Goal: Task Accomplishment & Management: Manage account settings

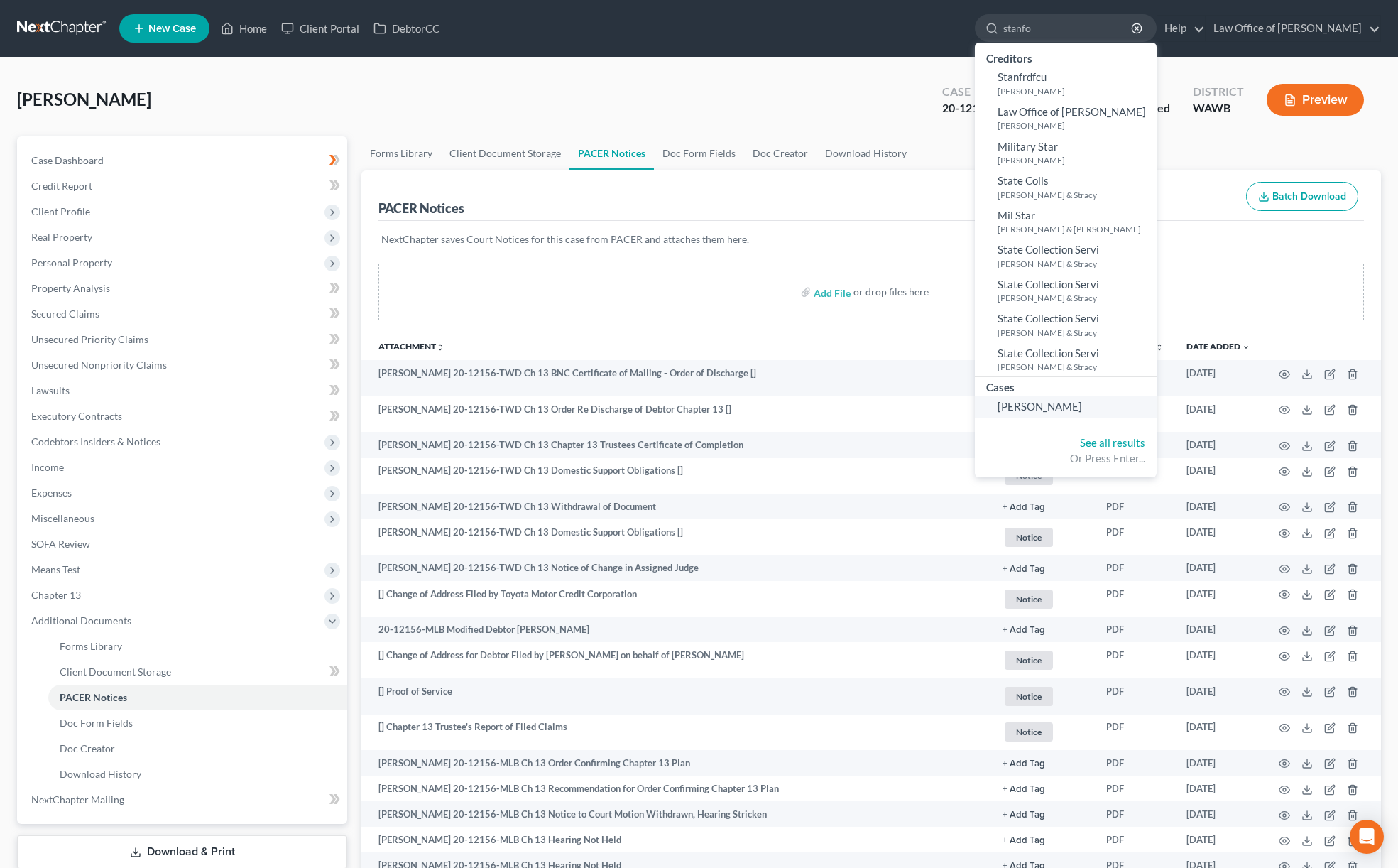
type input "stanfo"
click at [1078, 400] on span "Stanford, Christina" at bounding box center [1040, 406] width 85 height 13
select select "6"
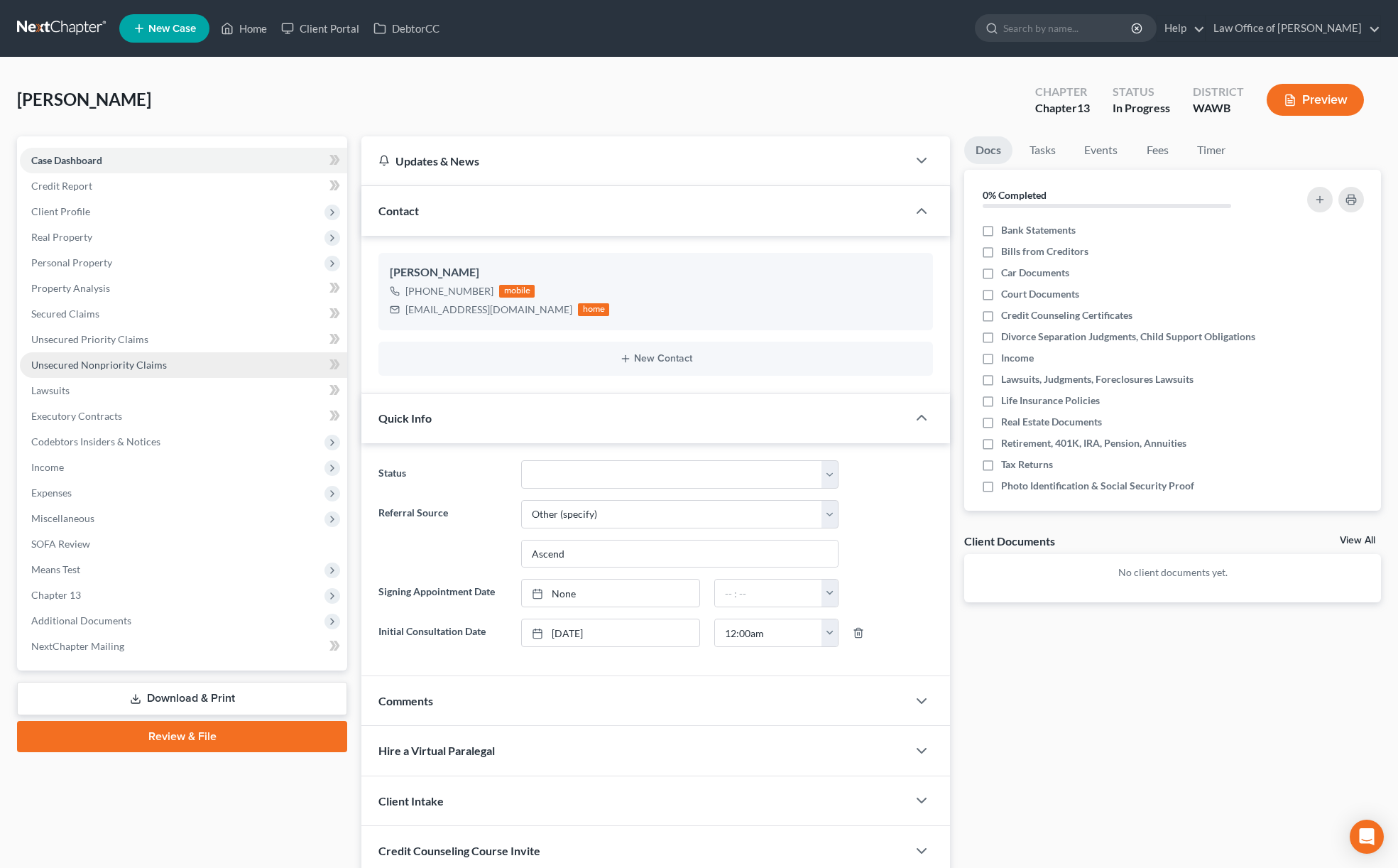
click at [174, 359] on link "Unsecured Nonpriority Claims" at bounding box center [184, 365] width 327 height 26
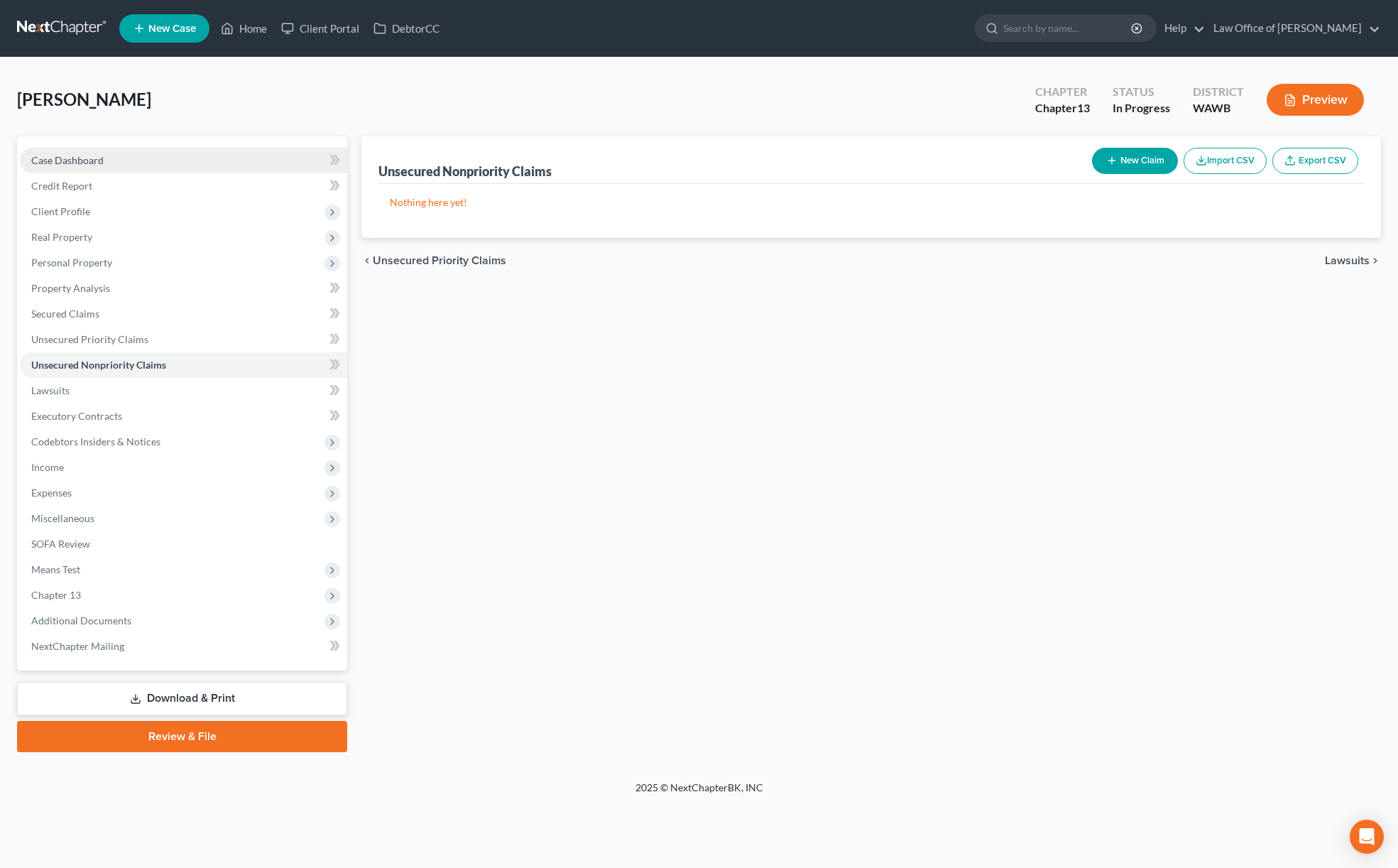
click at [141, 159] on link "Case Dashboard" at bounding box center [184, 161] width 327 height 26
select select "6"
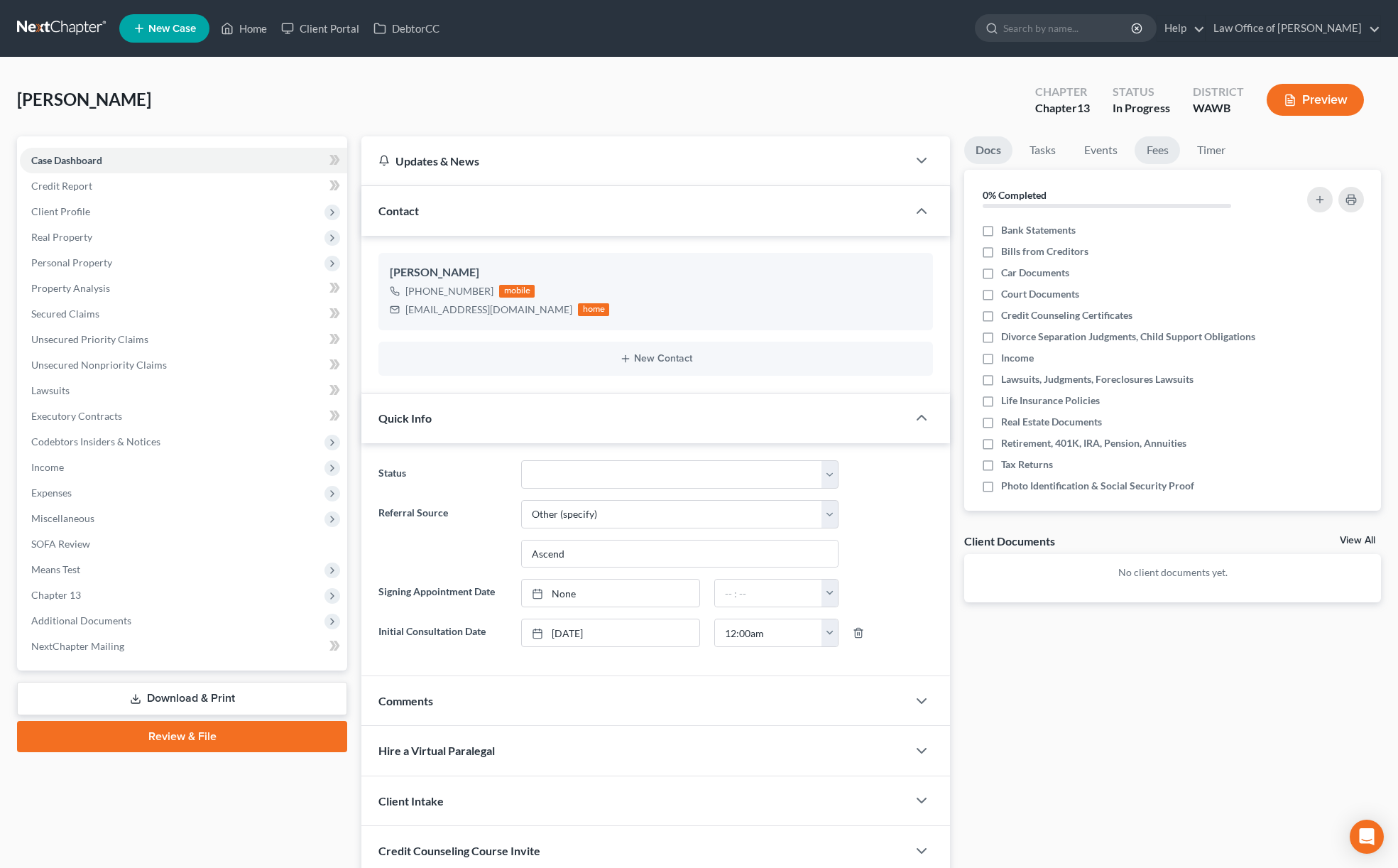
click at [1158, 158] on link "Fees" at bounding box center [1157, 150] width 45 height 28
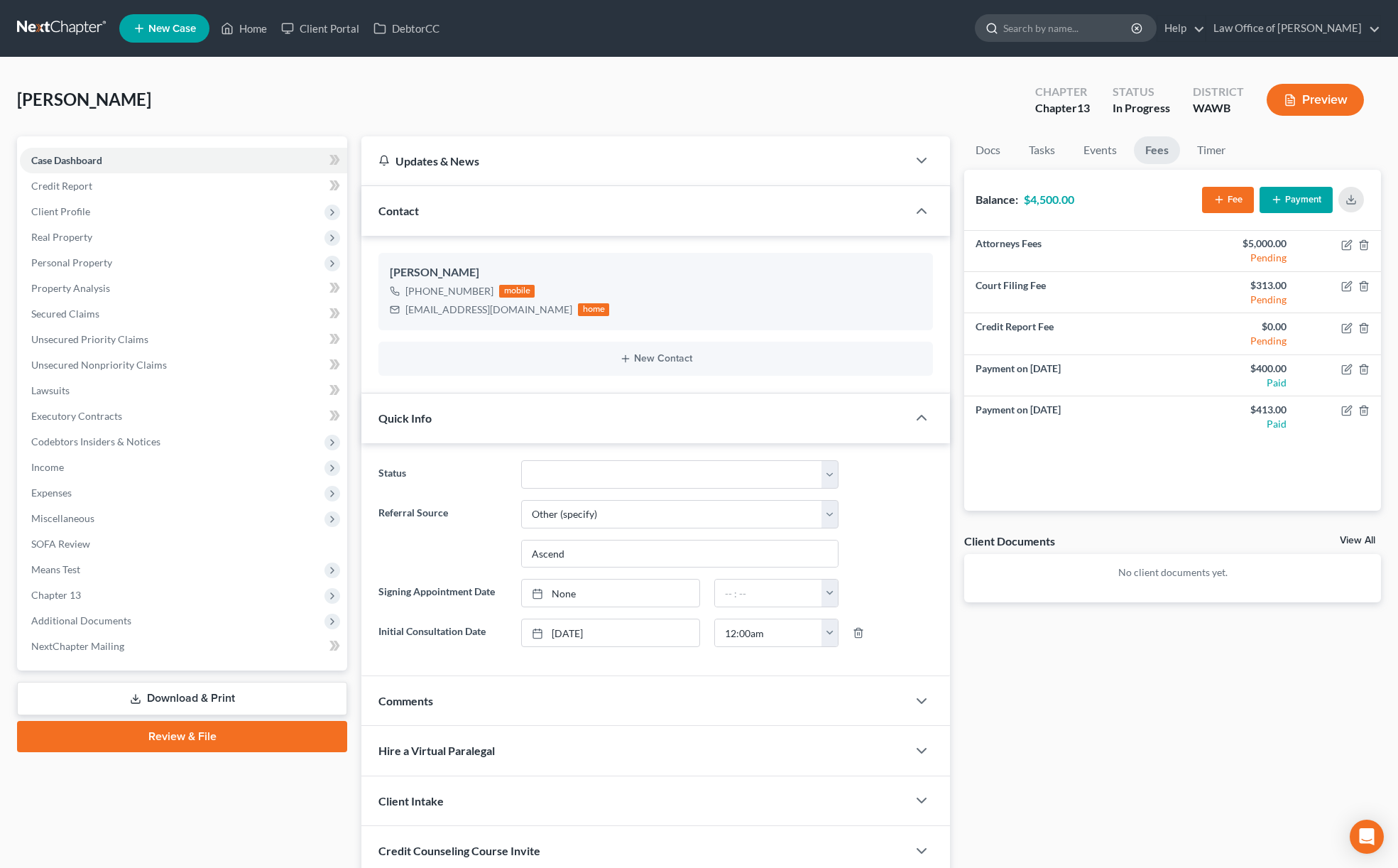
click at [1133, 27] on input "search" at bounding box center [1068, 28] width 130 height 27
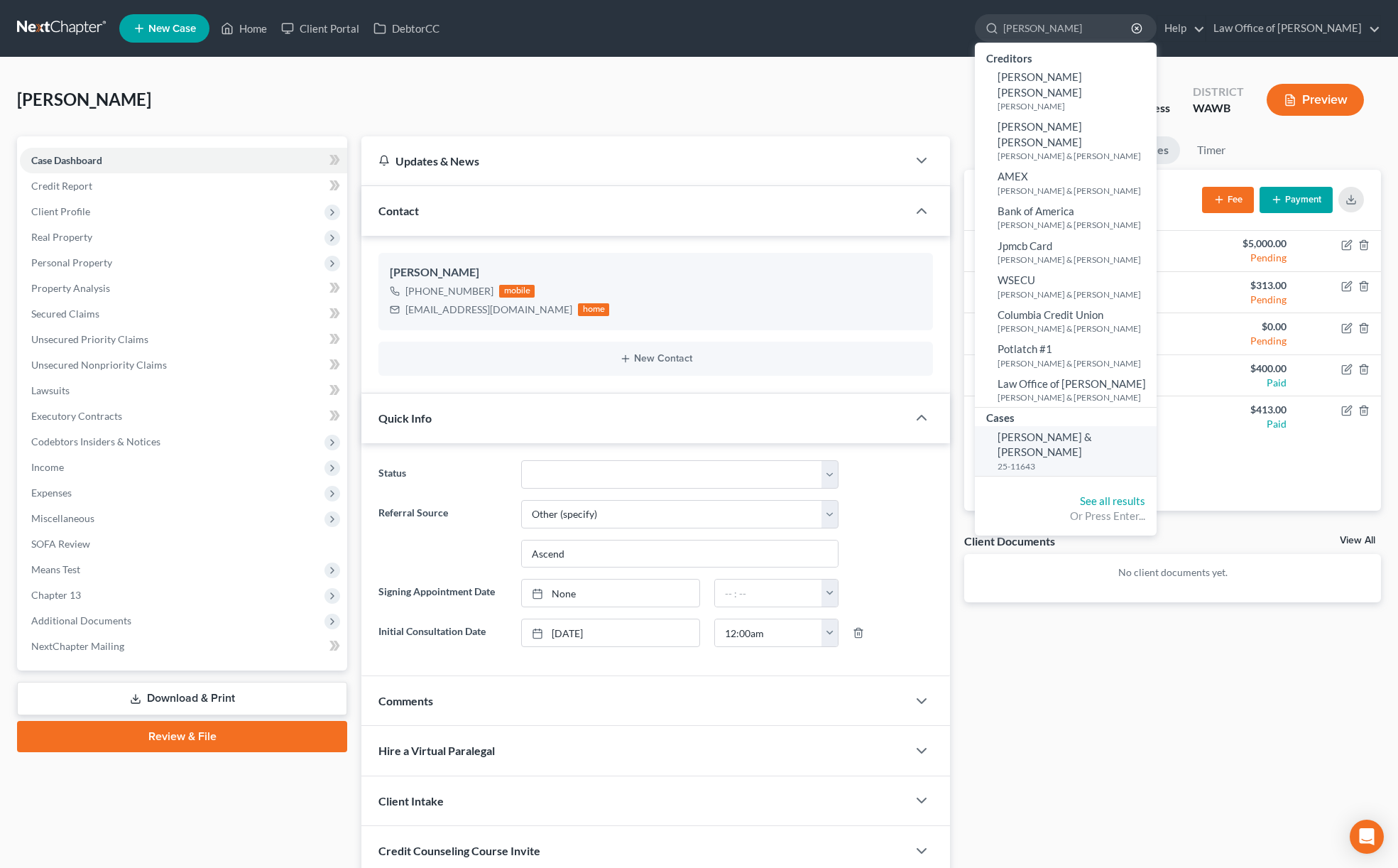
type input "kimball"
click at [1085, 461] on small "25-11643" at bounding box center [1075, 466] width 156 height 12
select select "6"
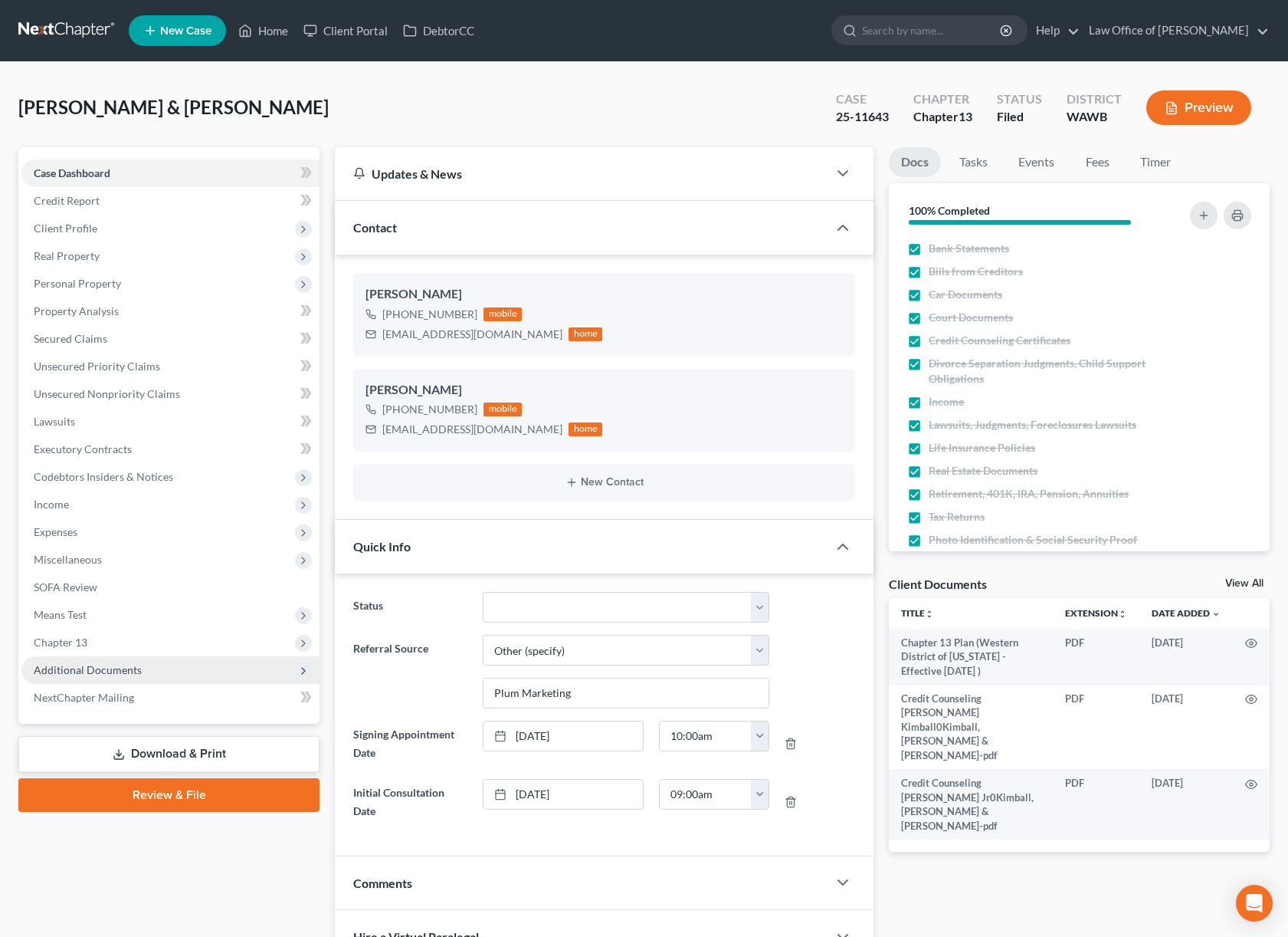
click at [132, 671] on span "Additional Documents" at bounding box center [88, 669] width 108 height 13
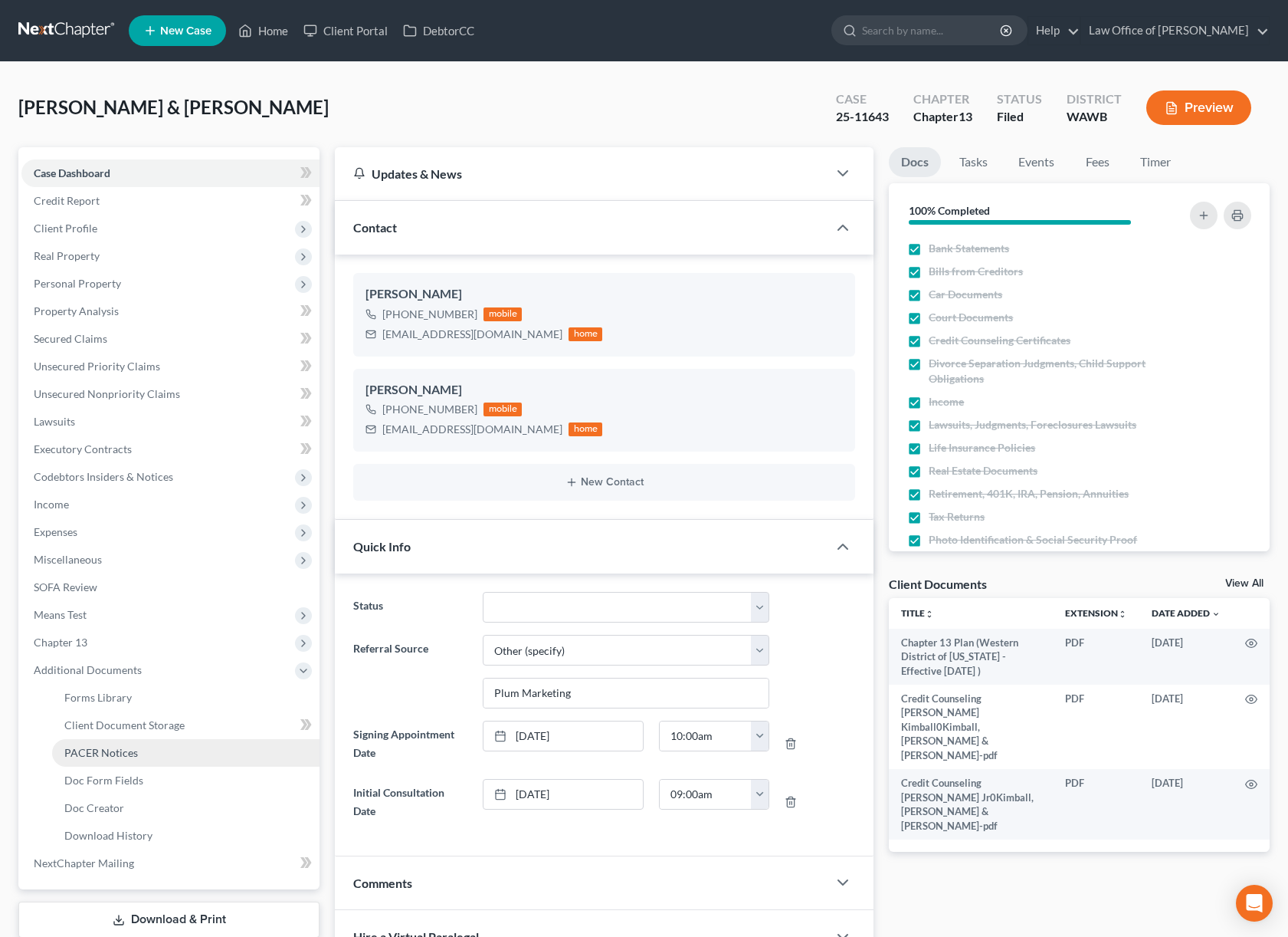
click at [111, 750] on span "PACER Notices" at bounding box center [101, 752] width 74 height 13
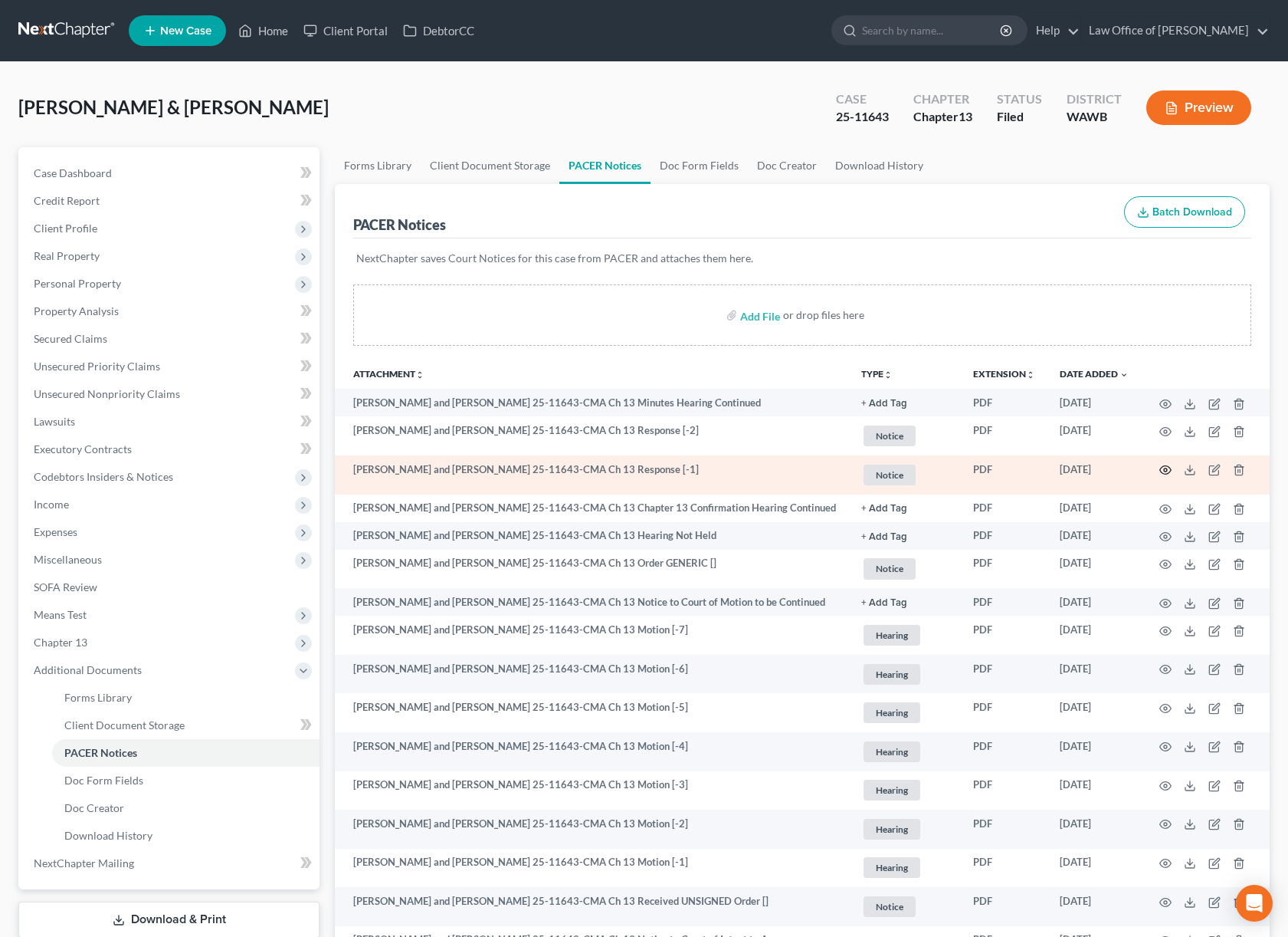
click at [1163, 470] on icon "button" at bounding box center [1166, 470] width 12 height 12
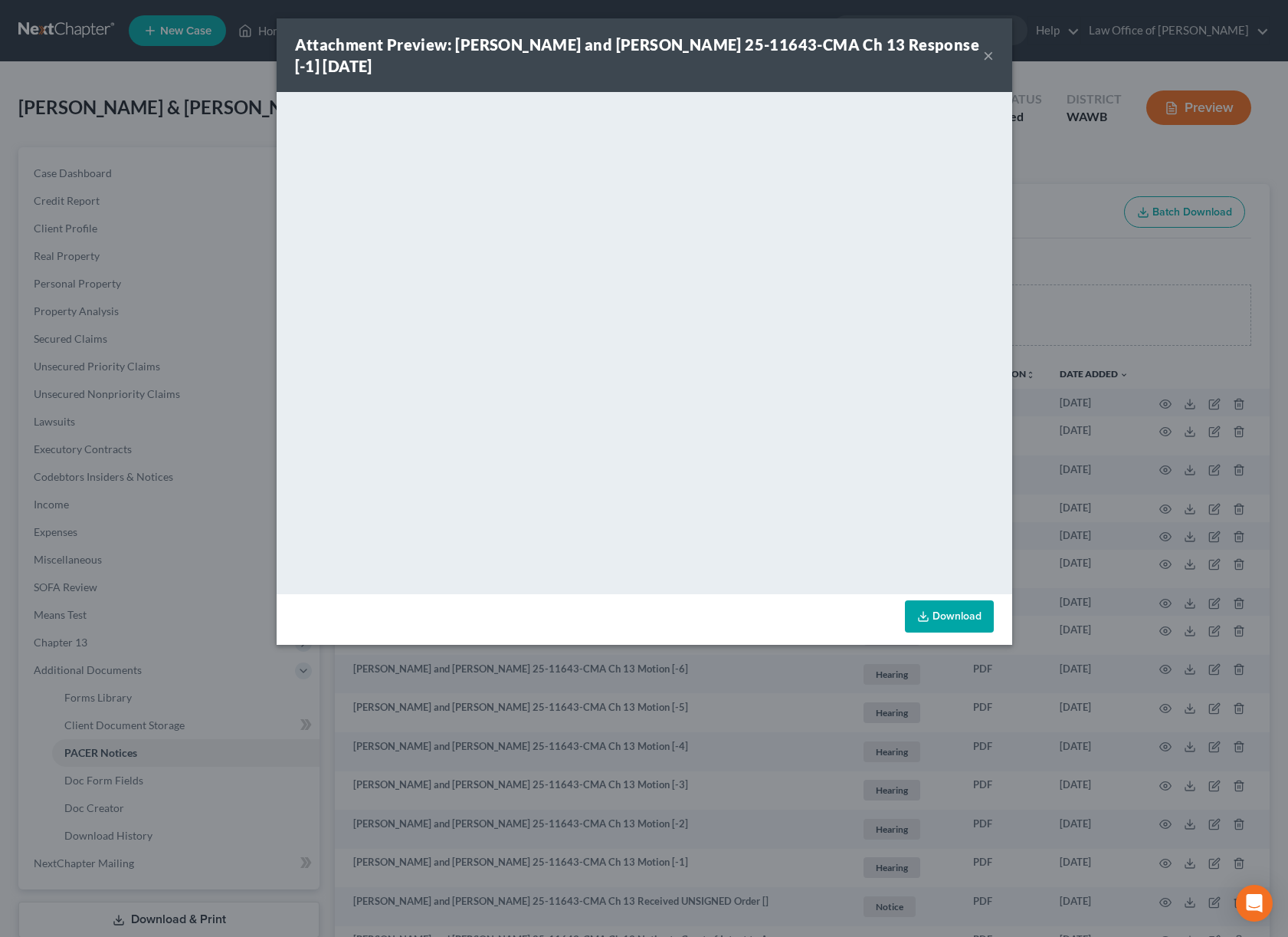
click at [1166, 455] on div "Attachment Preview: David Anthony Kimball, Jr. and Marife Kimball 25-11643-CMA …" at bounding box center [644, 468] width 1288 height 937
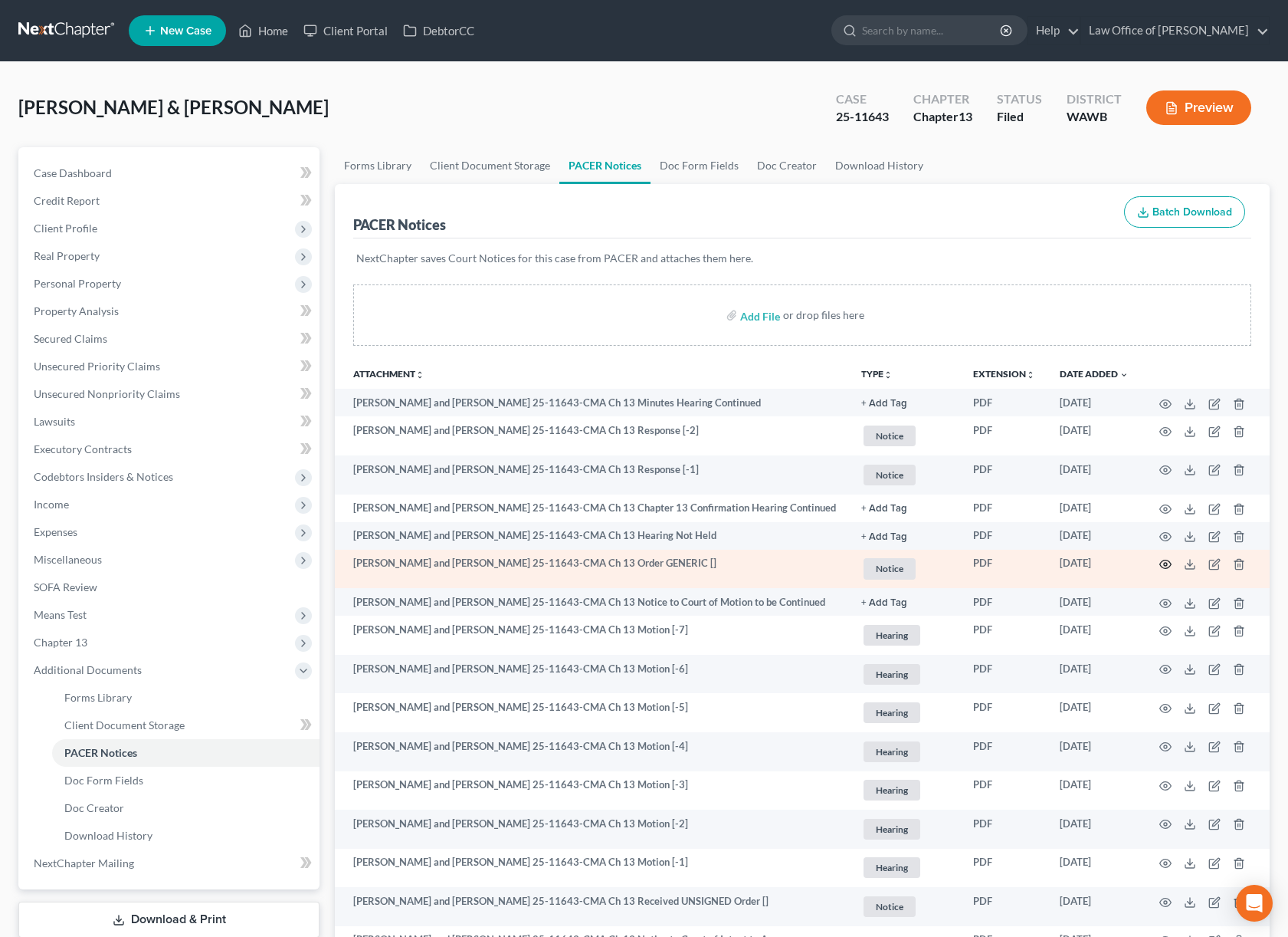
click at [1164, 566] on circle "button" at bounding box center [1166, 565] width 3 height 3
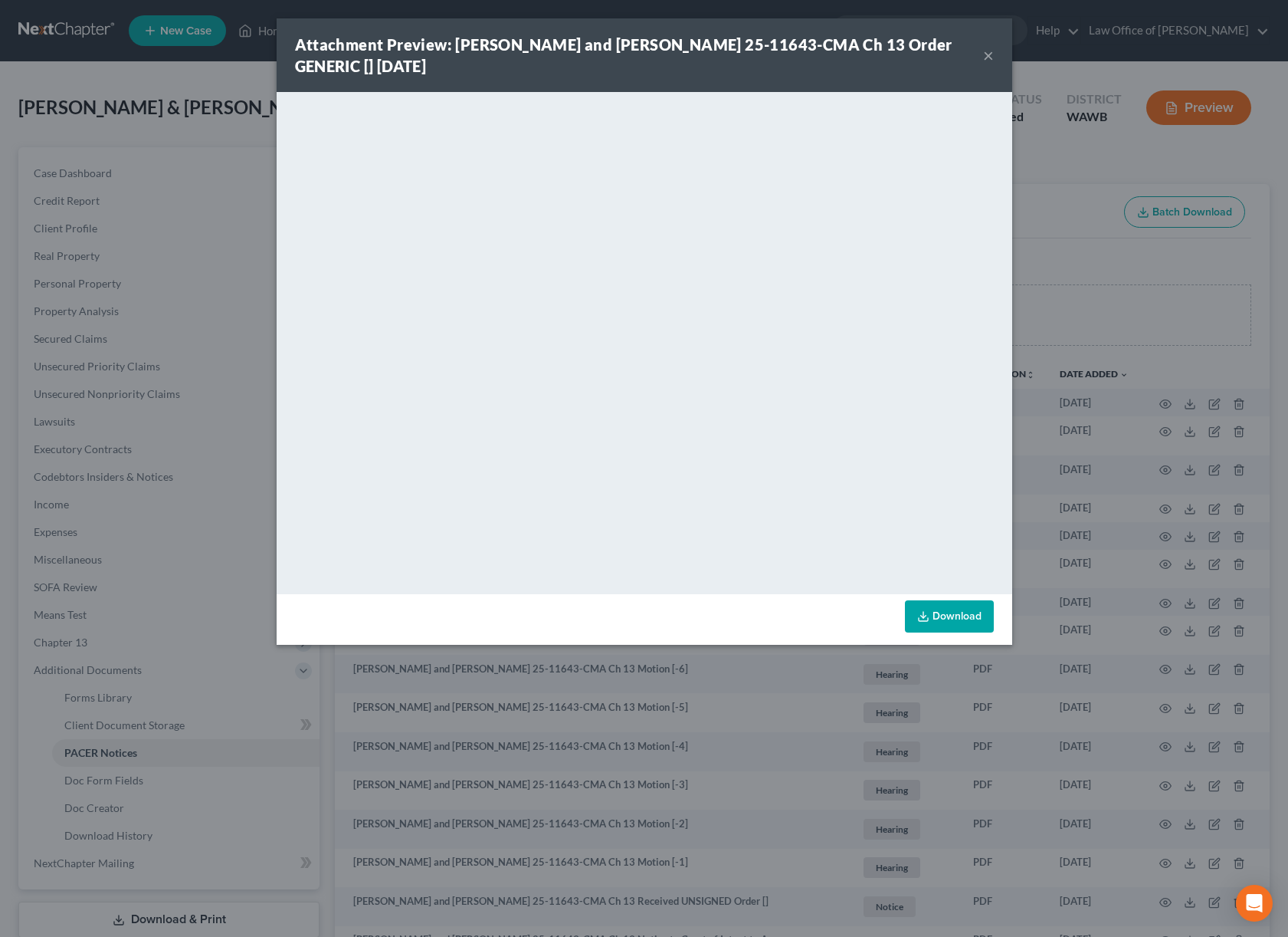
click at [1050, 363] on div "Attachment Preview: David Anthony Kimball, Jr. and Marife Kimball 25-11643-CMA …" at bounding box center [644, 468] width 1288 height 937
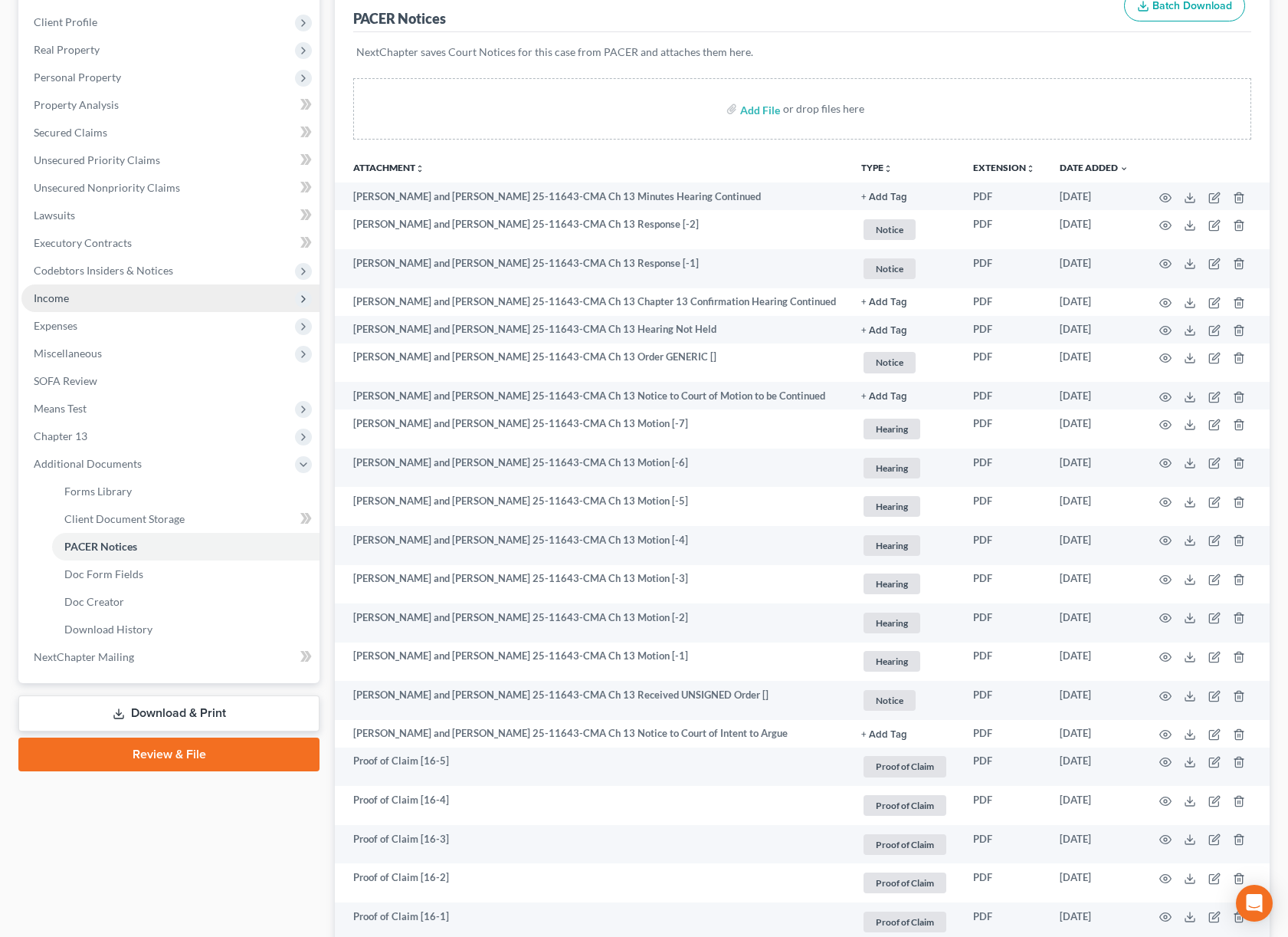
scroll to position [252, 0]
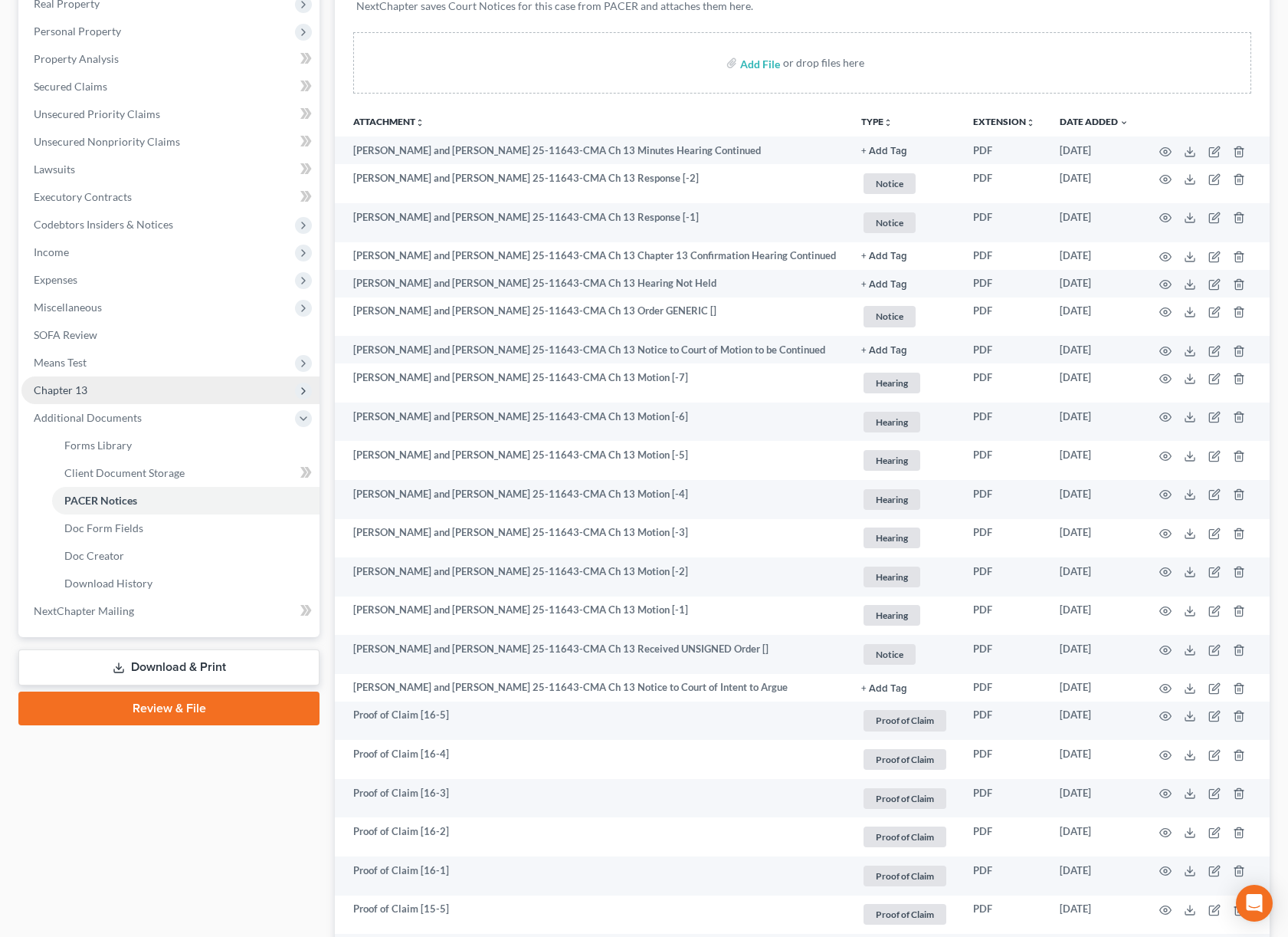
click at [148, 383] on span "Chapter 13" at bounding box center [170, 390] width 298 height 28
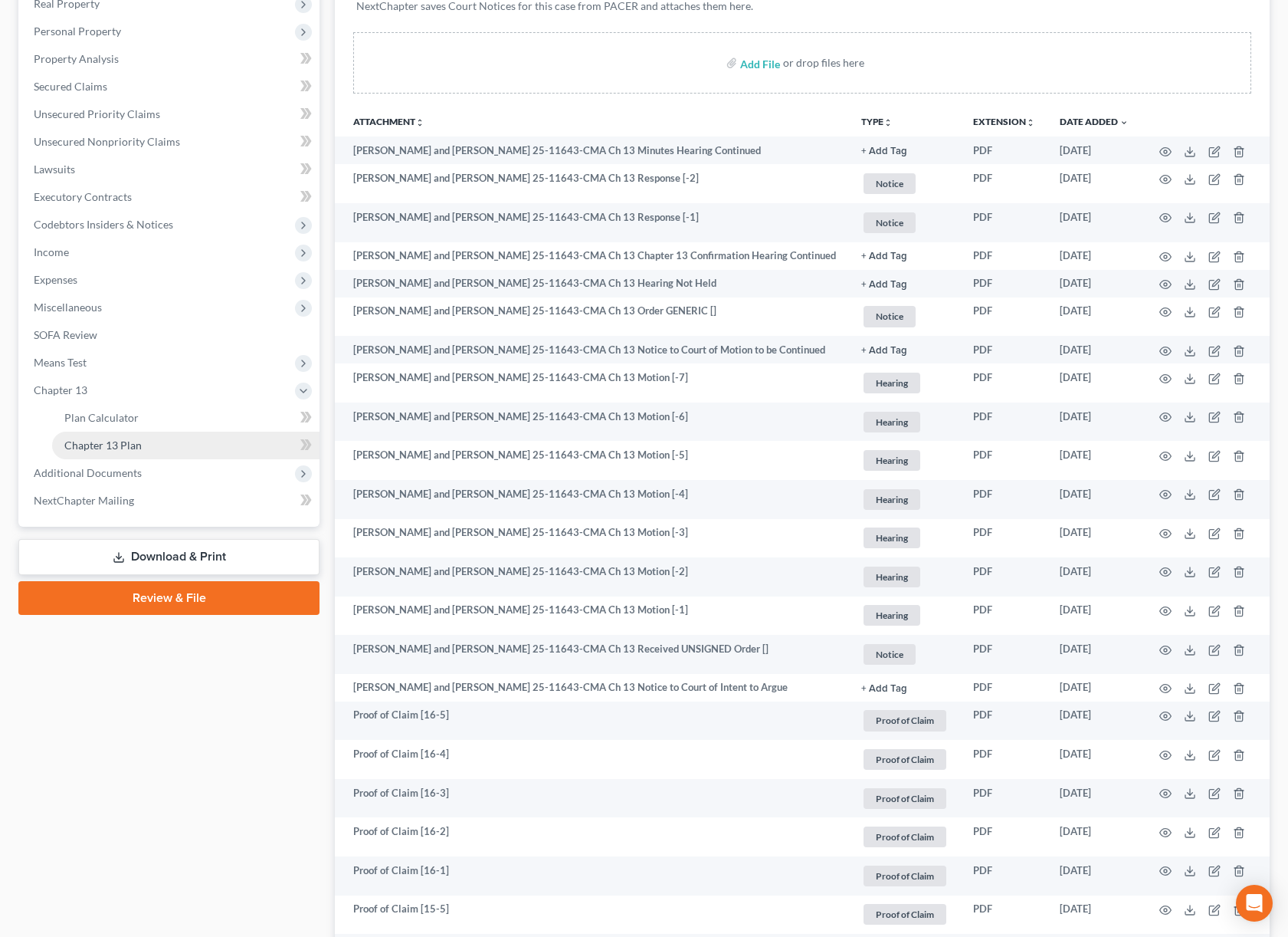
click at [139, 445] on span "Chapter 13 Plan" at bounding box center [103, 444] width 77 height 13
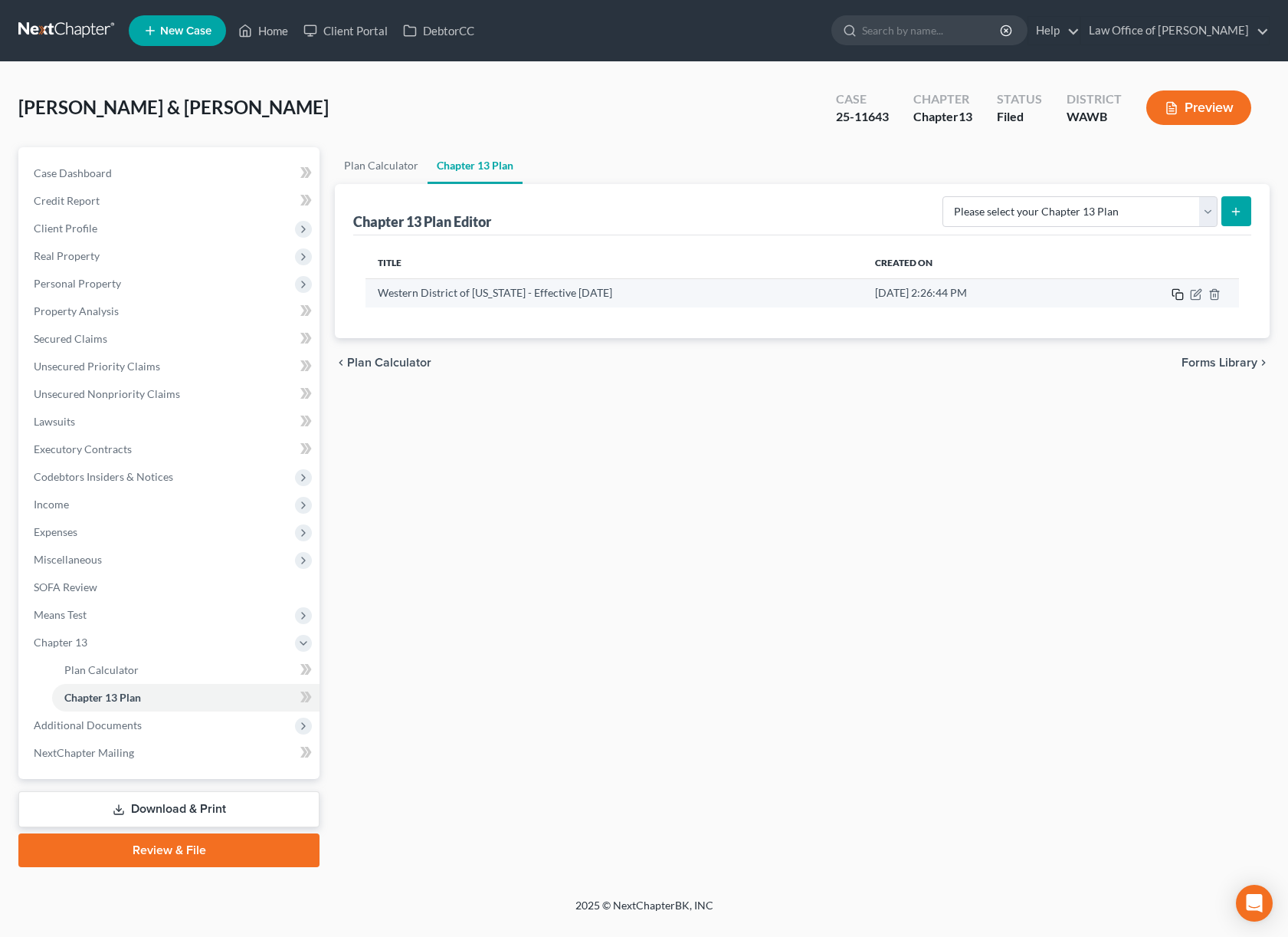
click at [1178, 293] on icon "button" at bounding box center [1178, 294] width 12 height 12
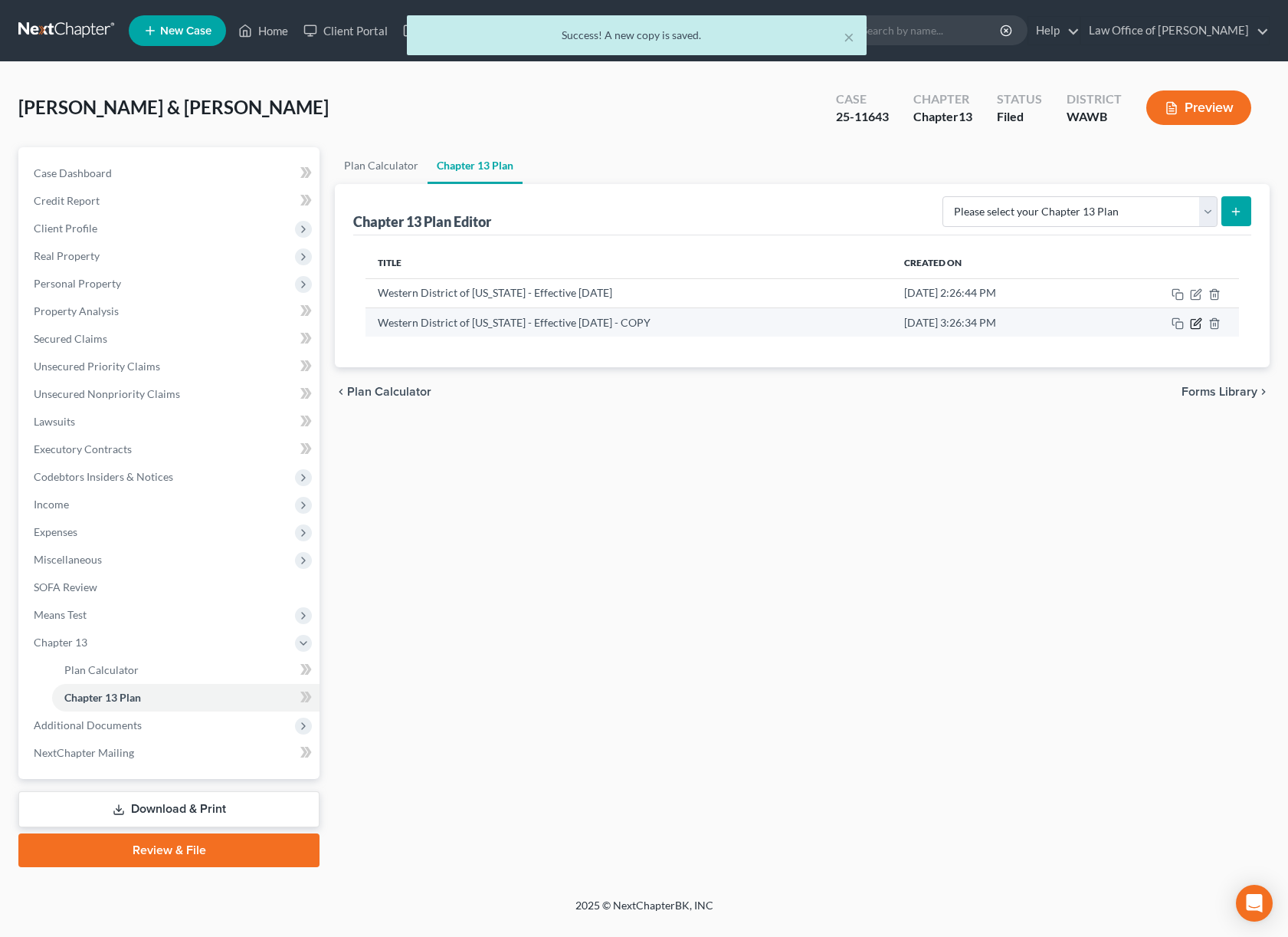
click at [1193, 328] on icon "button" at bounding box center [1196, 324] width 12 height 12
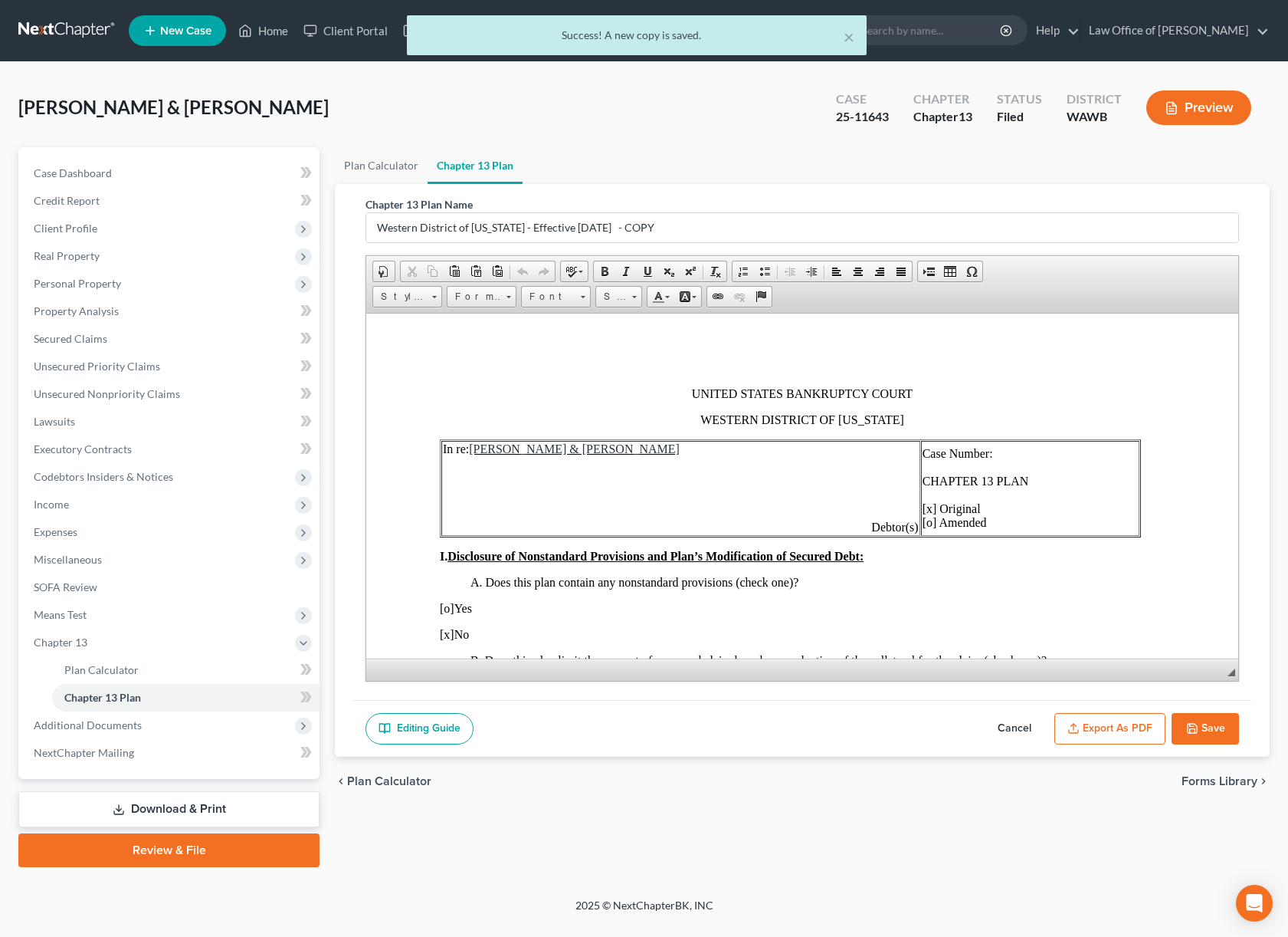
click at [946, 505] on span "Case Number: CHAPTER 13 PLAN [x] Original [o] Amended" at bounding box center [976, 487] width 107 height 82
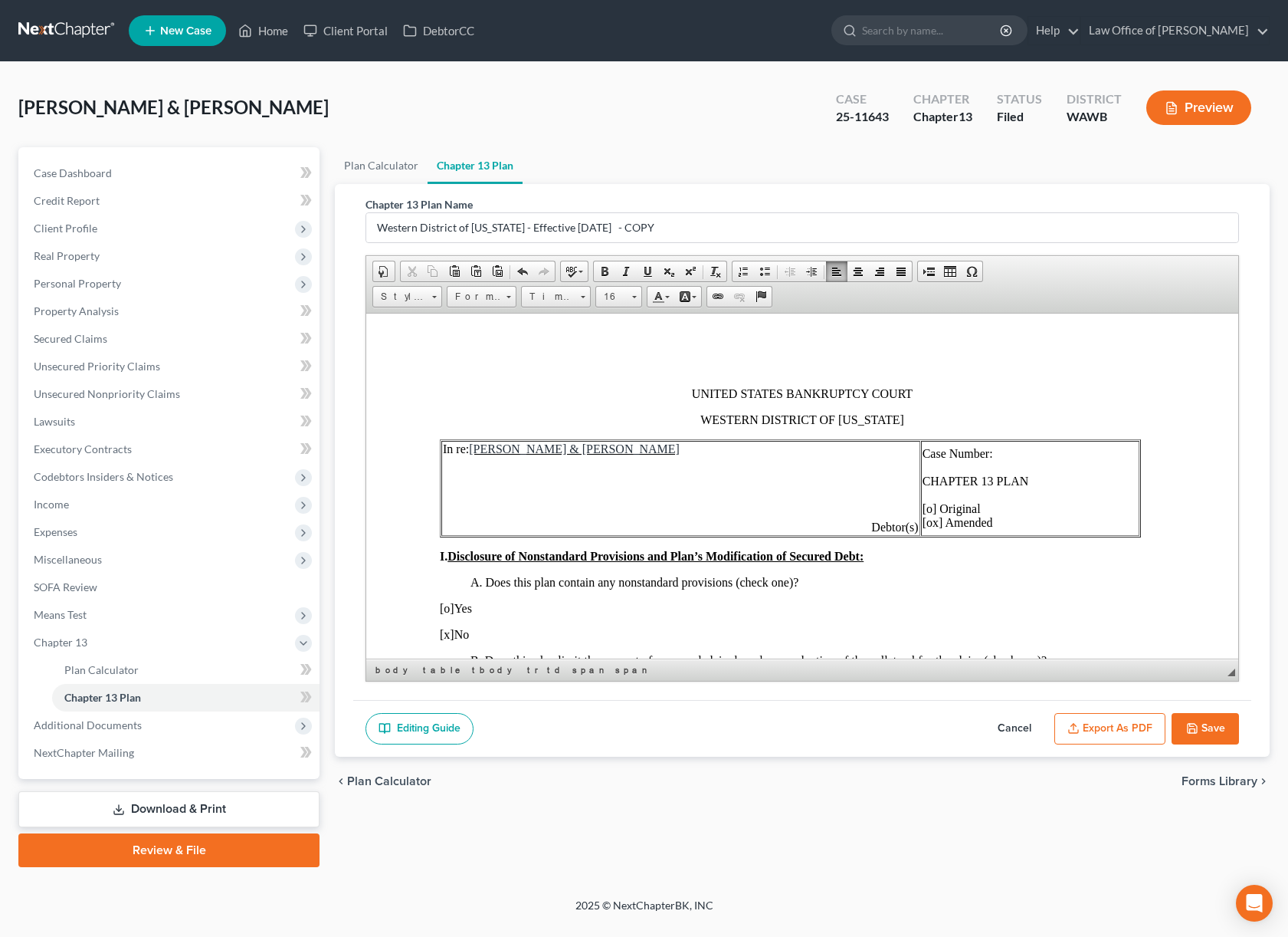
click at [951, 521] on span "Case Number: CHAPTER 13 PLAN [o] Original [ox] Amended" at bounding box center [976, 487] width 107 height 82
click at [1035, 458] on td "Case Number: CHAPTER 13 PLAN [o] Original [x] Amended" at bounding box center [1030, 487] width 218 height 95
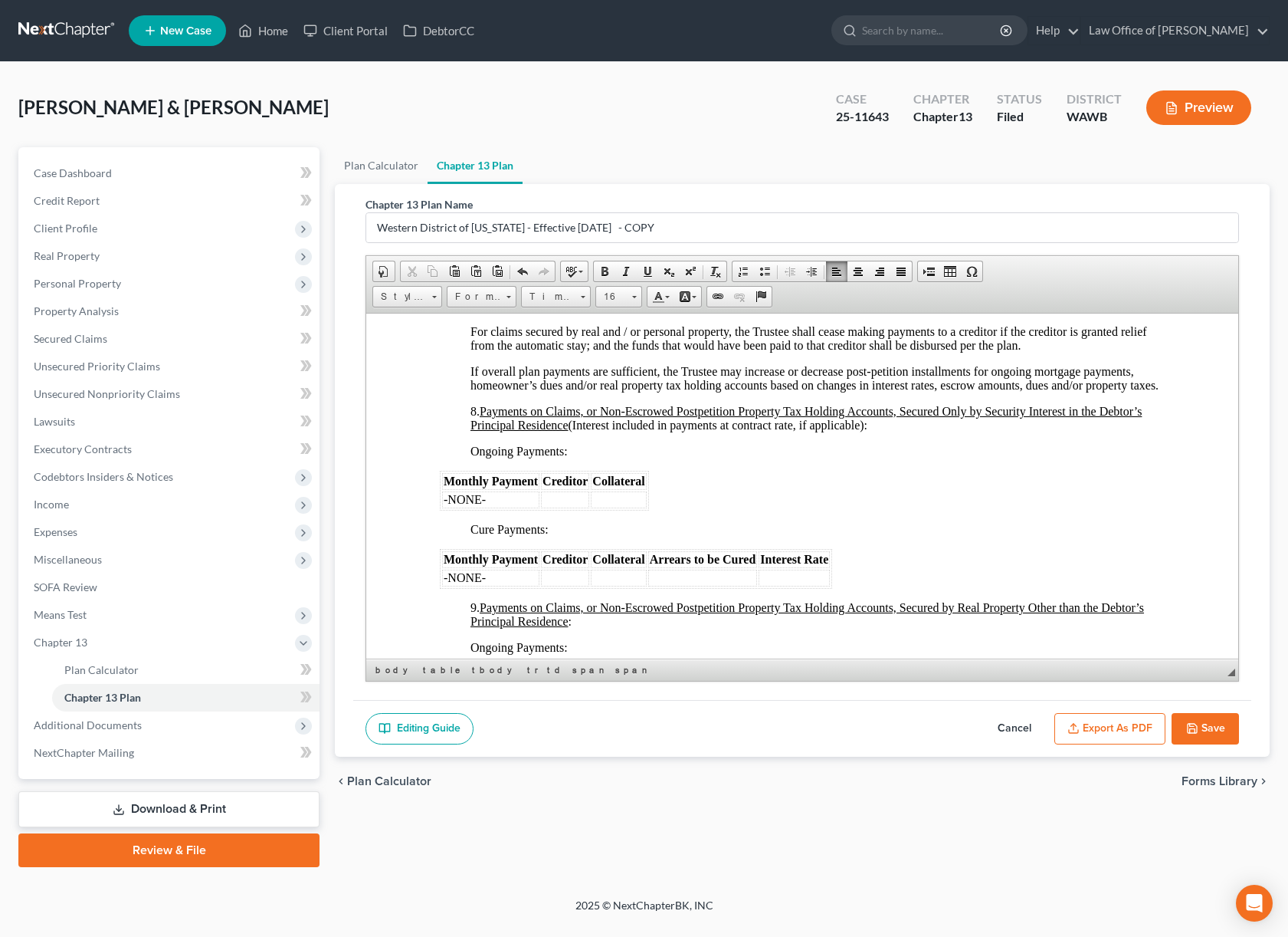
scroll to position [2288, 0]
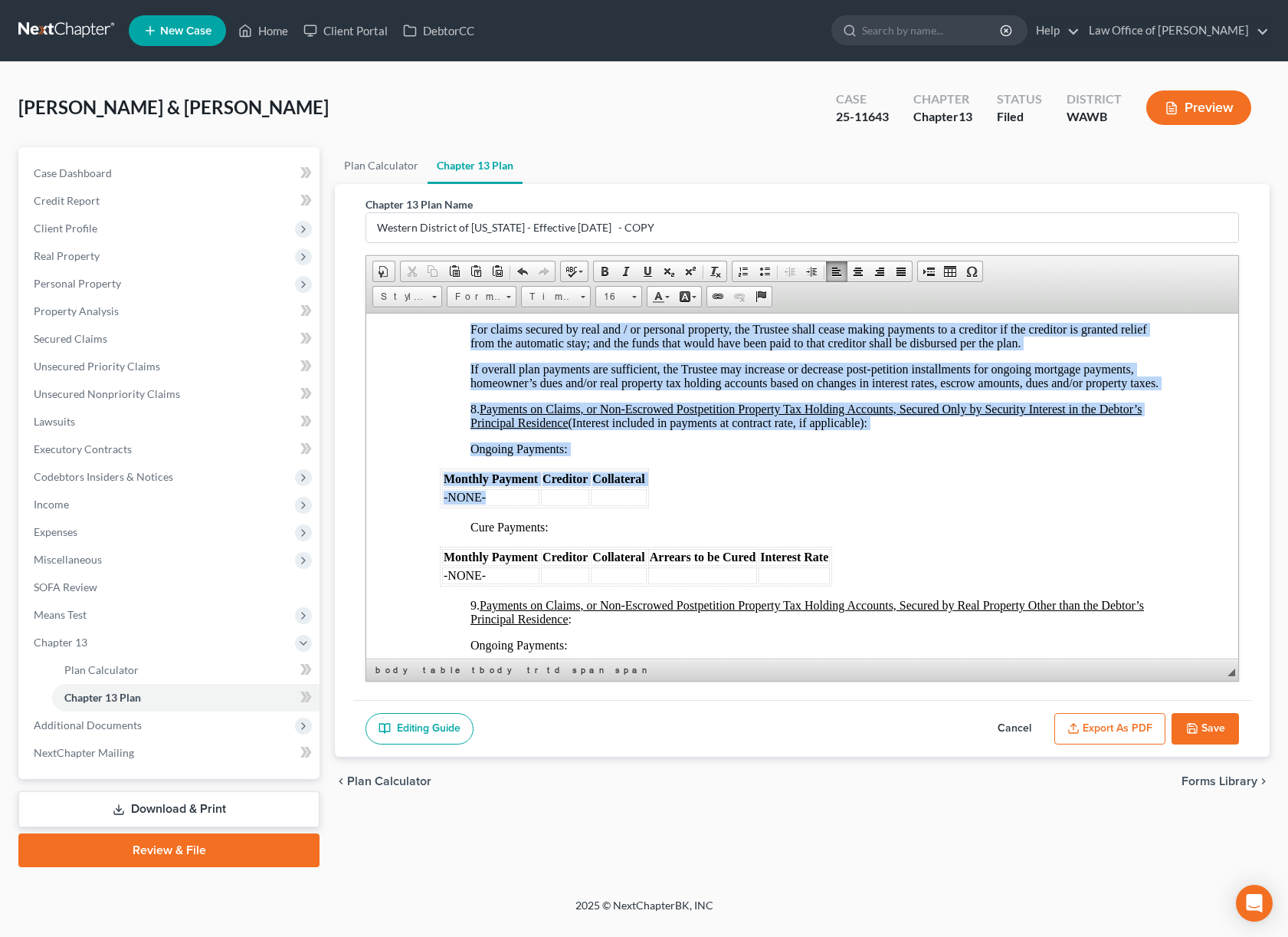
drag, startPoint x: 492, startPoint y: 510, endPoint x: 440, endPoint y: 510, distance: 52.0
click at [440, 507] on table "Monthly Payment Creditor Collateral -NONE-" at bounding box center [544, 487] width 209 height 39
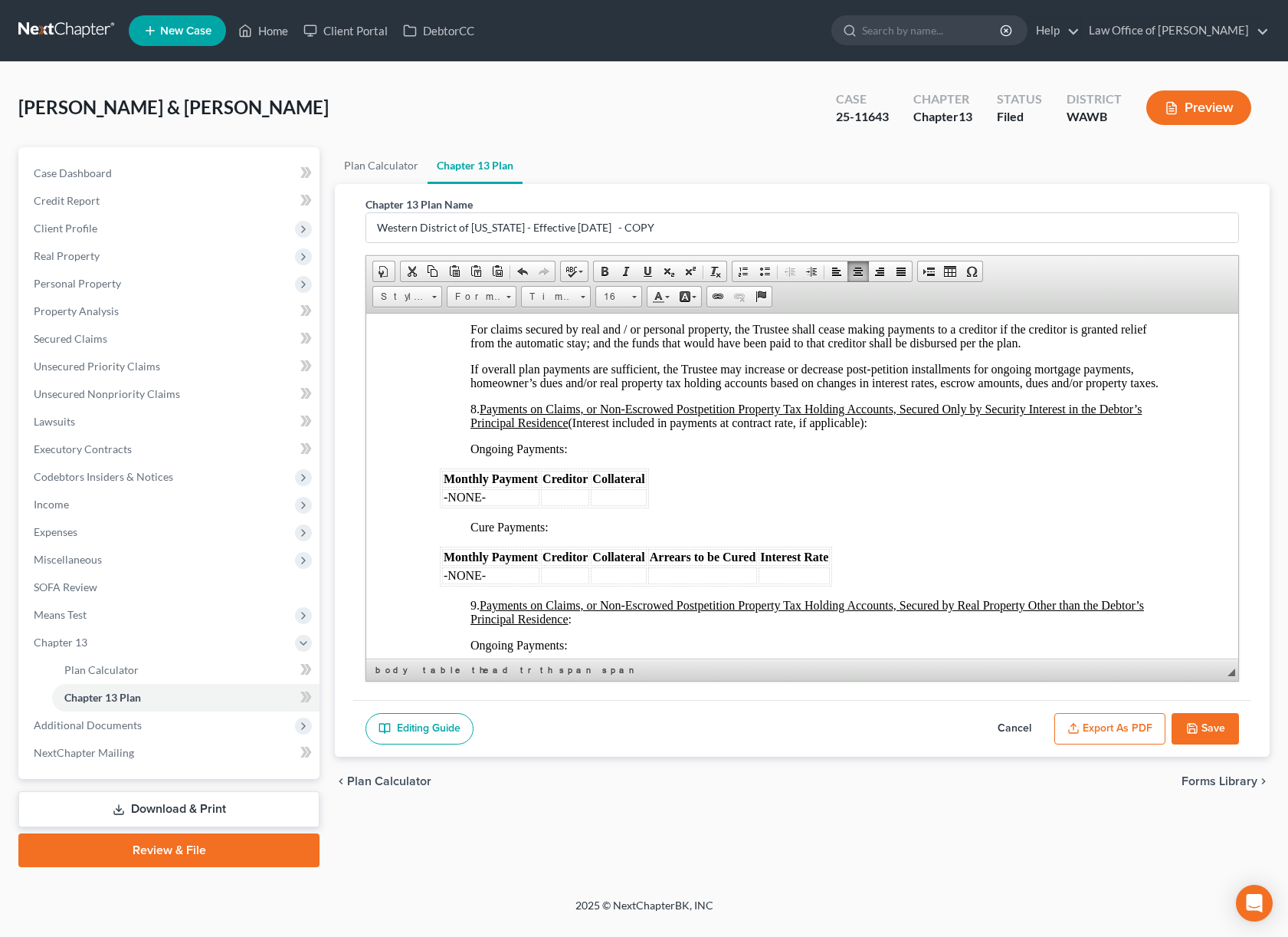
click at [484, 503] on span "-NONE-" at bounding box center [464, 496] width 42 height 13
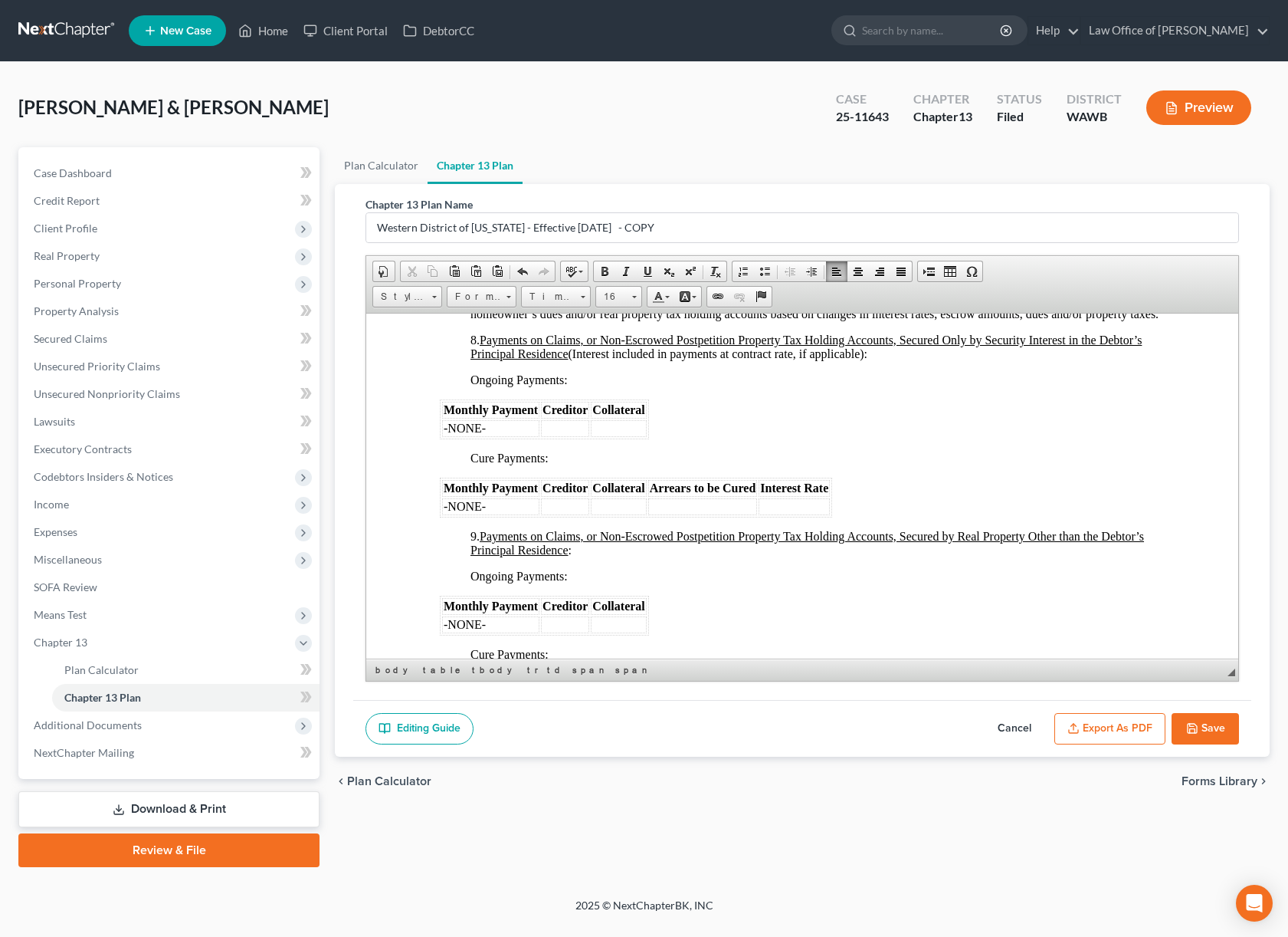
scroll to position [2360, 0]
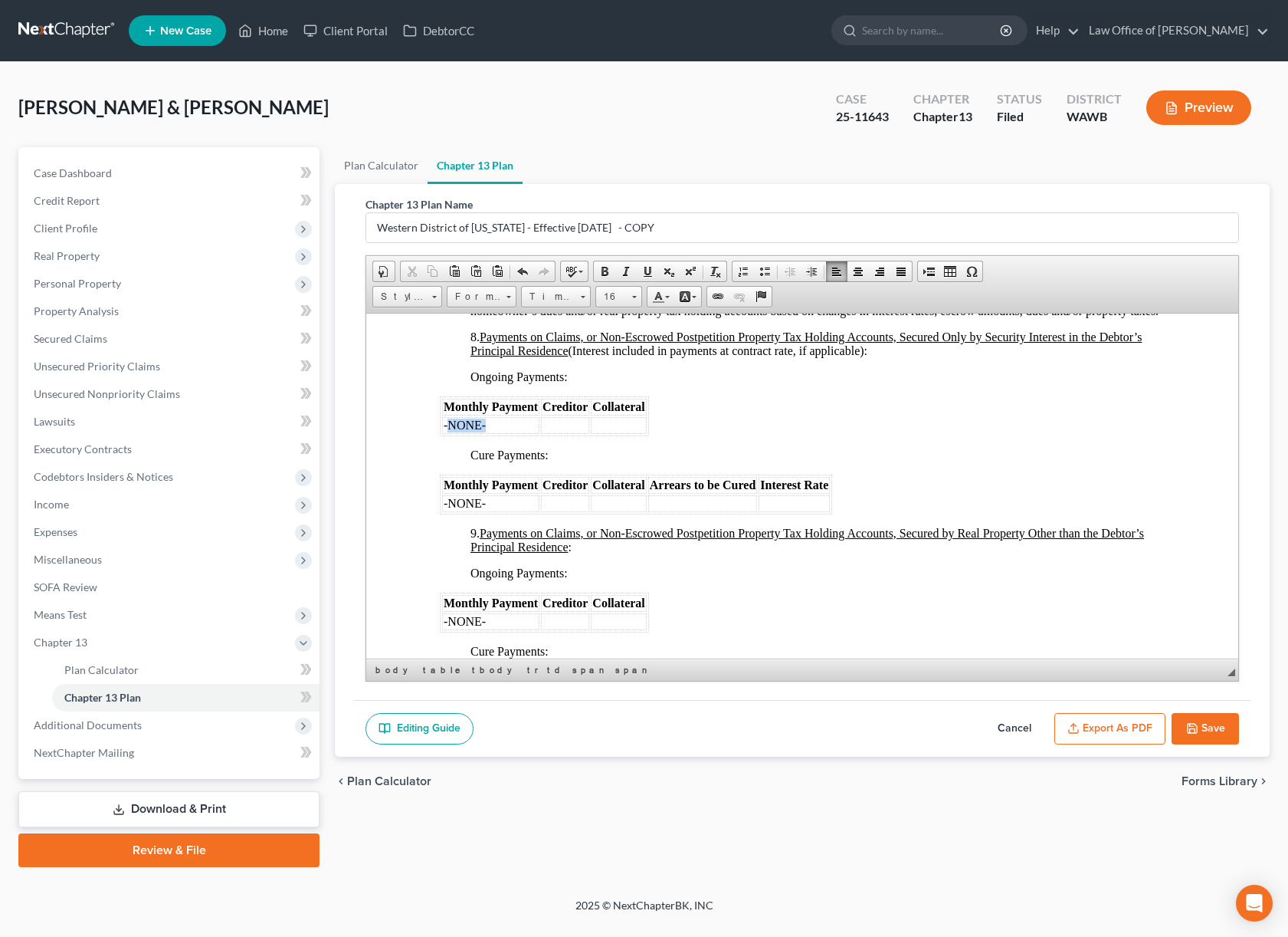
drag, startPoint x: 494, startPoint y: 440, endPoint x: 447, endPoint y: 436, distance: 47.2
click at [447, 433] on td "-NONE-" at bounding box center [491, 425] width 98 height 17
click at [551, 433] on td at bounding box center [565, 425] width 48 height 17
click at [82, 727] on span "Additional Documents" at bounding box center [88, 725] width 108 height 13
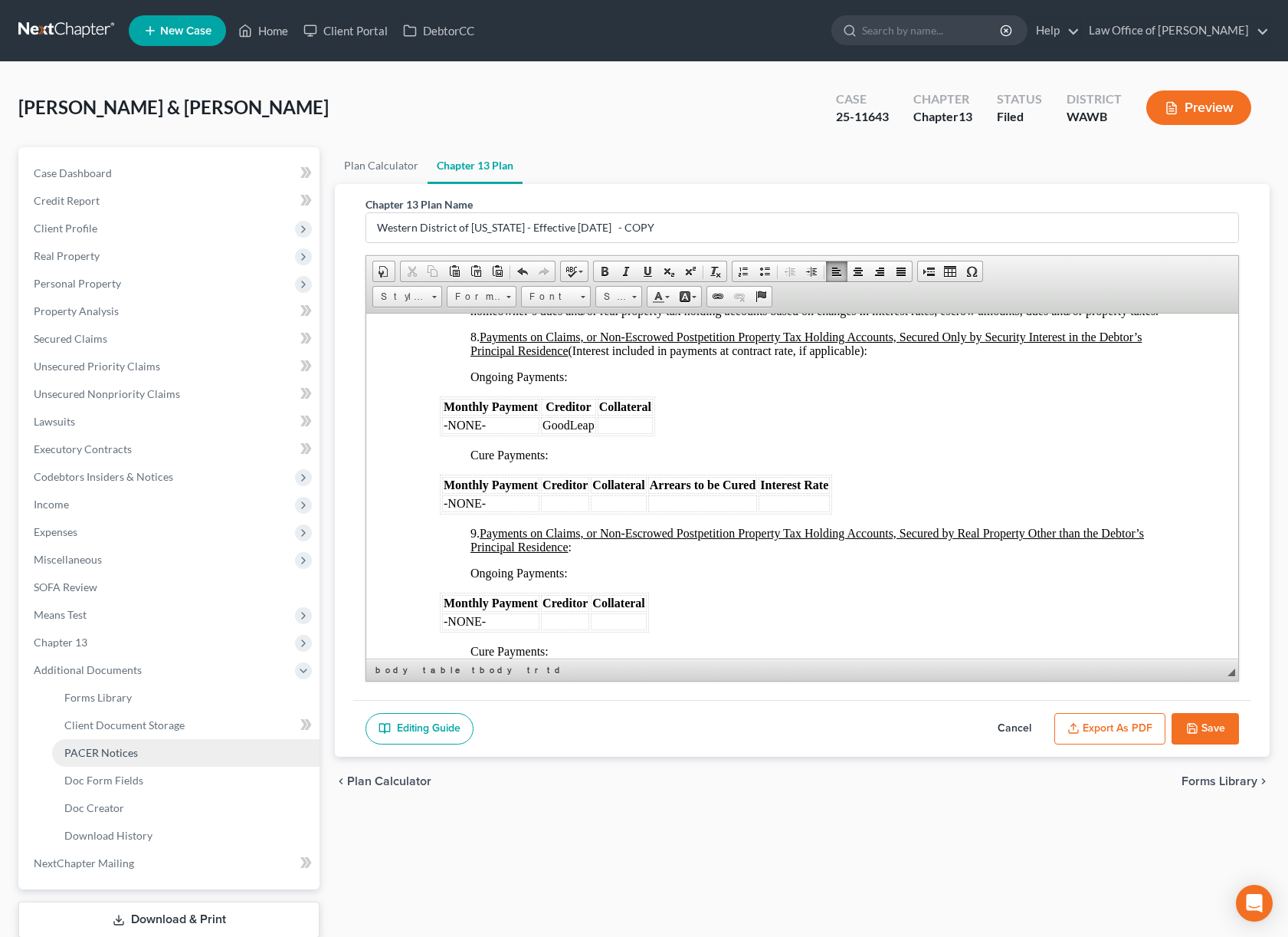
click at [104, 757] on span "PACER Notices" at bounding box center [101, 752] width 74 height 13
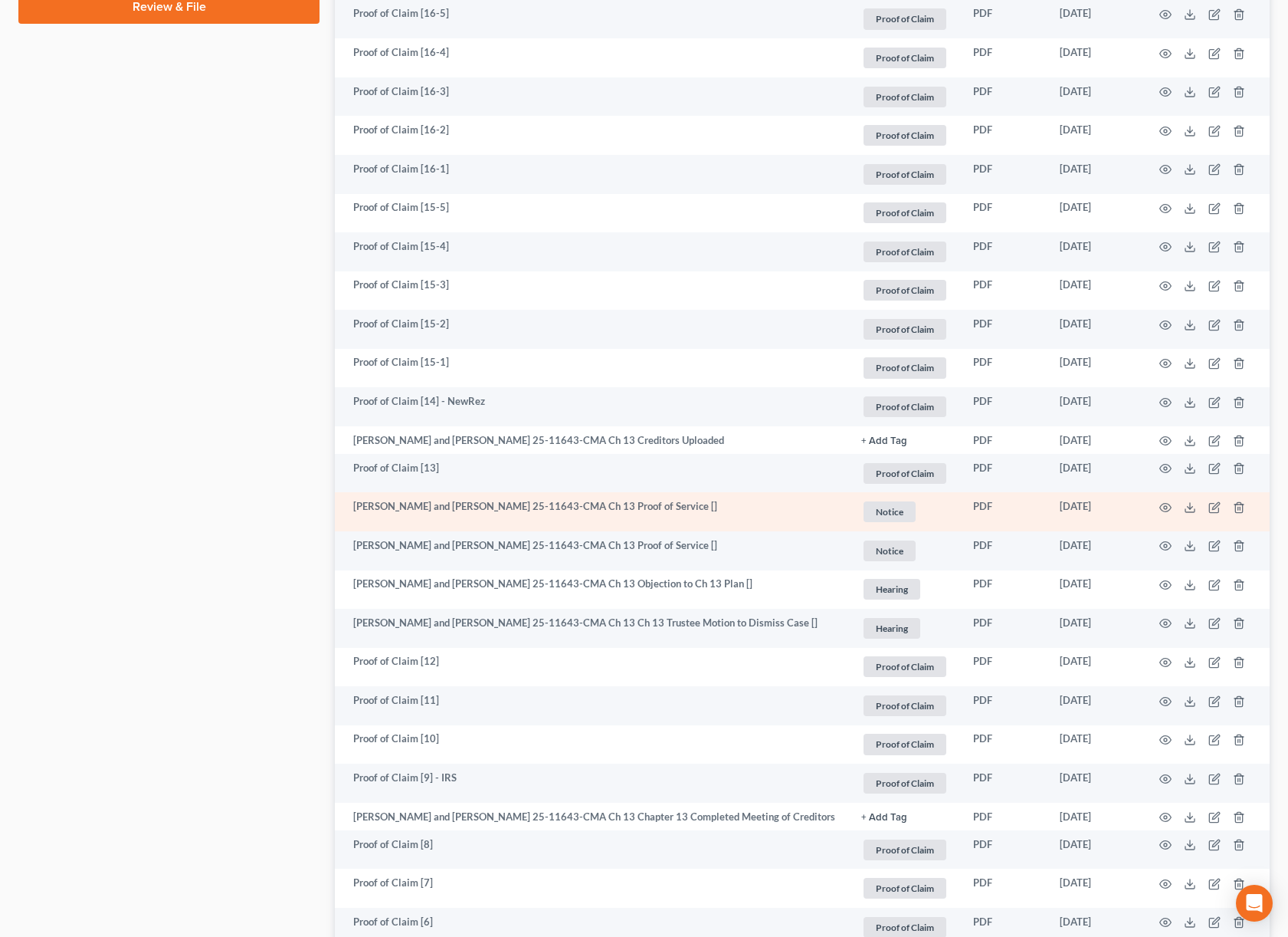
scroll to position [958, 0]
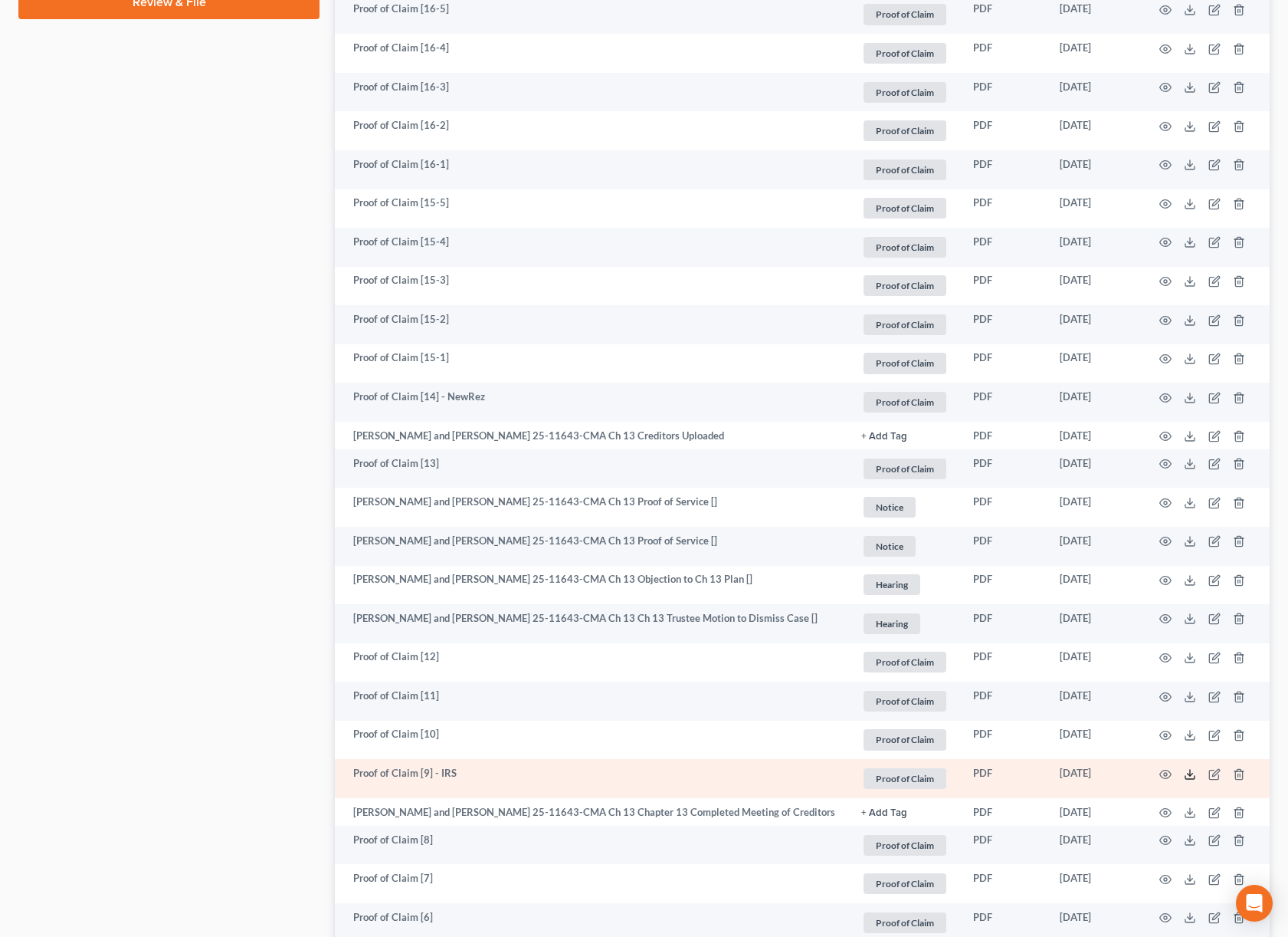
click at [1191, 779] on icon at bounding box center [1190, 777] width 9 height 3
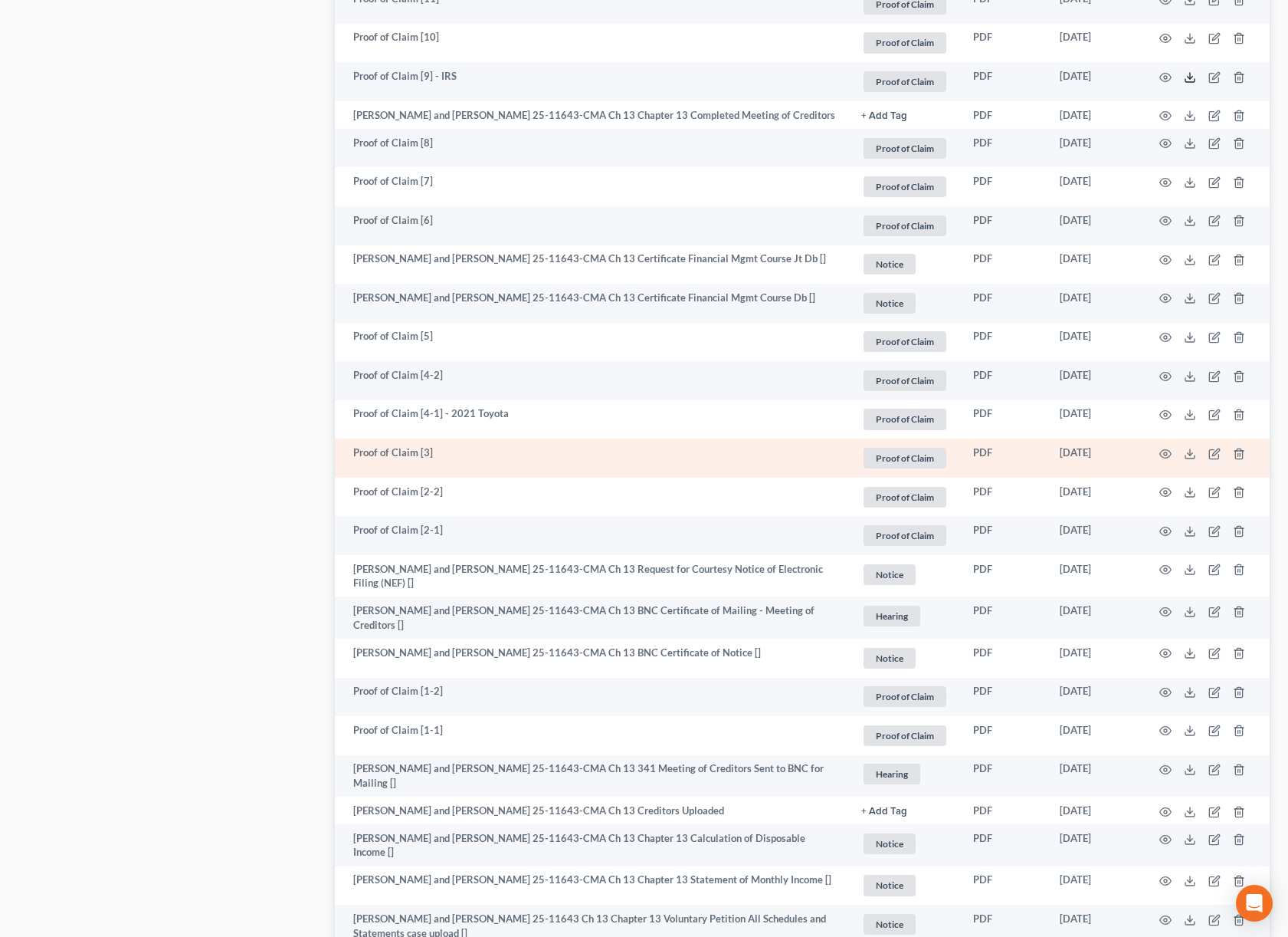
scroll to position [1669, 0]
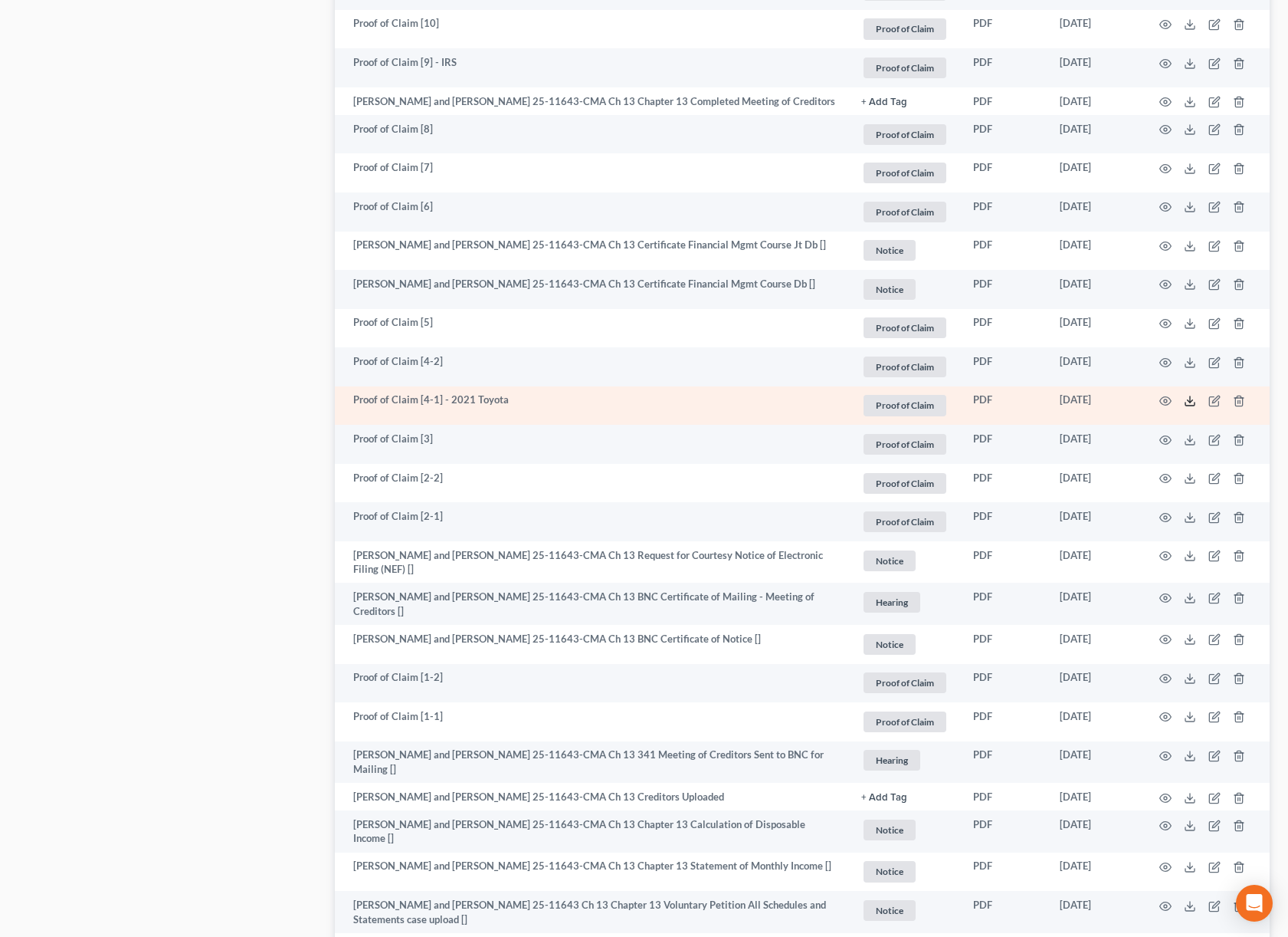
click at [1188, 403] on polyline at bounding box center [1190, 401] width 5 height 2
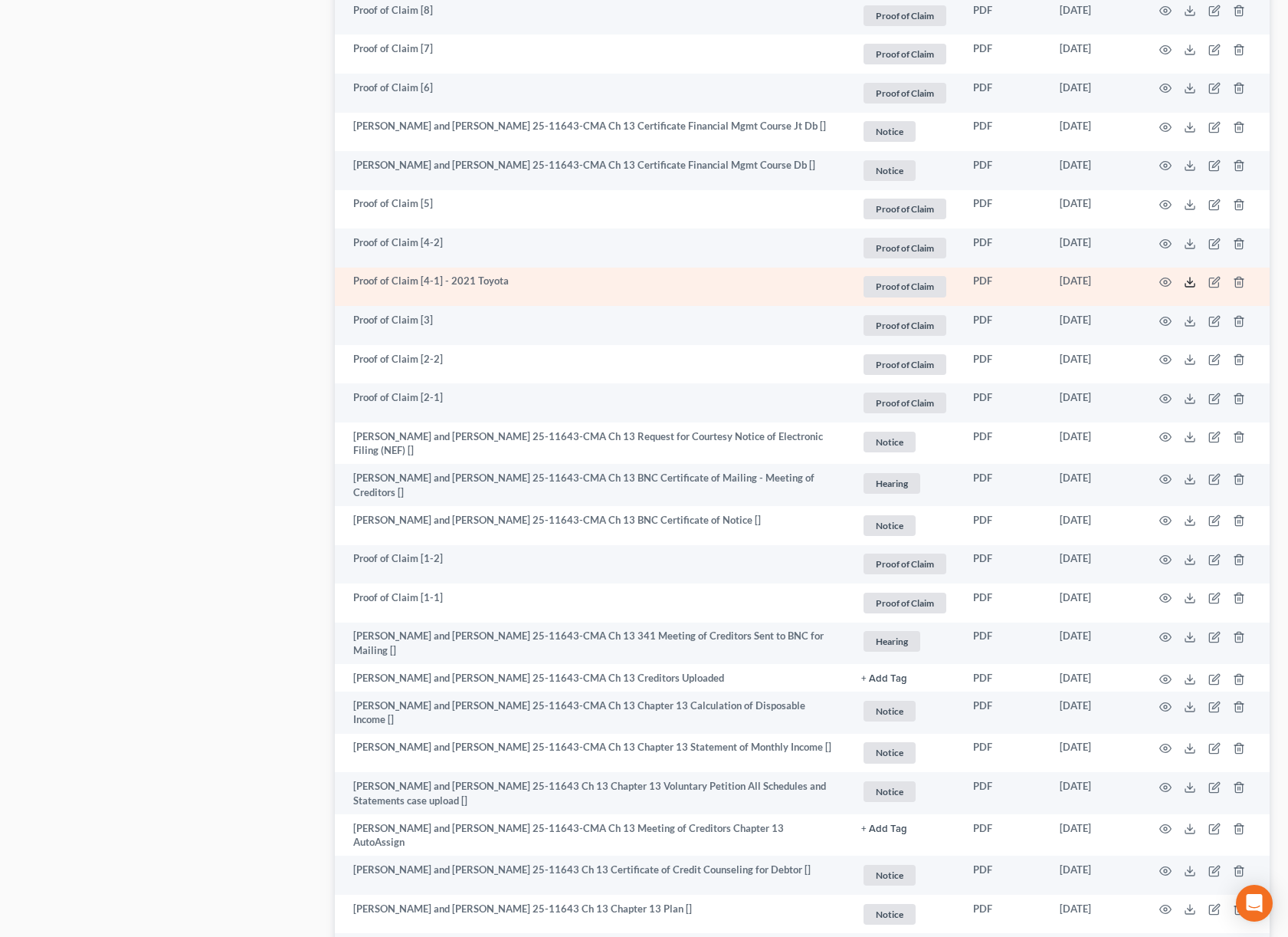
scroll to position [1749, 0]
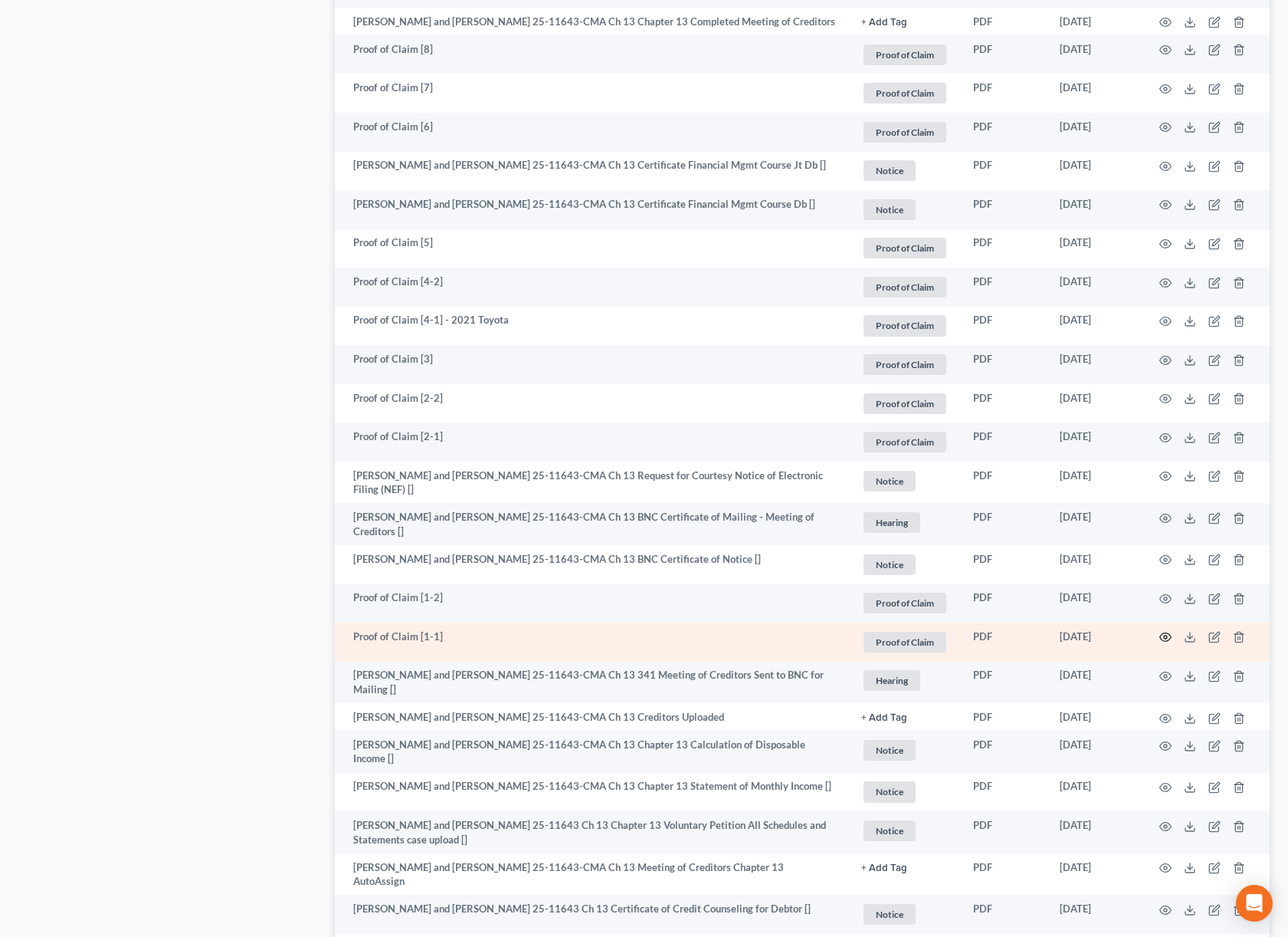
click at [1165, 644] on icon "button" at bounding box center [1166, 637] width 12 height 12
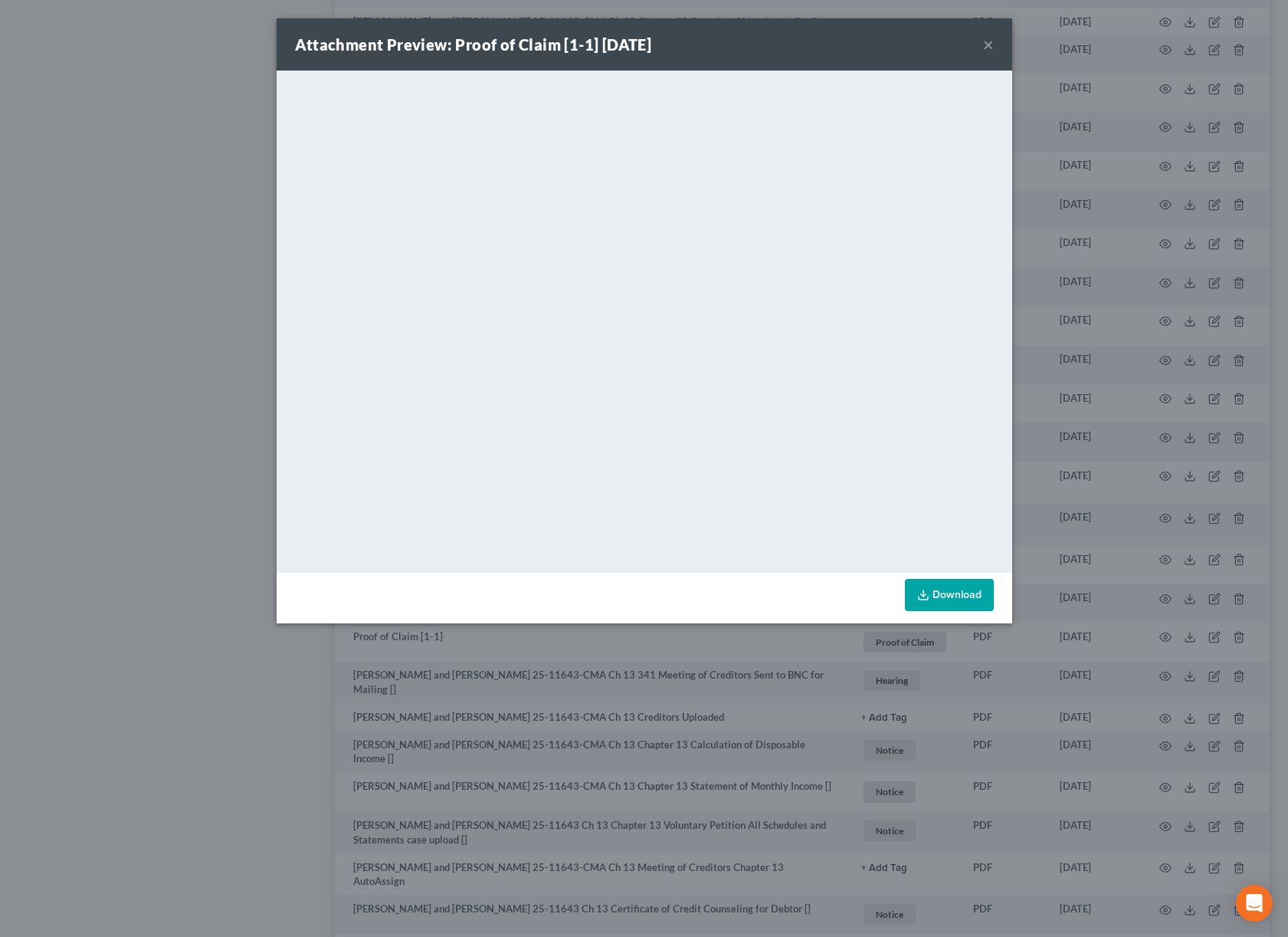
click at [642, 705] on div "Attachment Preview: Proof of Claim [1-1] 06/17/2025 × <object ng-attr-data='htt…" at bounding box center [644, 468] width 1288 height 937
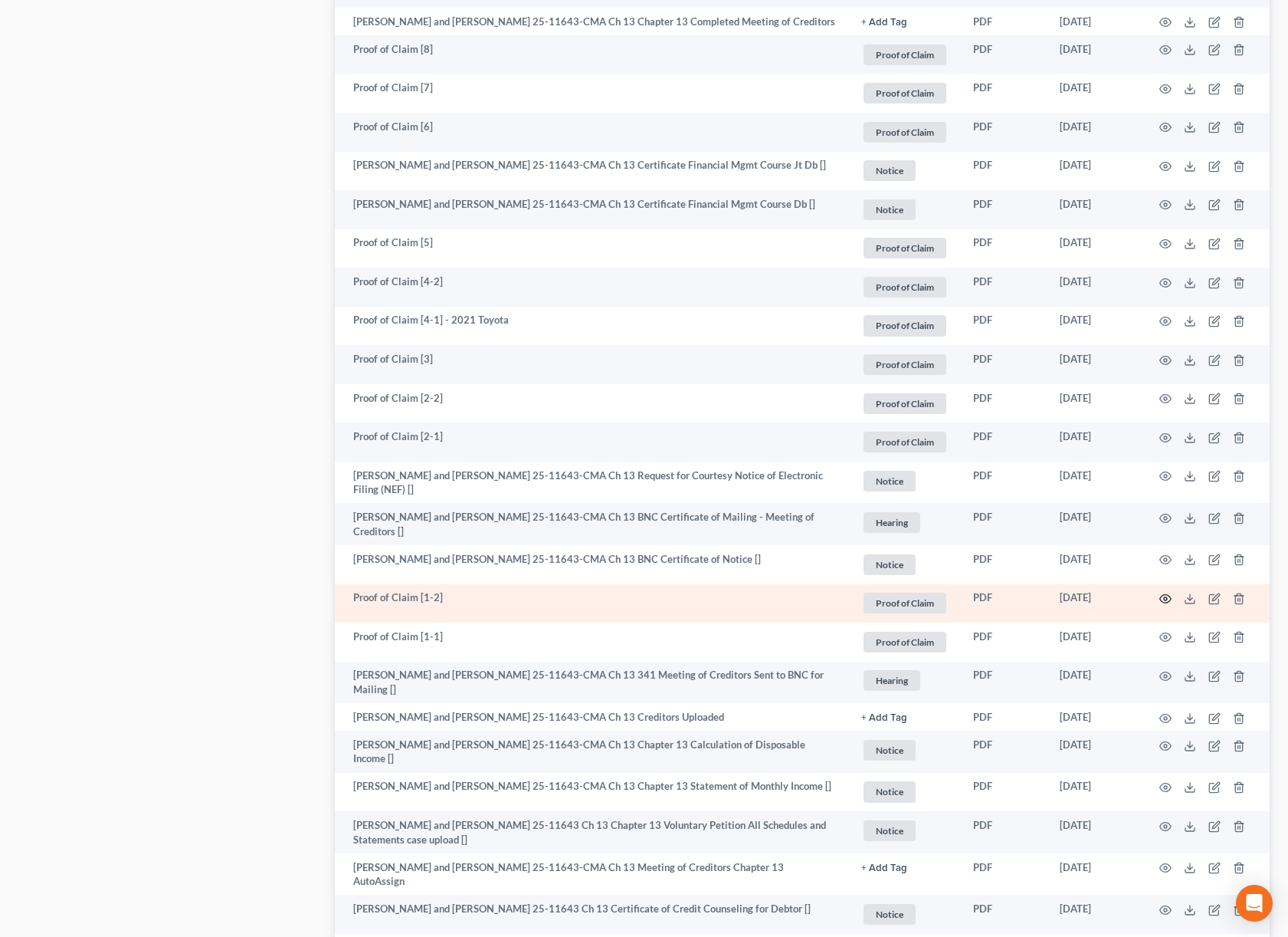
click at [1162, 605] on icon "button" at bounding box center [1166, 599] width 12 height 12
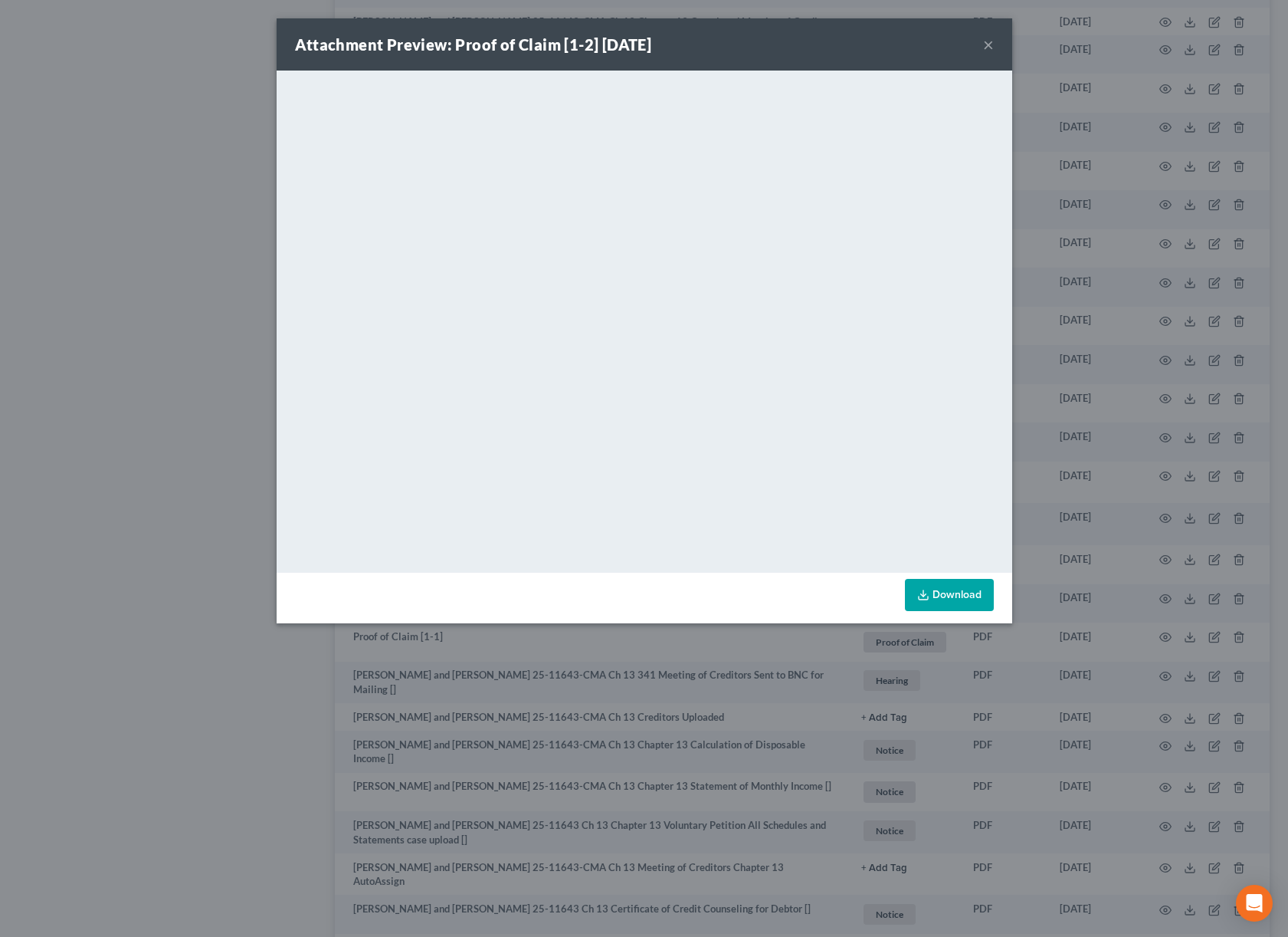
click at [1097, 677] on div "Attachment Preview: Proof of Claim [1-2] 06/17/2025 × <object ng-attr-data='htt…" at bounding box center [644, 468] width 1288 height 937
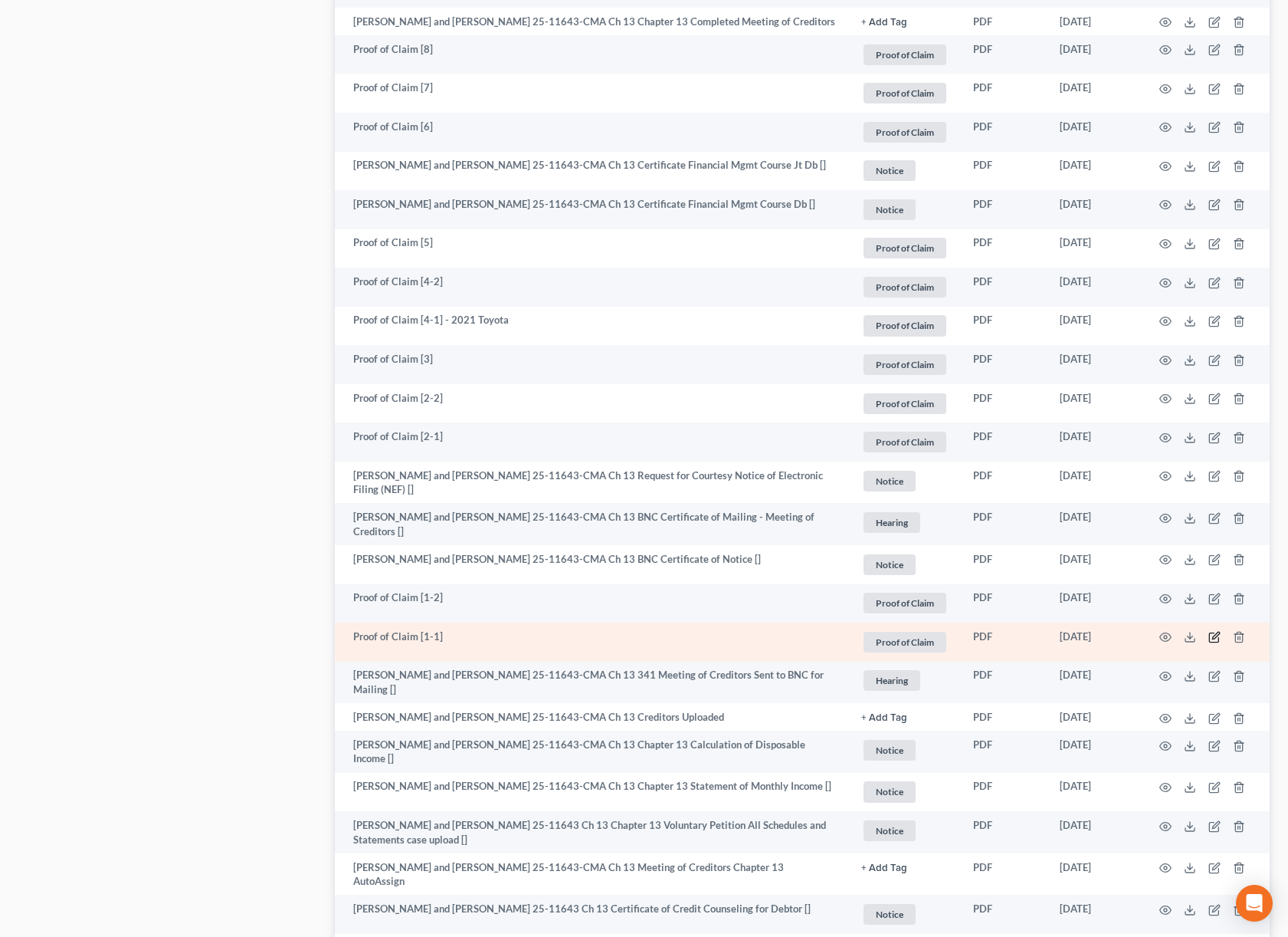
click at [1216, 644] on icon "button" at bounding box center [1214, 637] width 12 height 12
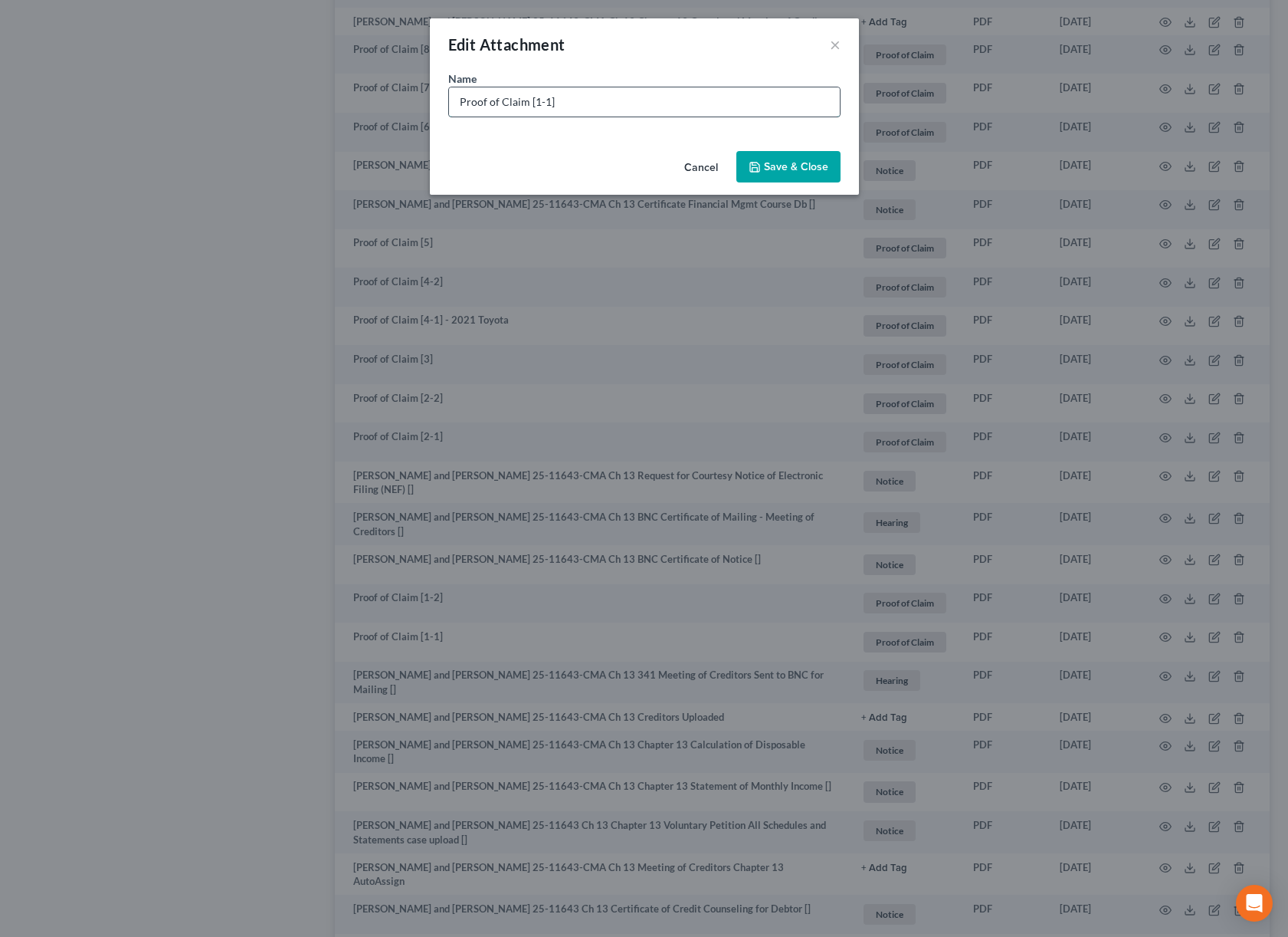
click at [702, 98] on input "Proof of Claim [1-1]" at bounding box center [644, 102] width 391 height 29
type input "Proof of Claim [1-1] -2014 Lexus"
click at [786, 166] on span "Save & Close" at bounding box center [796, 166] width 64 height 13
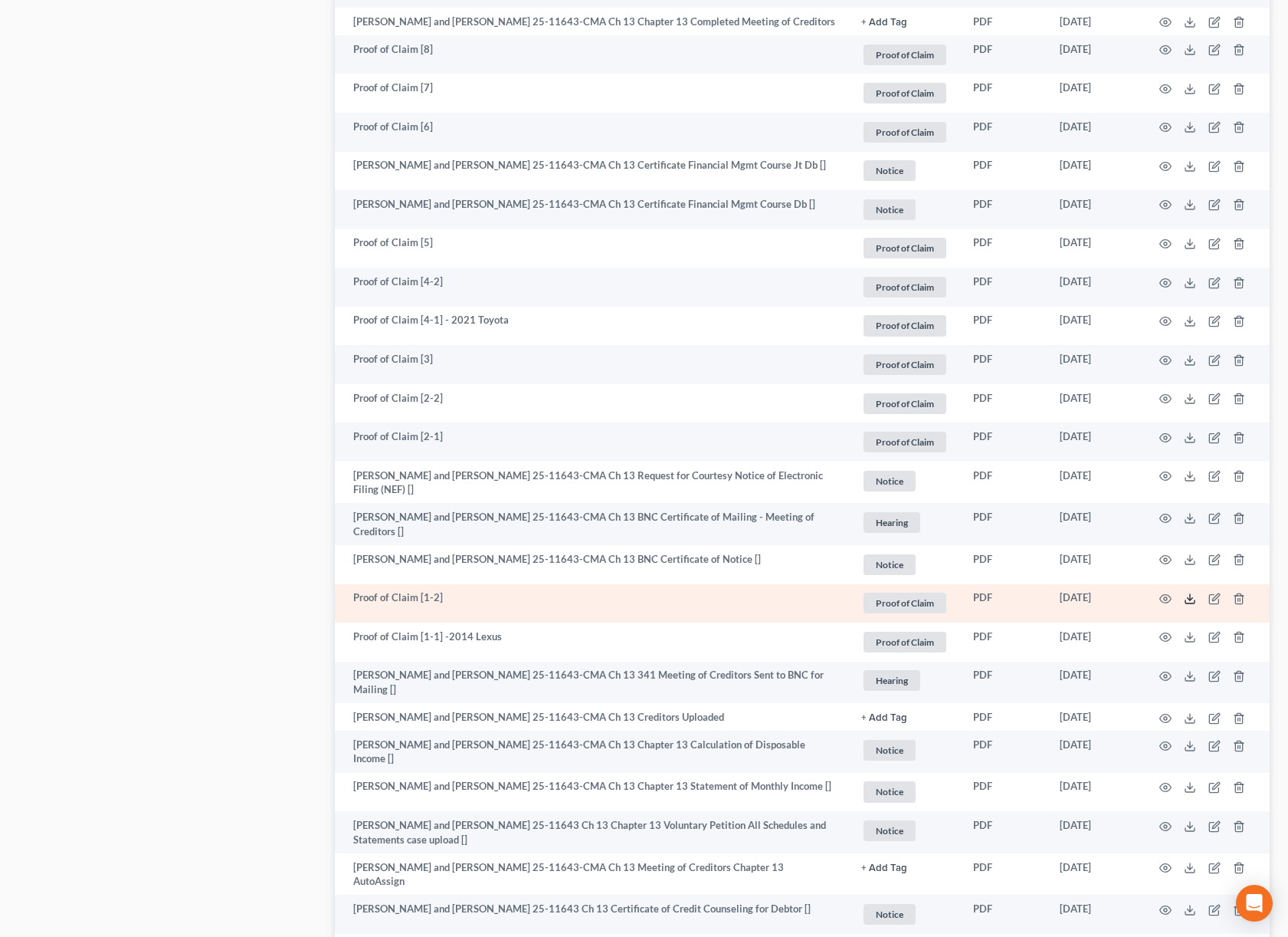
click at [1187, 605] on icon at bounding box center [1190, 599] width 12 height 12
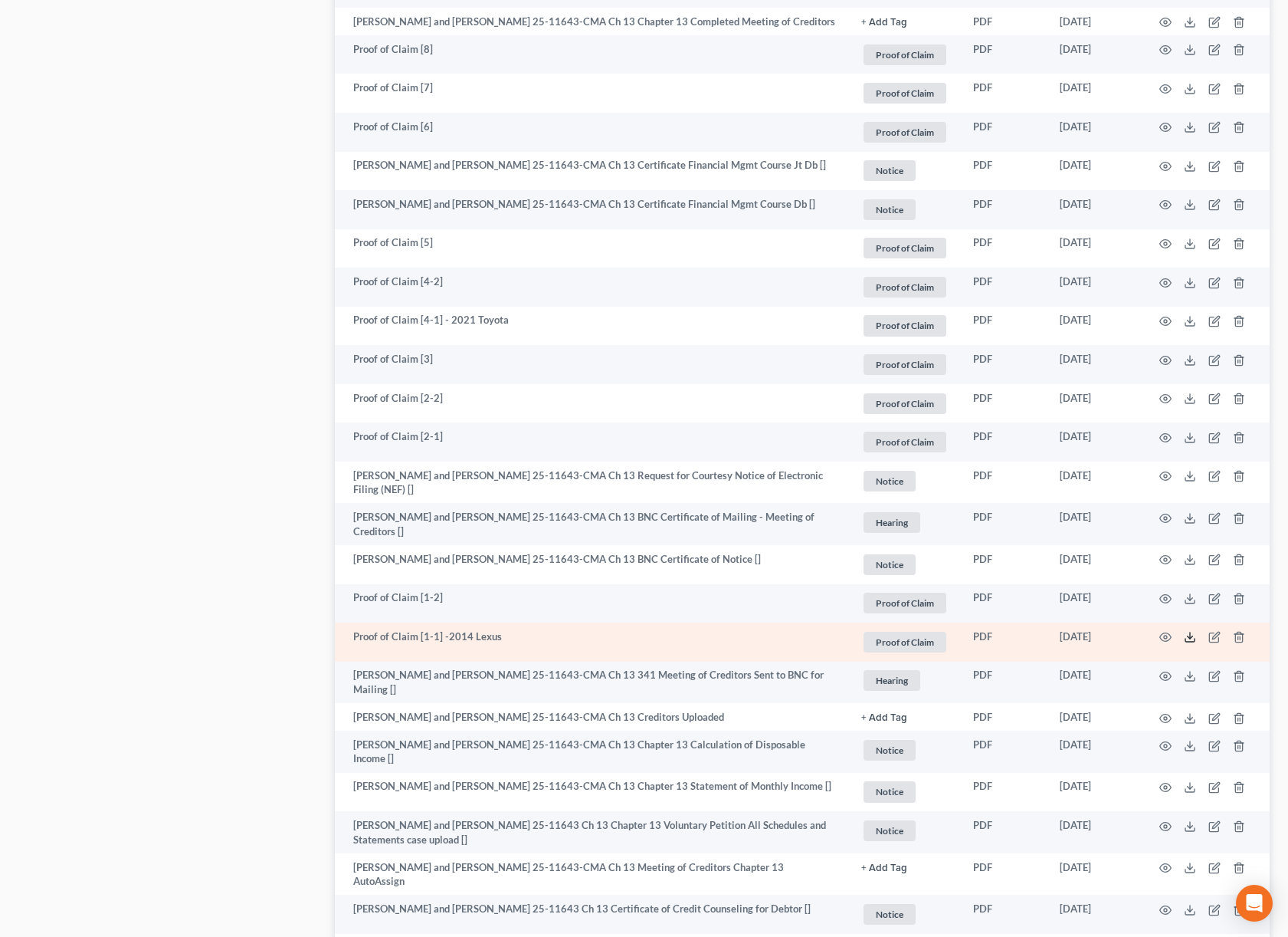
click at [1189, 644] on icon at bounding box center [1190, 637] width 12 height 12
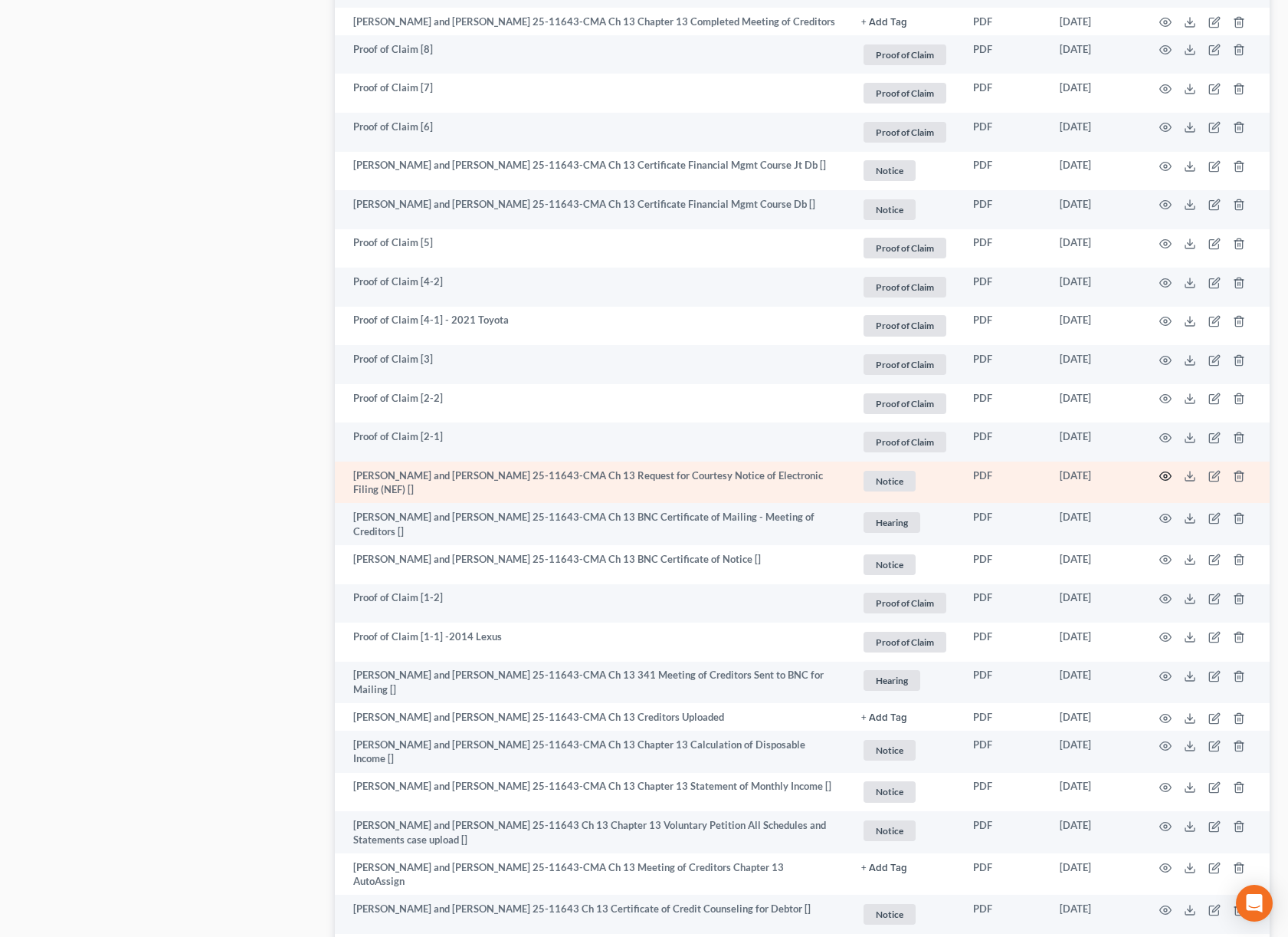
click at [1162, 482] on icon "button" at bounding box center [1166, 476] width 12 height 12
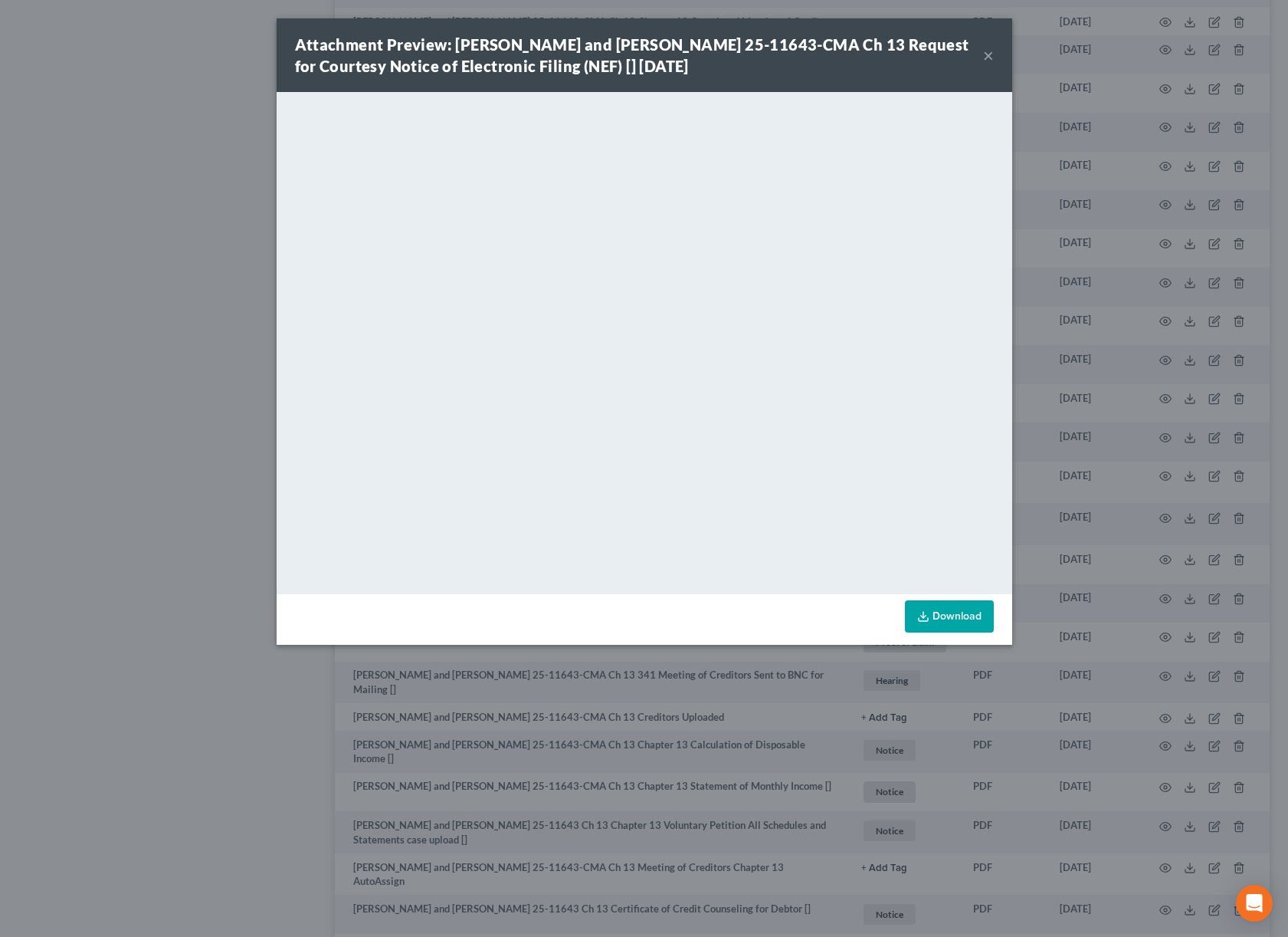
click at [1161, 494] on div "Attachment Preview: David Anthony Kimball, Jr. and Marife Kimball 25-11643-CMA …" at bounding box center [644, 468] width 1288 height 937
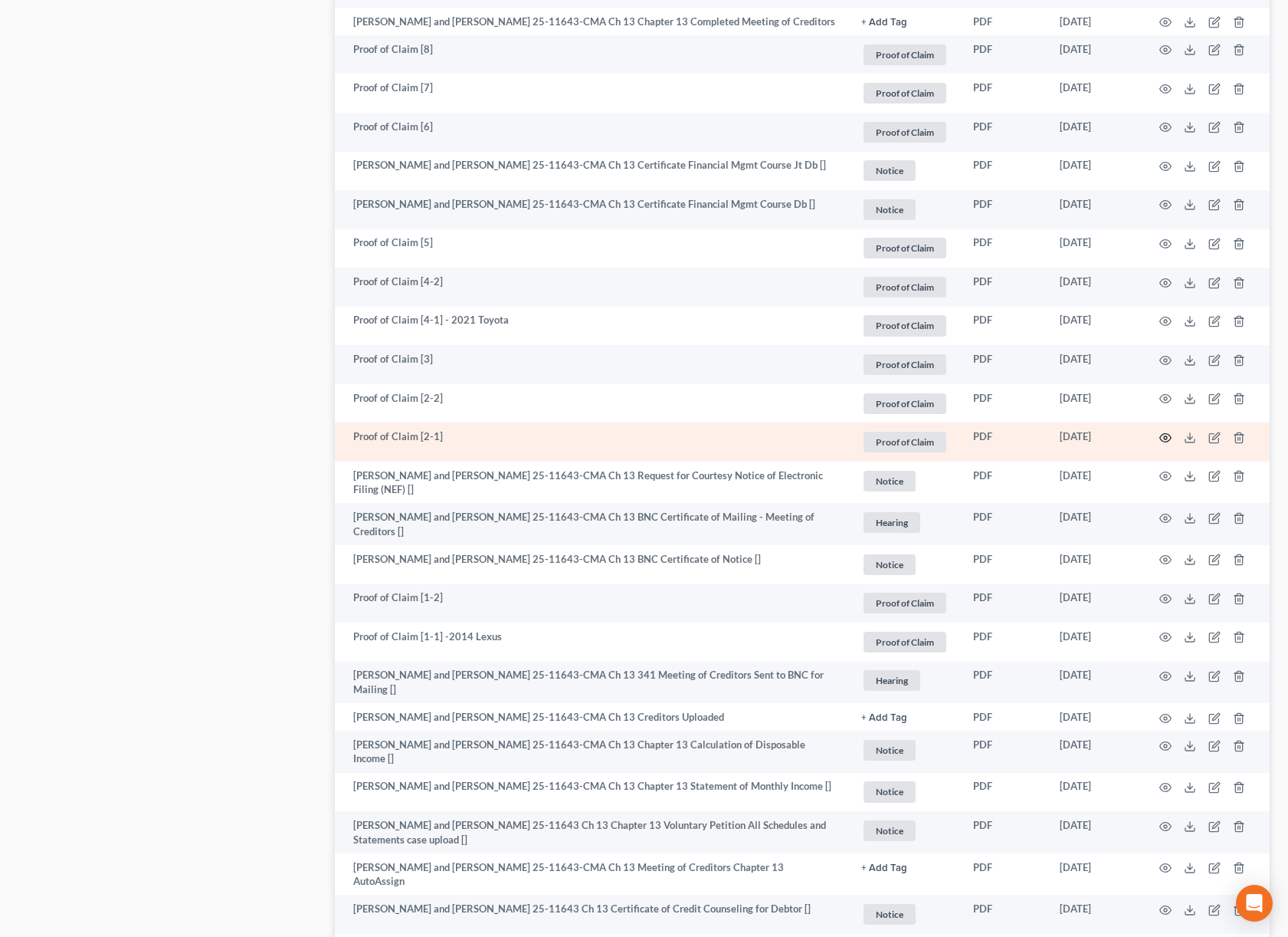
click at [1167, 444] on icon "button" at bounding box center [1166, 438] width 12 height 12
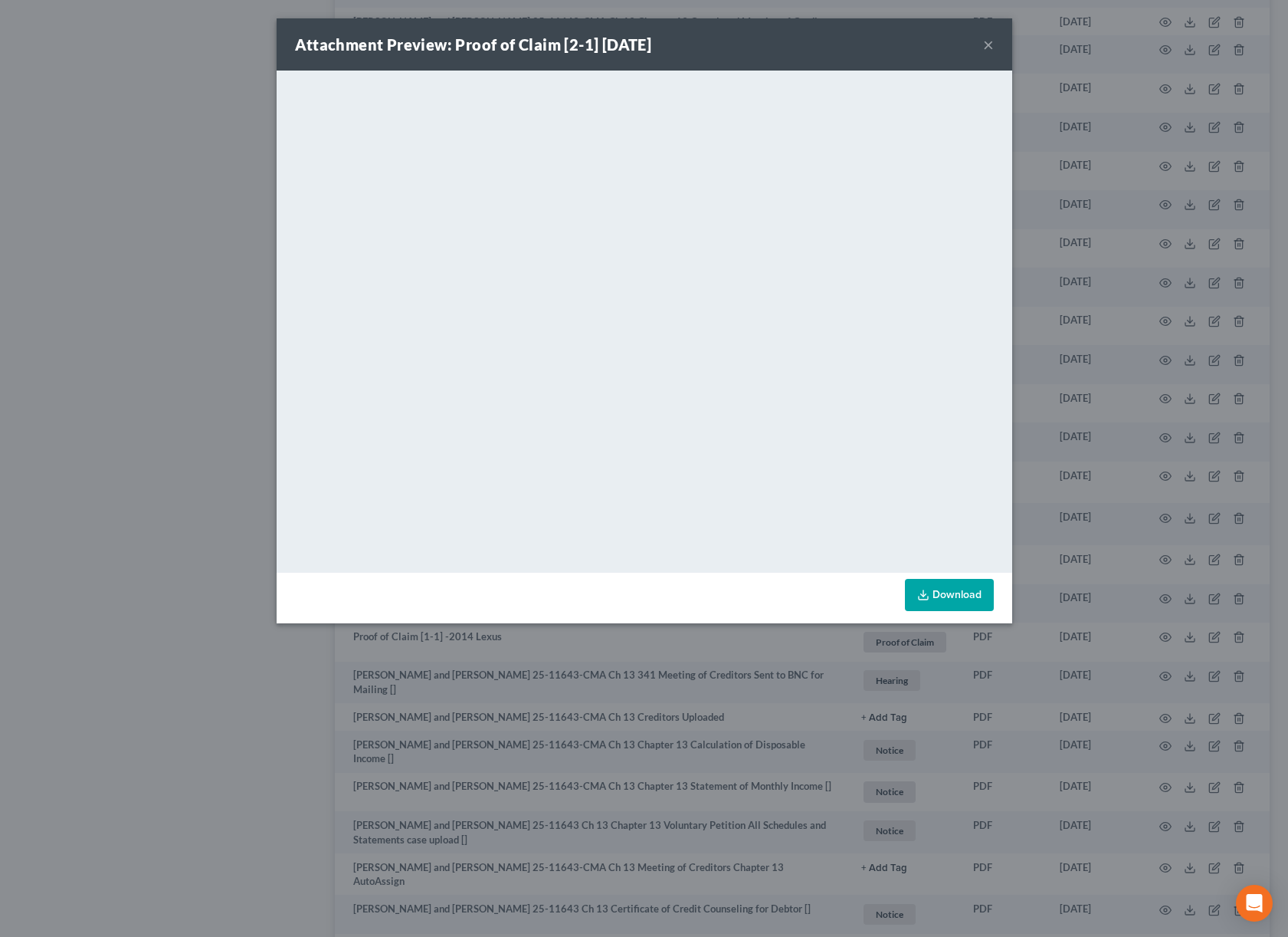
click at [1112, 422] on div "Attachment Preview: Proof of Claim [2-1] 06/20/2025 × <object ng-attr-data='htt…" at bounding box center [644, 468] width 1288 height 937
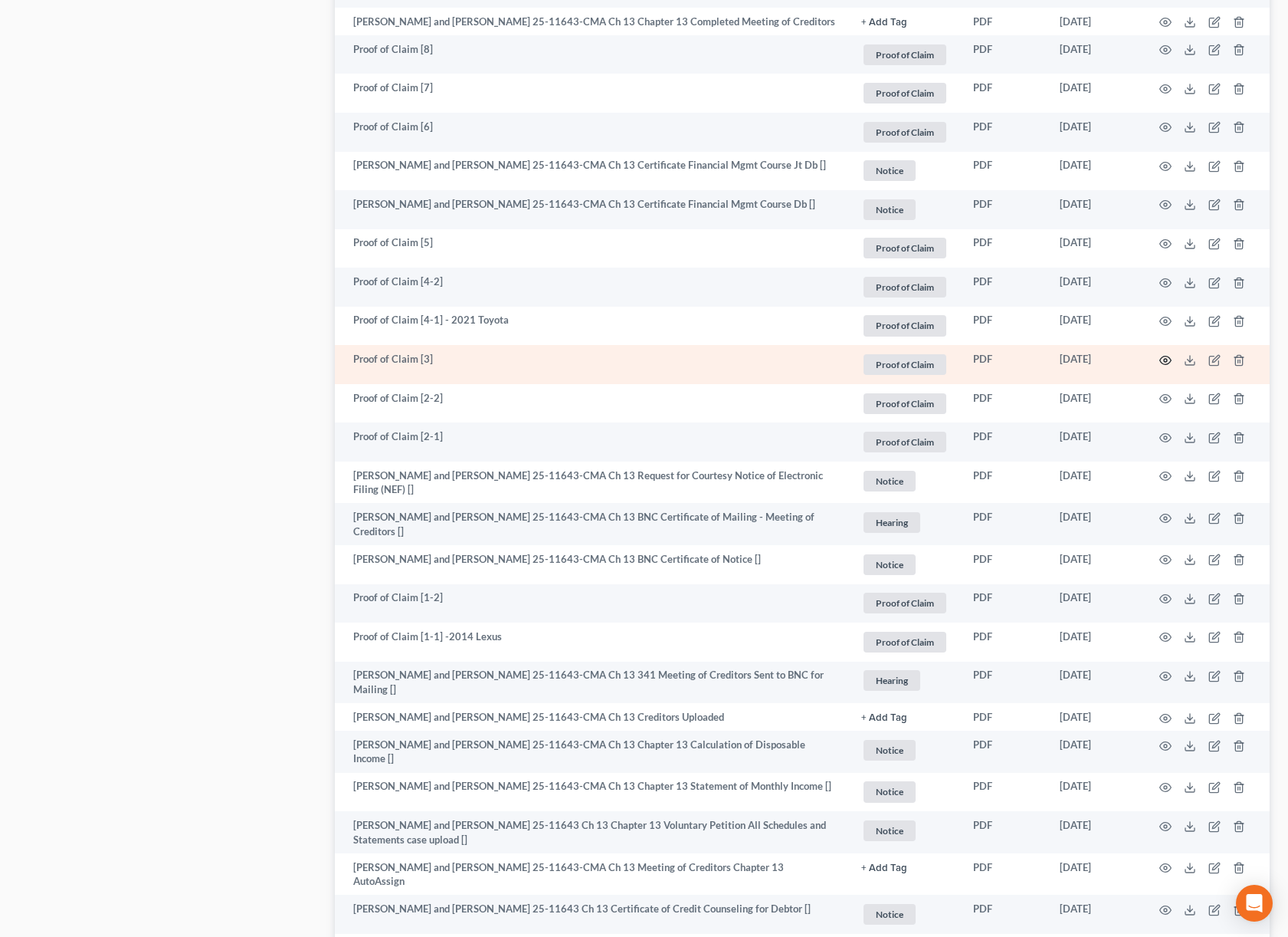
click at [1160, 364] on icon "button" at bounding box center [1166, 359] width 12 height 9
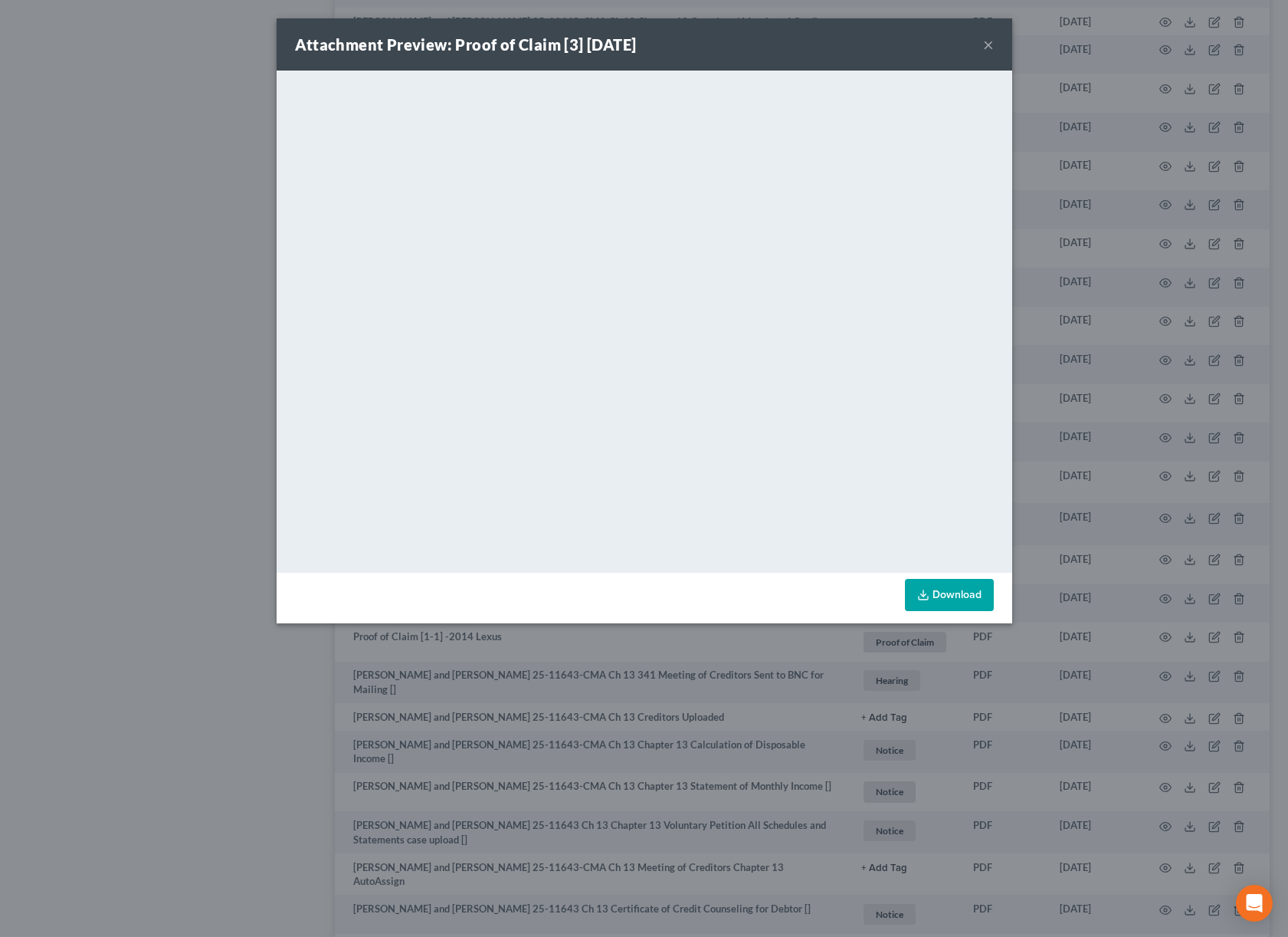
click at [1108, 376] on div "Attachment Preview: Proof of Claim [3] 06/25/2025 × <object ng-attr-data='https…" at bounding box center [644, 468] width 1288 height 937
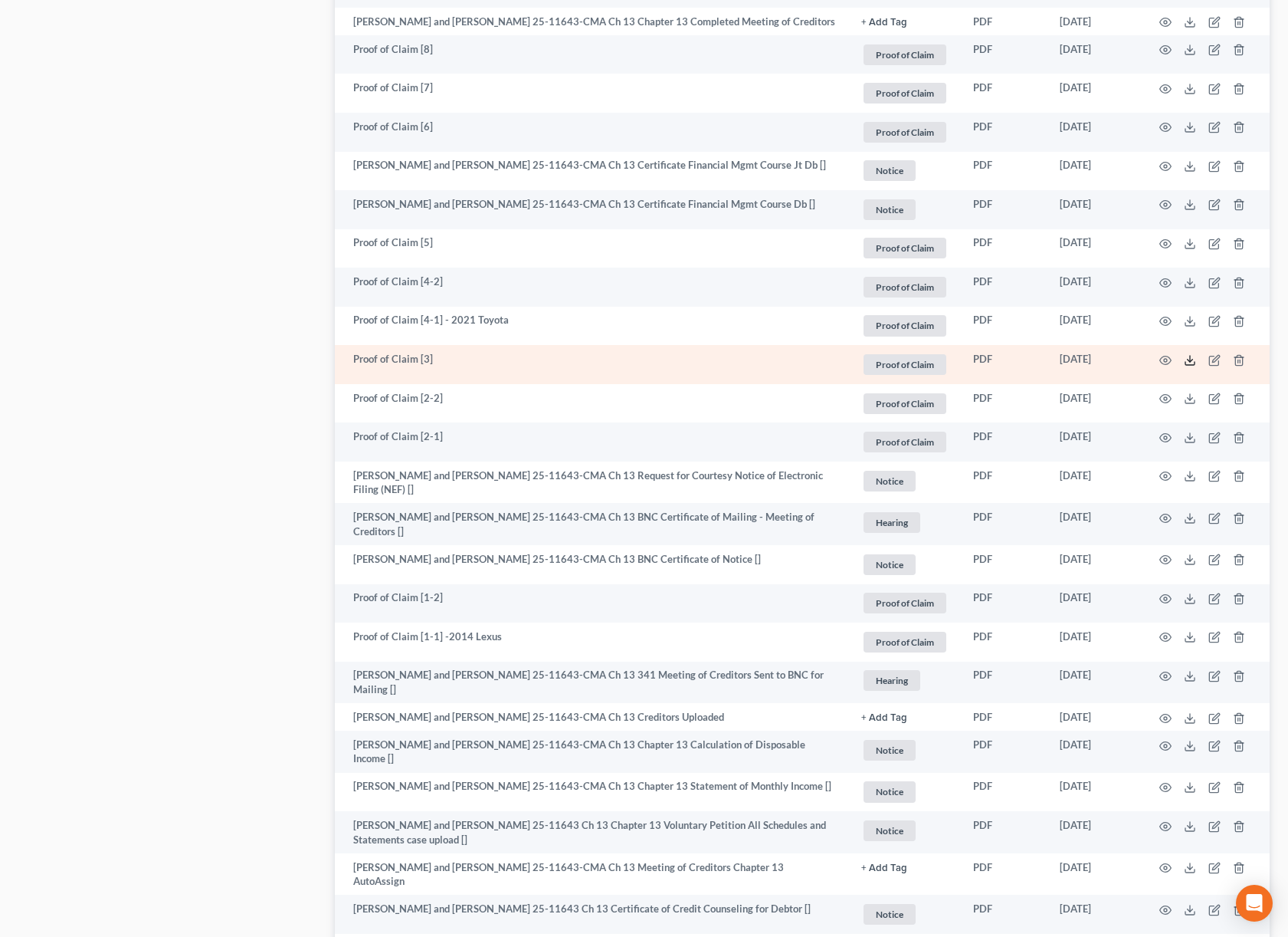
click at [1190, 366] on icon at bounding box center [1190, 360] width 12 height 12
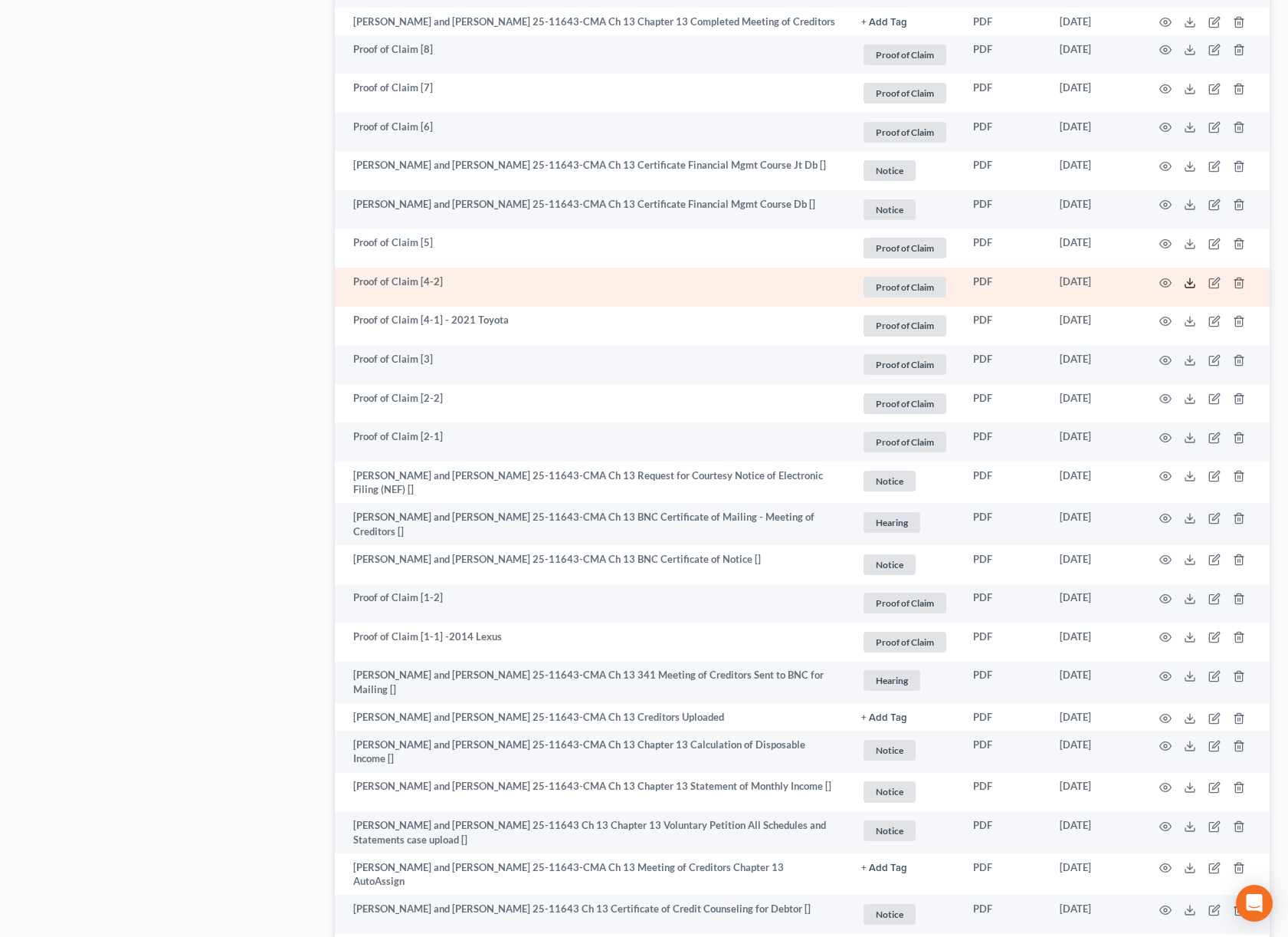
click at [1188, 289] on icon at bounding box center [1190, 283] width 12 height 12
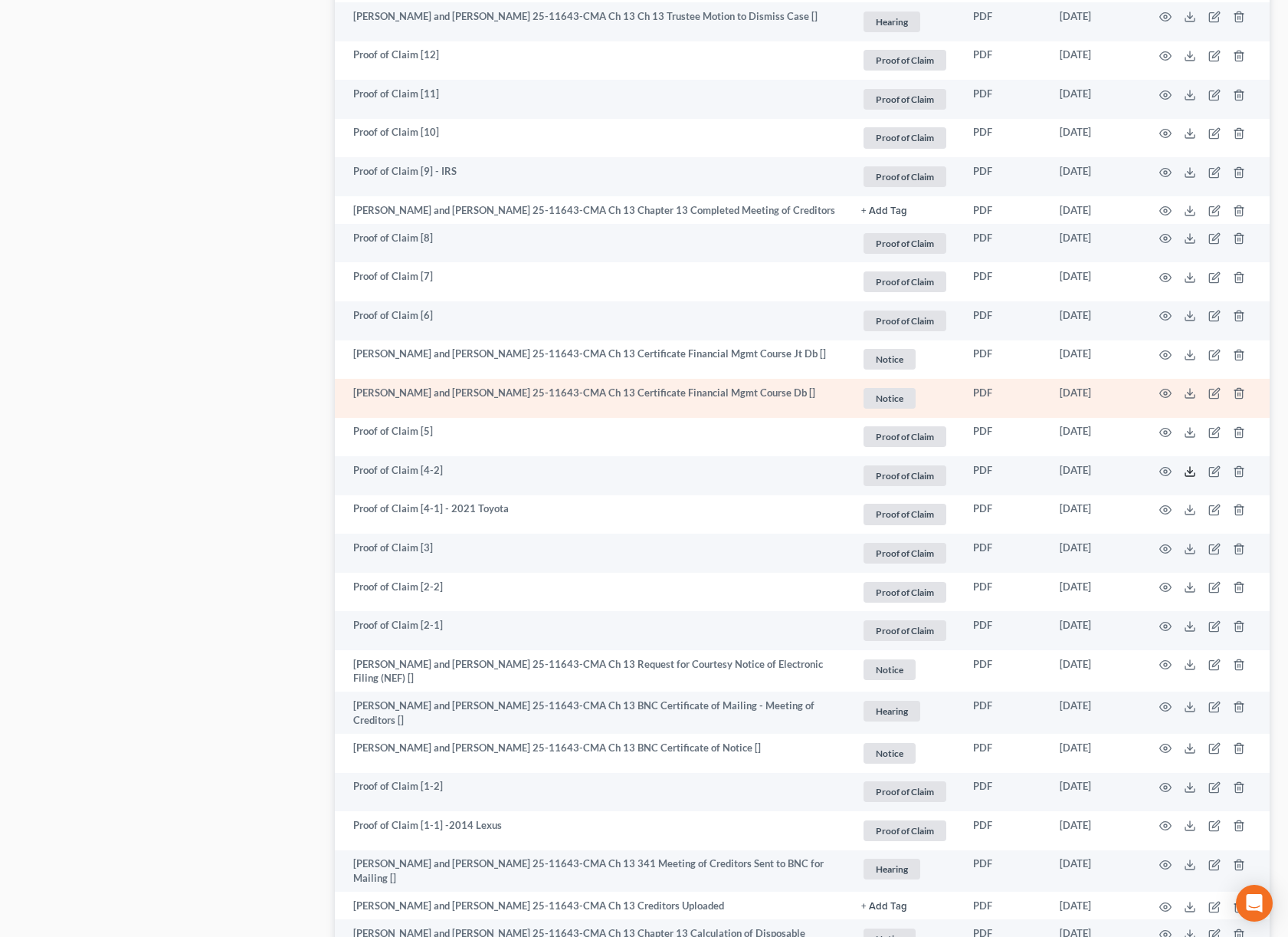
scroll to position [1548, 0]
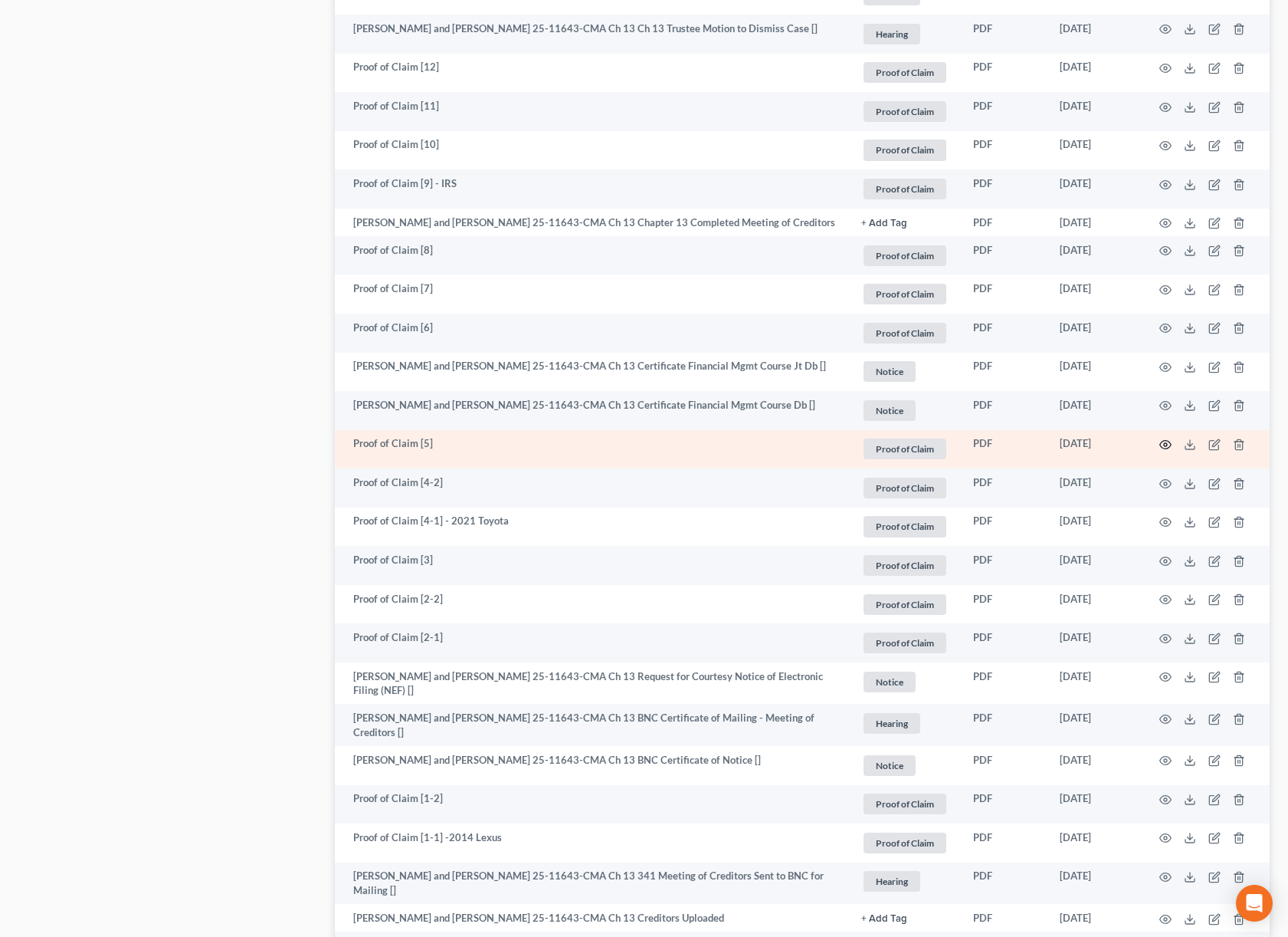
click at [1169, 451] on icon "button" at bounding box center [1166, 444] width 12 height 12
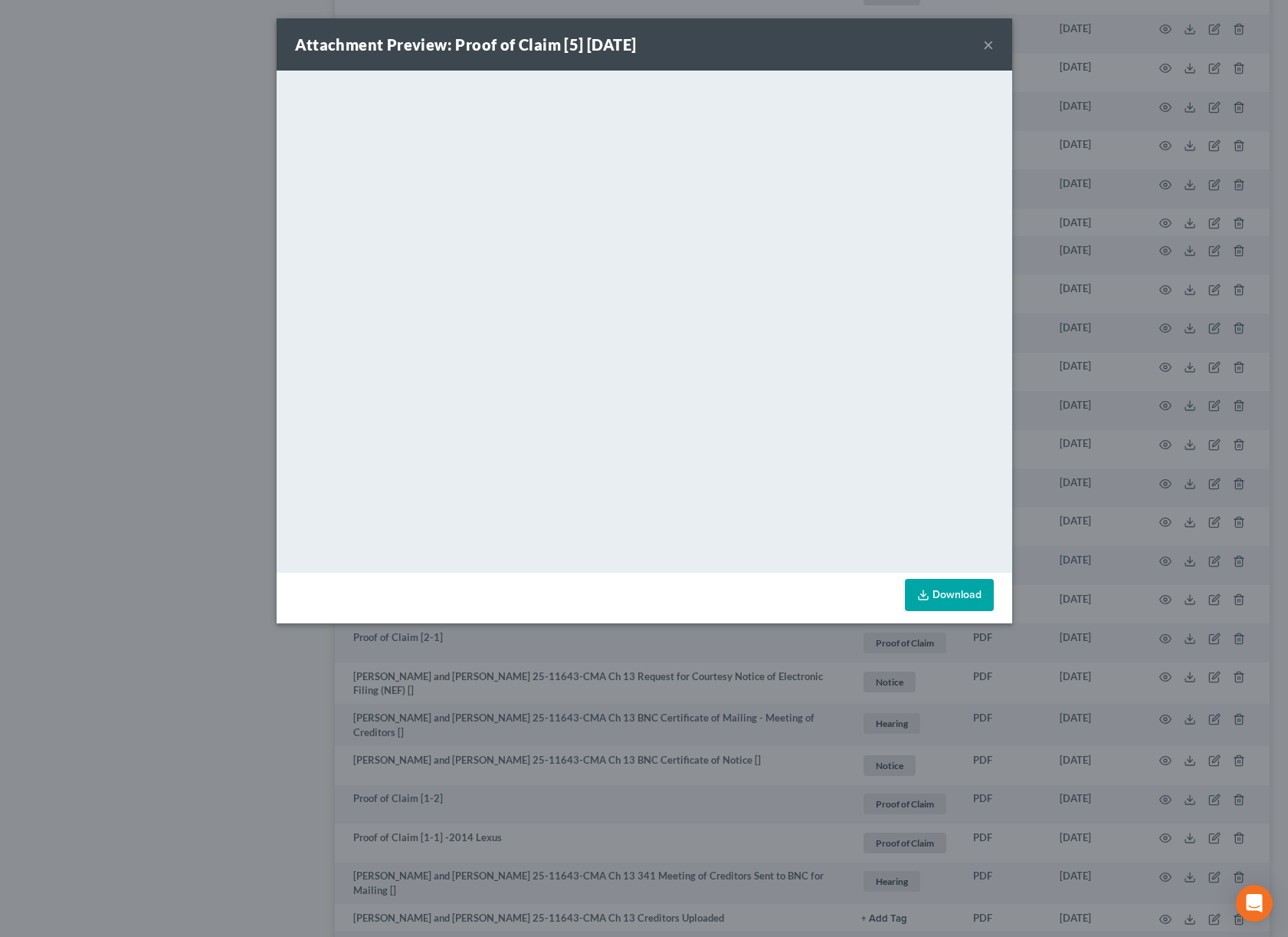
click at [1166, 372] on div "Attachment Preview: Proof of Claim [5] 07/14/2025 × <object ng-attr-data='https…" at bounding box center [644, 468] width 1288 height 937
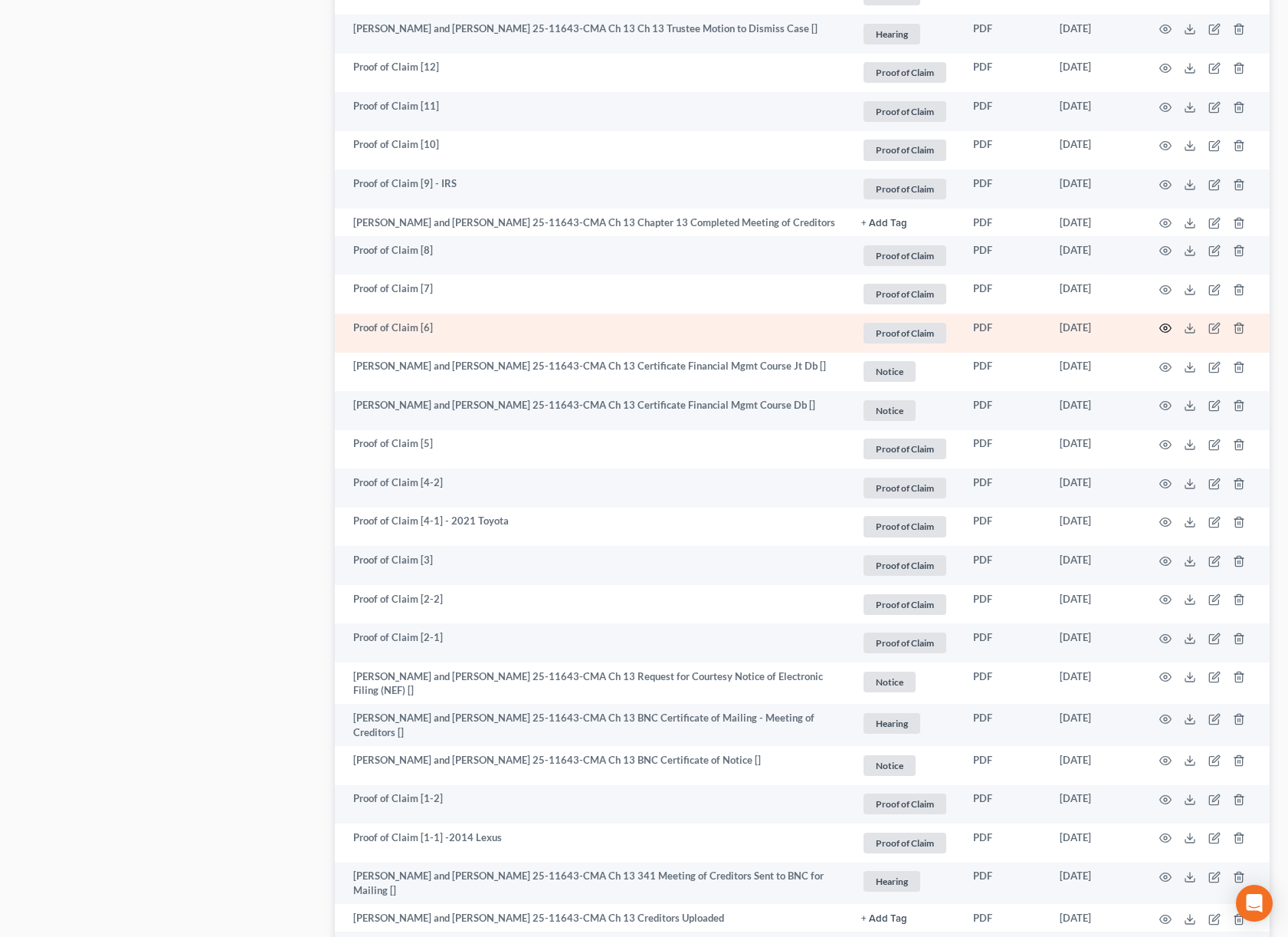
click at [1166, 335] on icon "button" at bounding box center [1166, 328] width 12 height 12
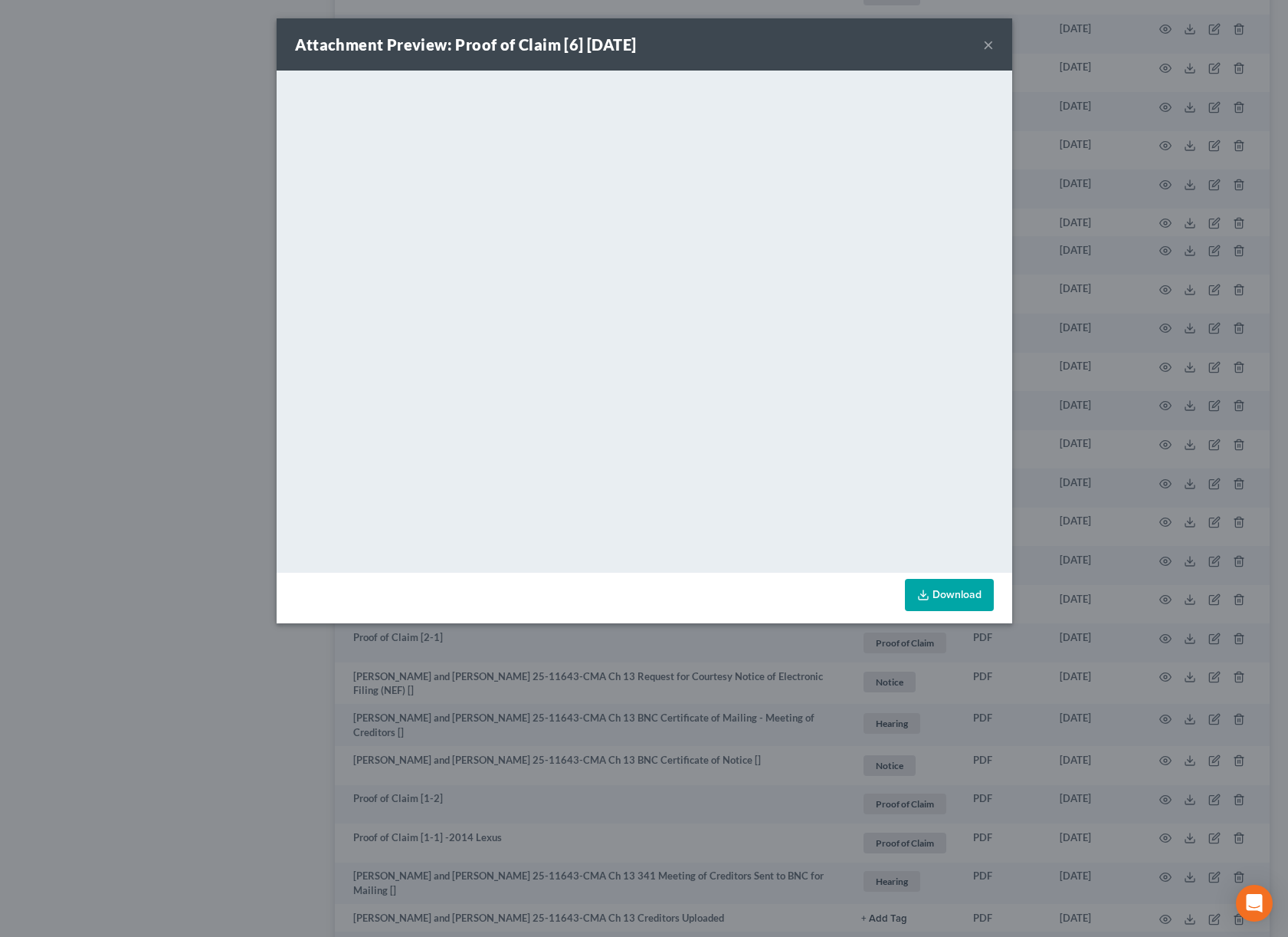
click at [1167, 335] on div "Attachment Preview: Proof of Claim [6] 07/24/2025 × <object ng-attr-data='https…" at bounding box center [644, 468] width 1288 height 937
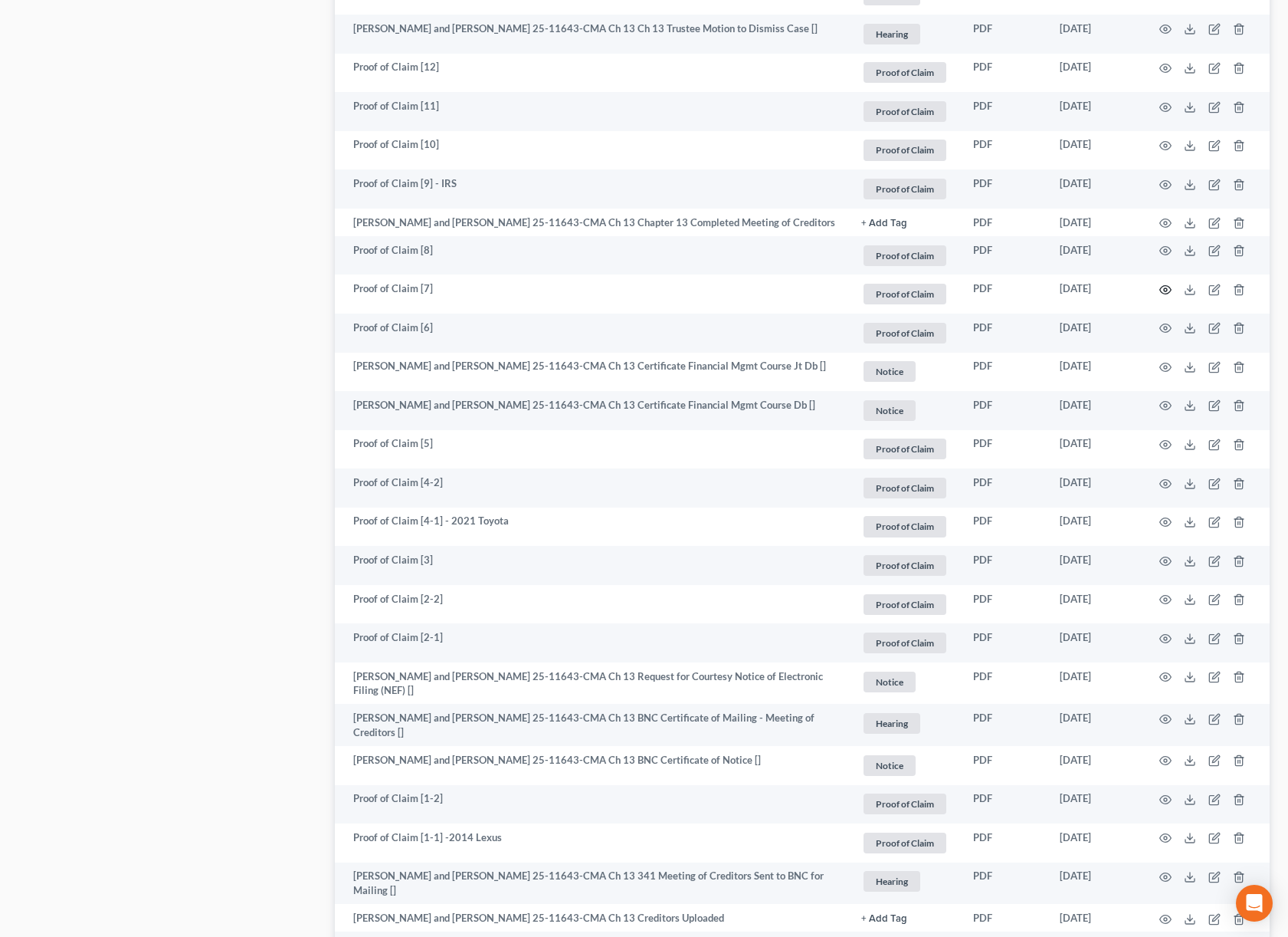
click at [1167, 296] on icon "button" at bounding box center [1166, 290] width 12 height 12
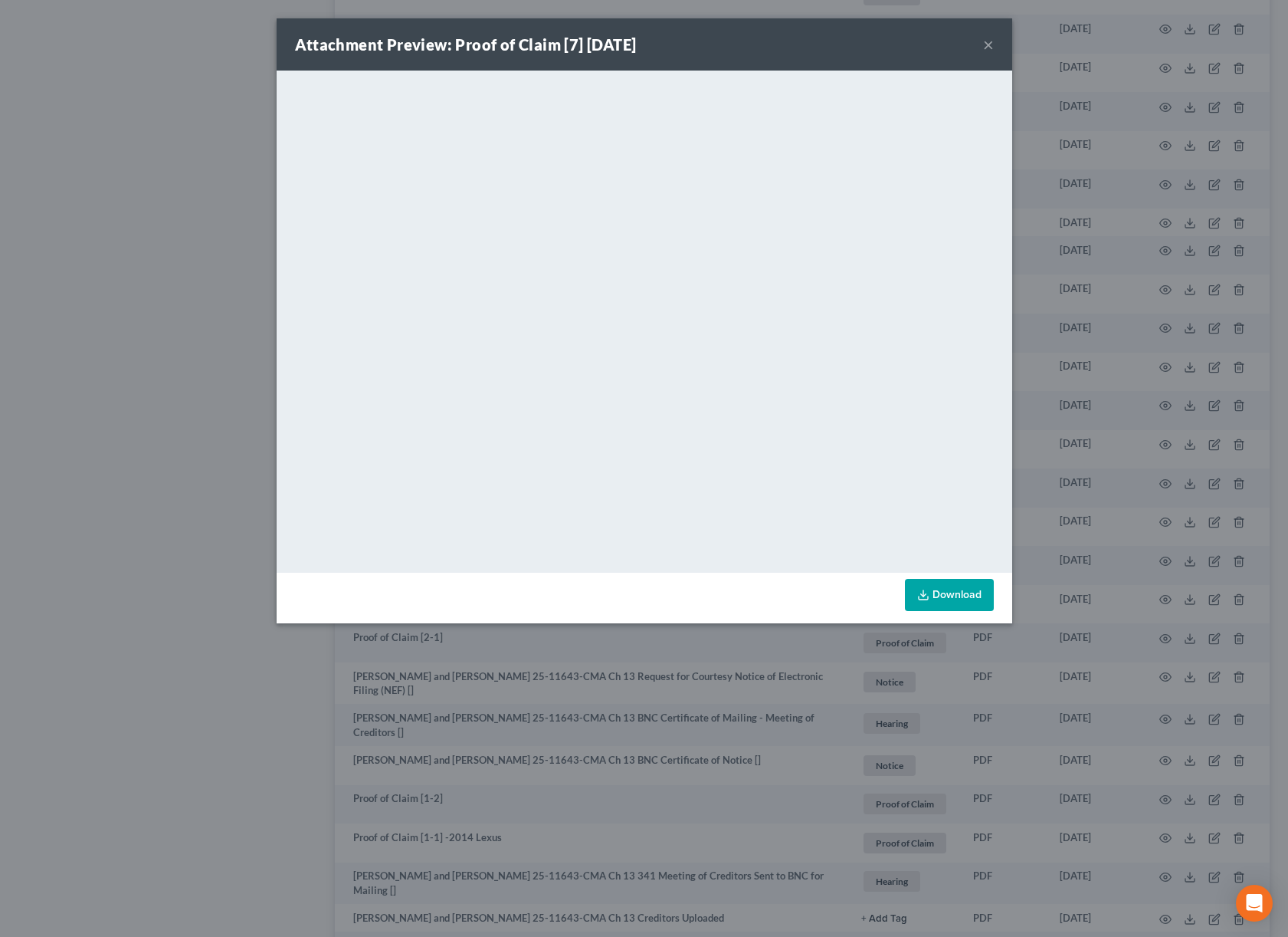
click at [1168, 284] on div "Attachment Preview: Proof of Claim [7] 07/24/2025 × <object ng-attr-data='https…" at bounding box center [644, 468] width 1288 height 937
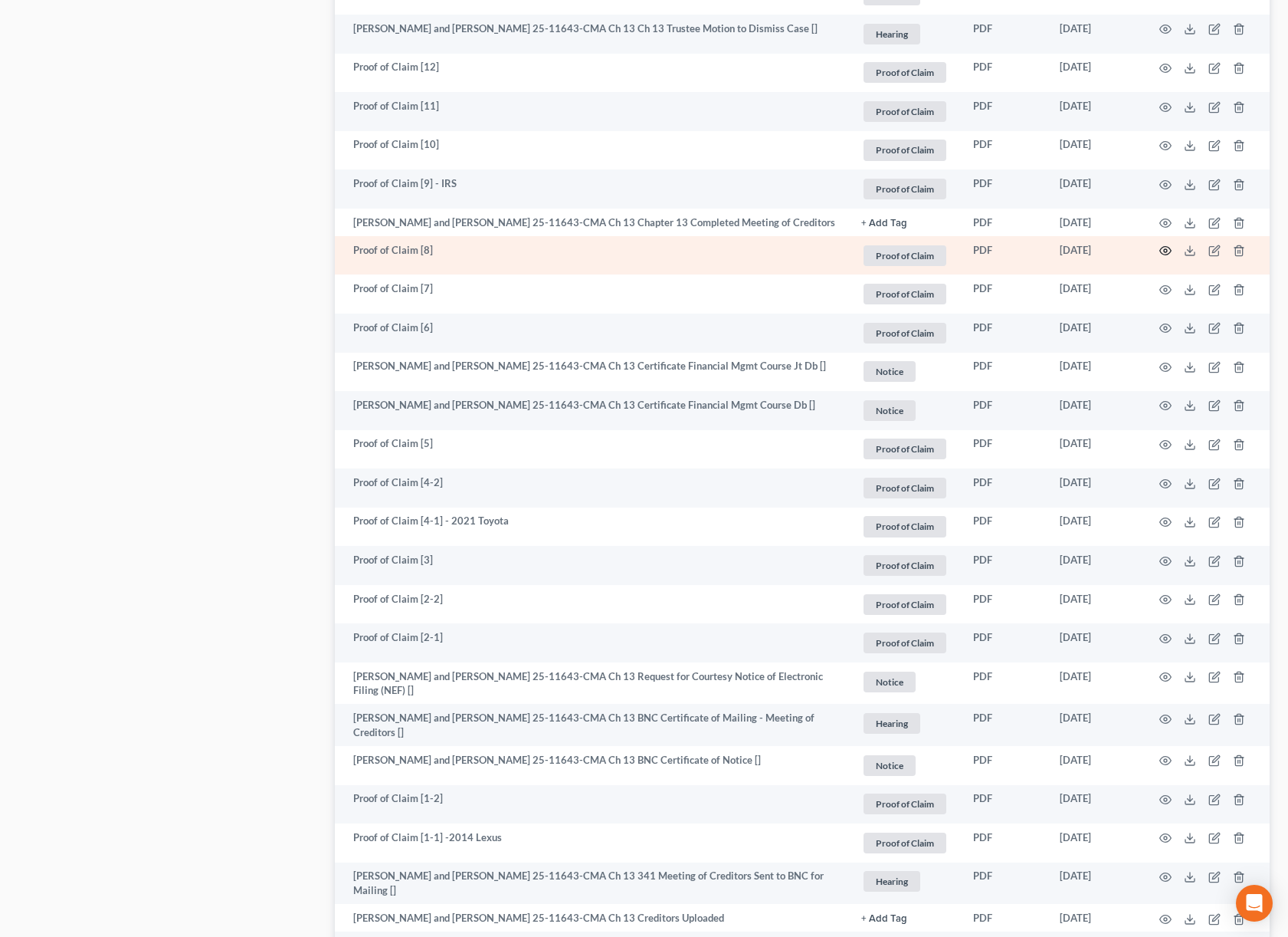
click at [1166, 252] on circle "button" at bounding box center [1166, 251] width 3 height 3
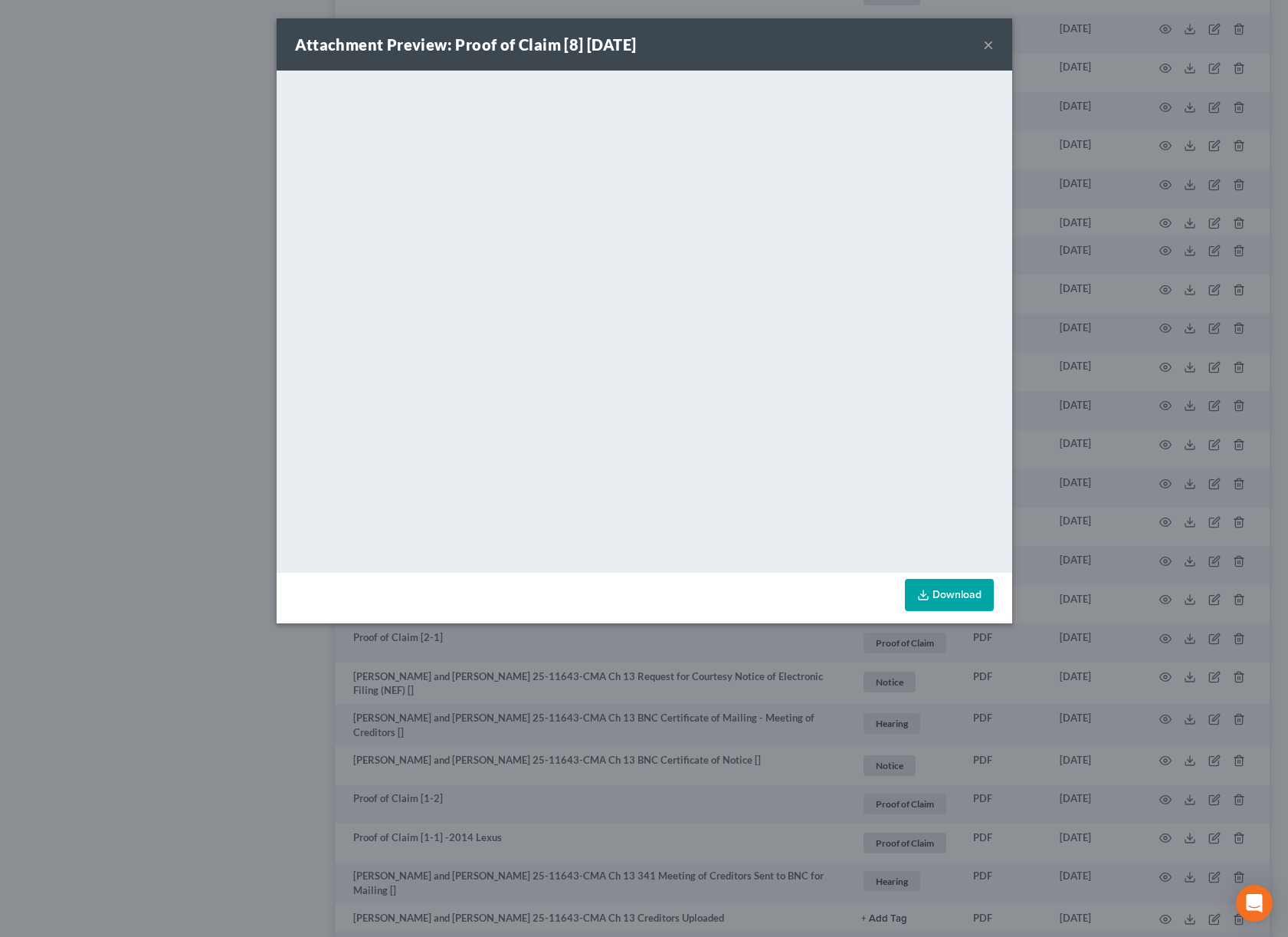
click at [1156, 275] on div "Attachment Preview: Proof of Claim [8] 07/24/2025 × <object ng-attr-data='https…" at bounding box center [644, 468] width 1288 height 937
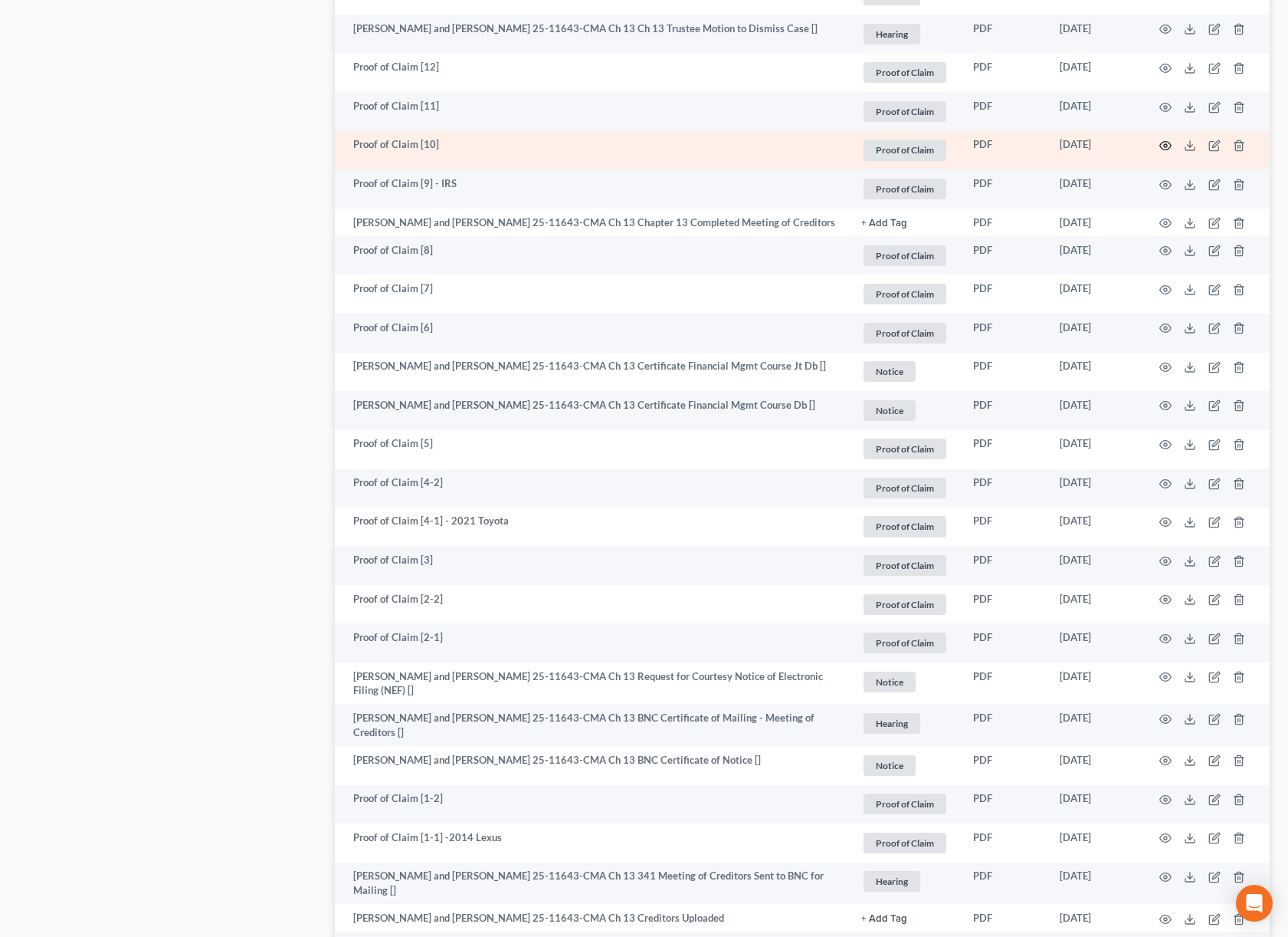
click at [1166, 152] on icon "button" at bounding box center [1166, 146] width 12 height 12
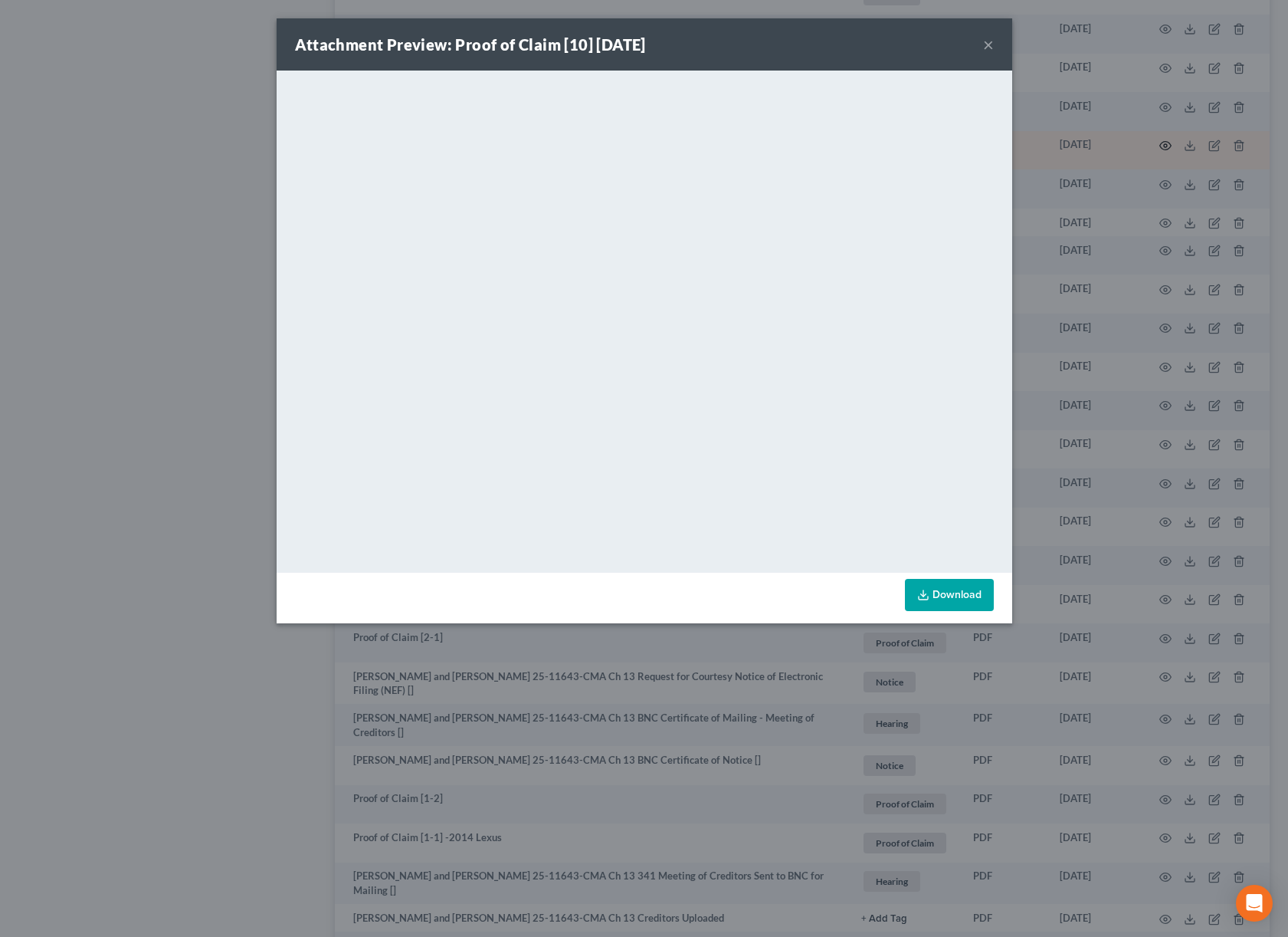
click at [1166, 172] on div "Attachment Preview: Proof of Claim [10] 07/30/2025 × <object ng-attr-data='http…" at bounding box center [644, 468] width 1288 height 937
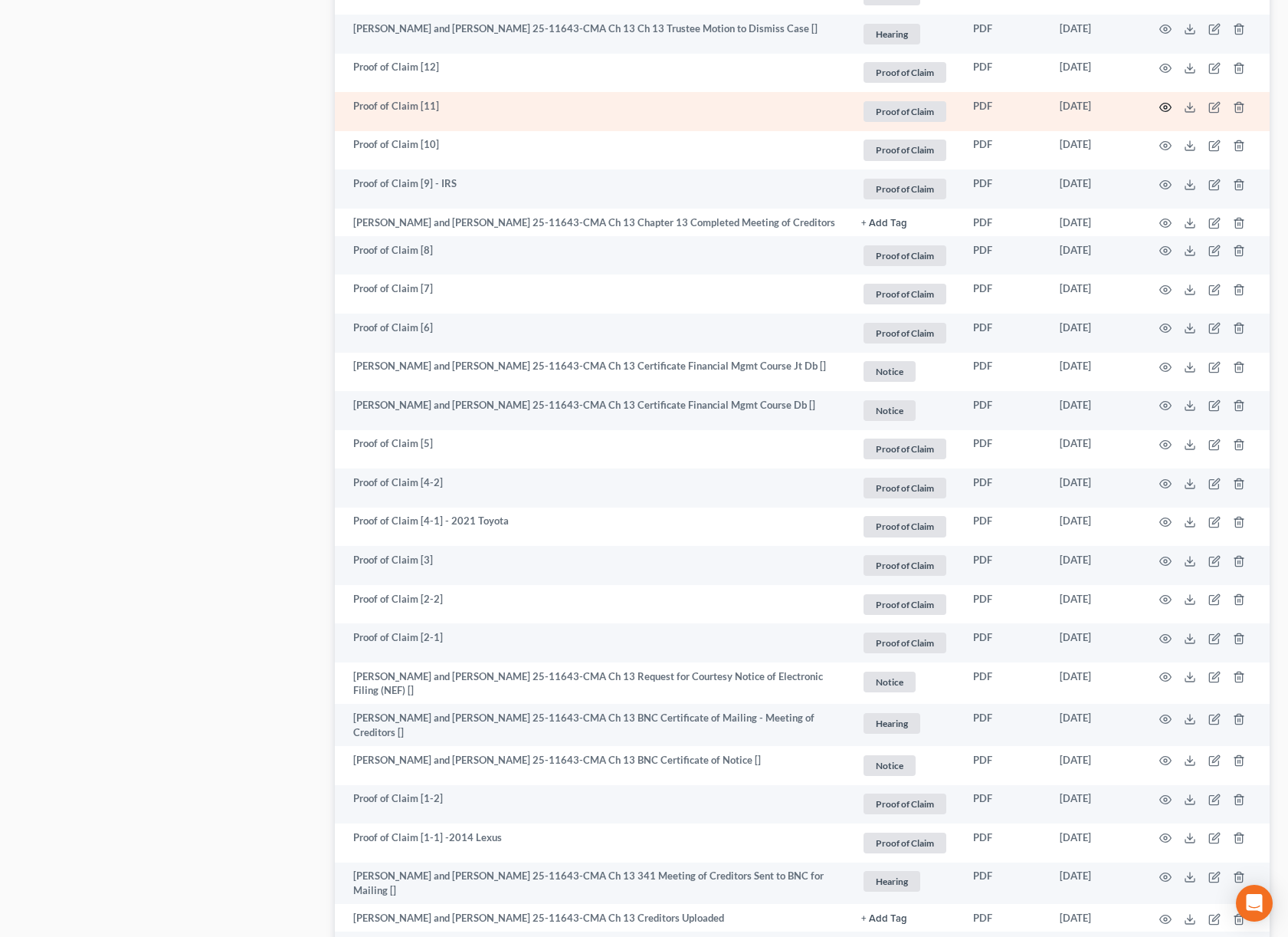
click at [1169, 114] on icon "button" at bounding box center [1166, 108] width 12 height 12
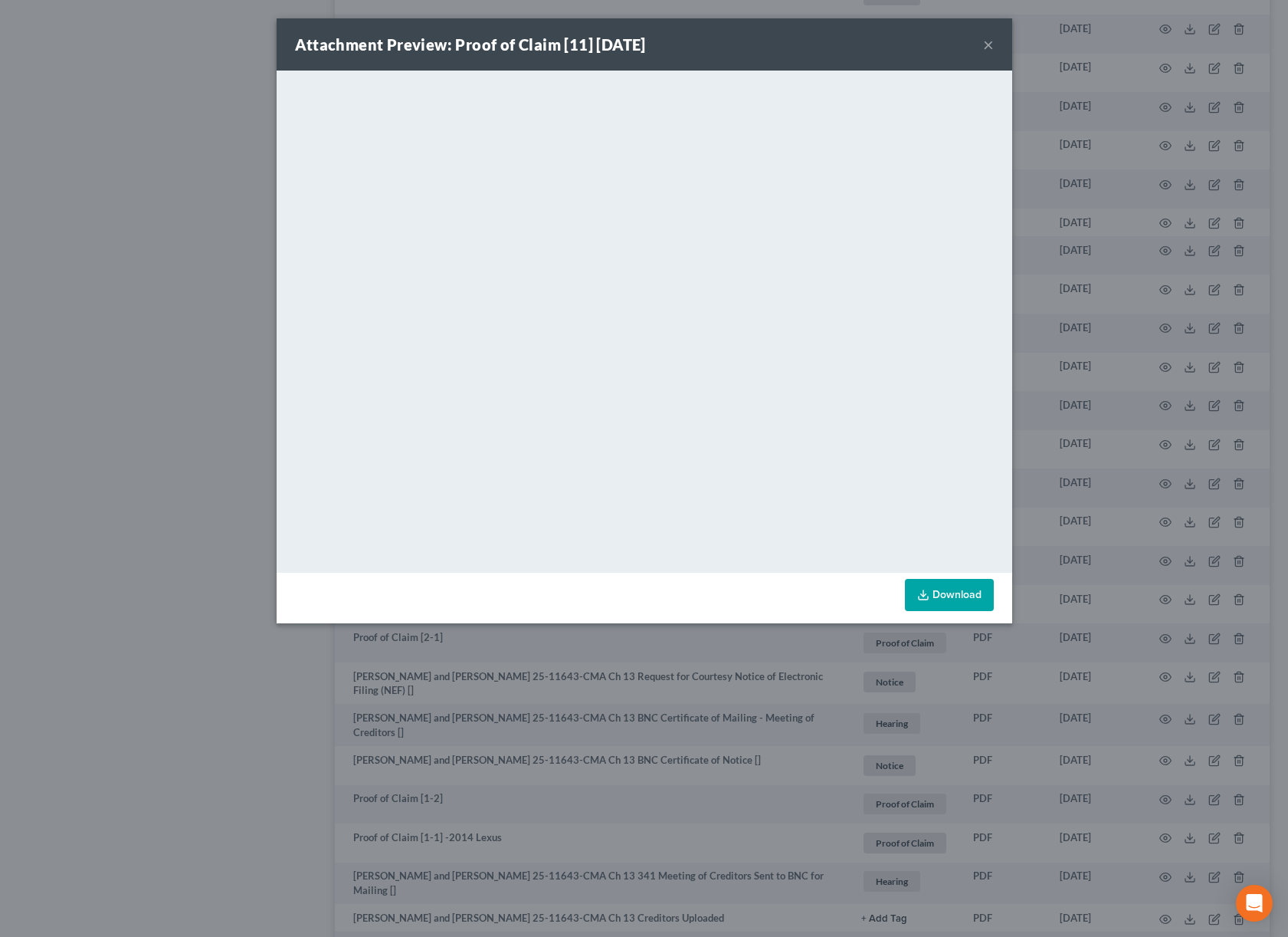
click at [1169, 131] on div "Attachment Preview: Proof of Claim [11] 07/31/2025 × <object ng-attr-data='http…" at bounding box center [644, 468] width 1288 height 937
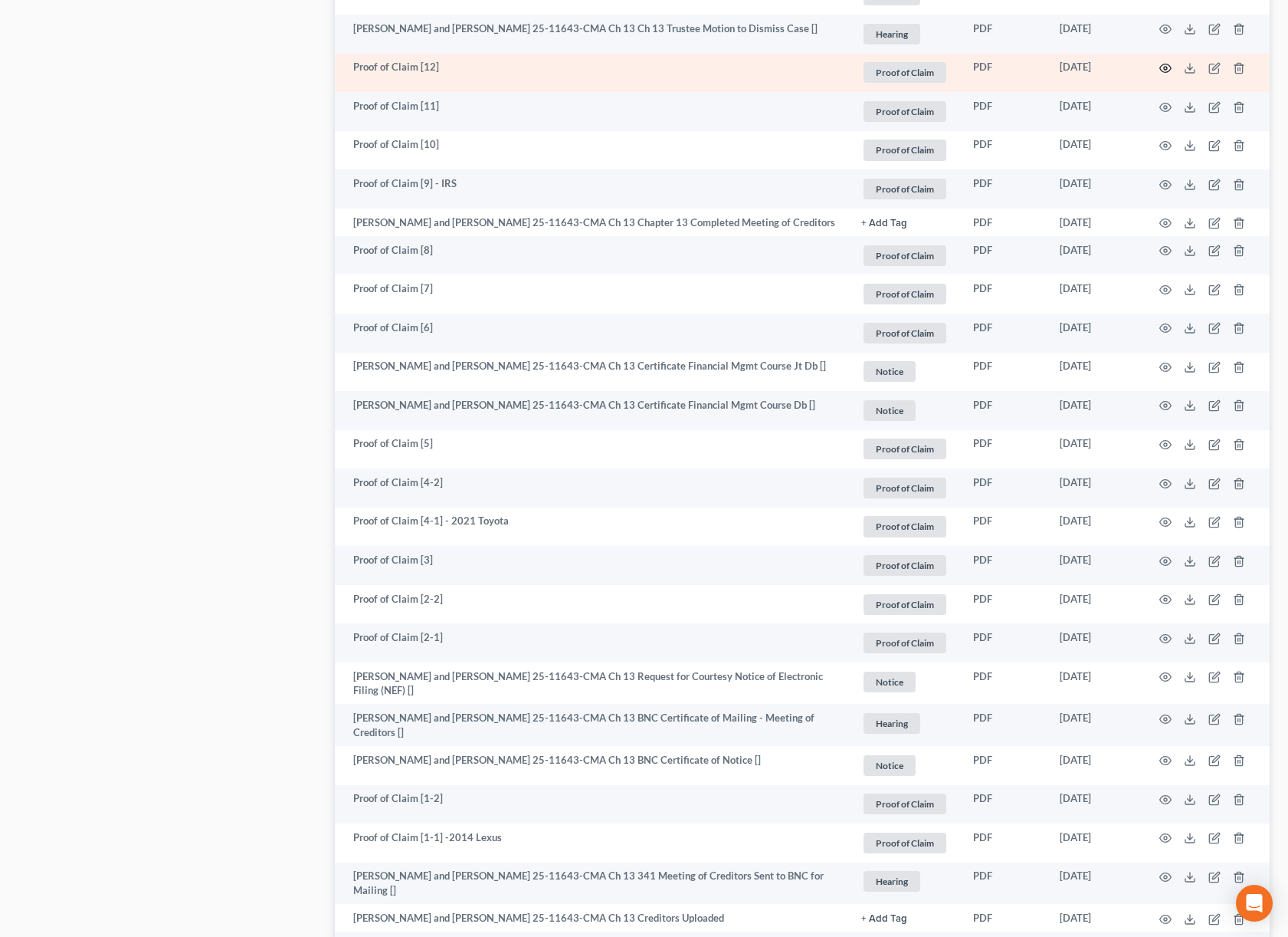
click at [1168, 74] on icon "button" at bounding box center [1166, 68] width 12 height 12
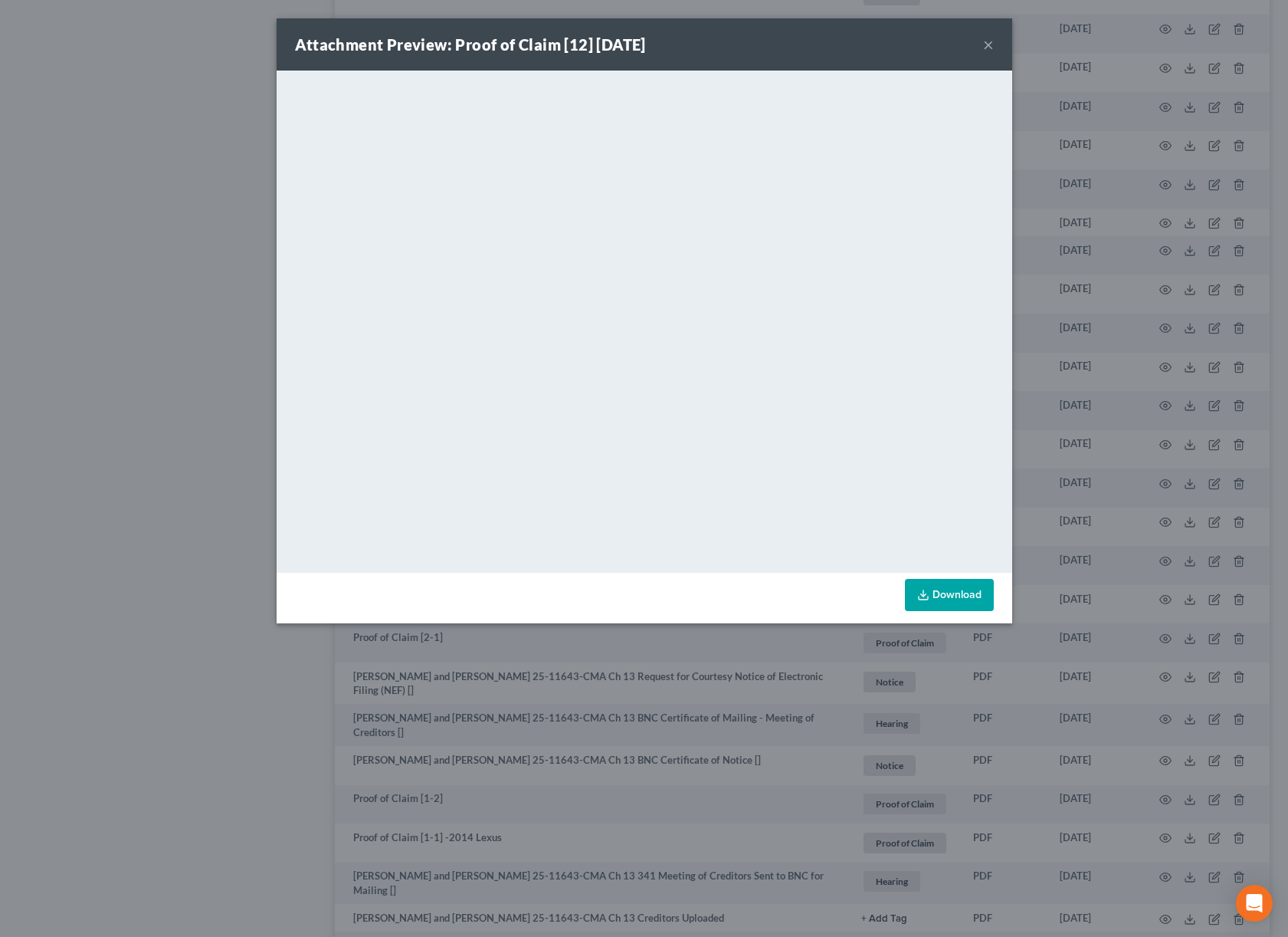
click at [1163, 96] on div "Attachment Preview: Proof of Claim [12] 08/04/2025 × <object ng-attr-data='http…" at bounding box center [644, 468] width 1288 height 937
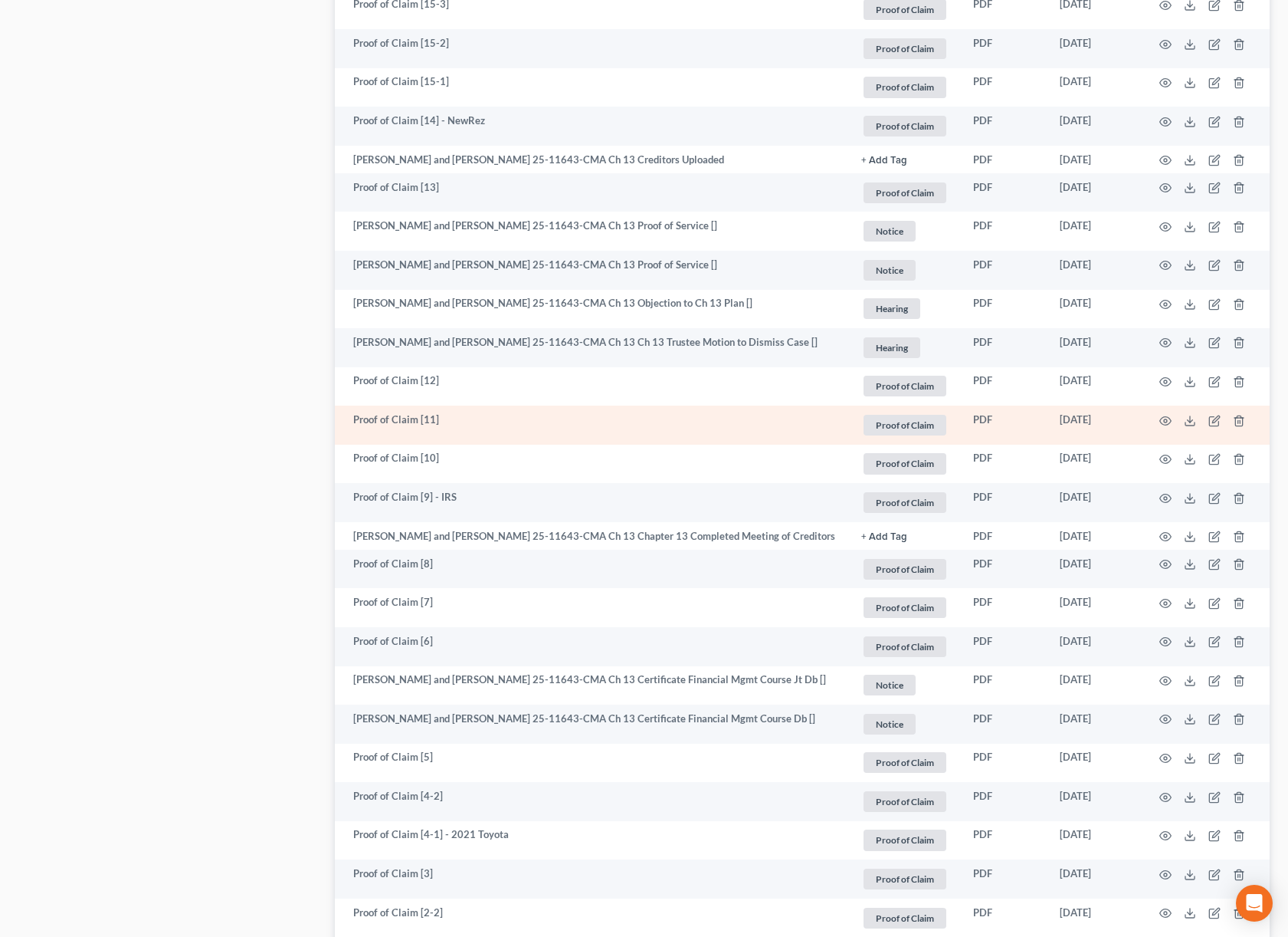
scroll to position [1227, 0]
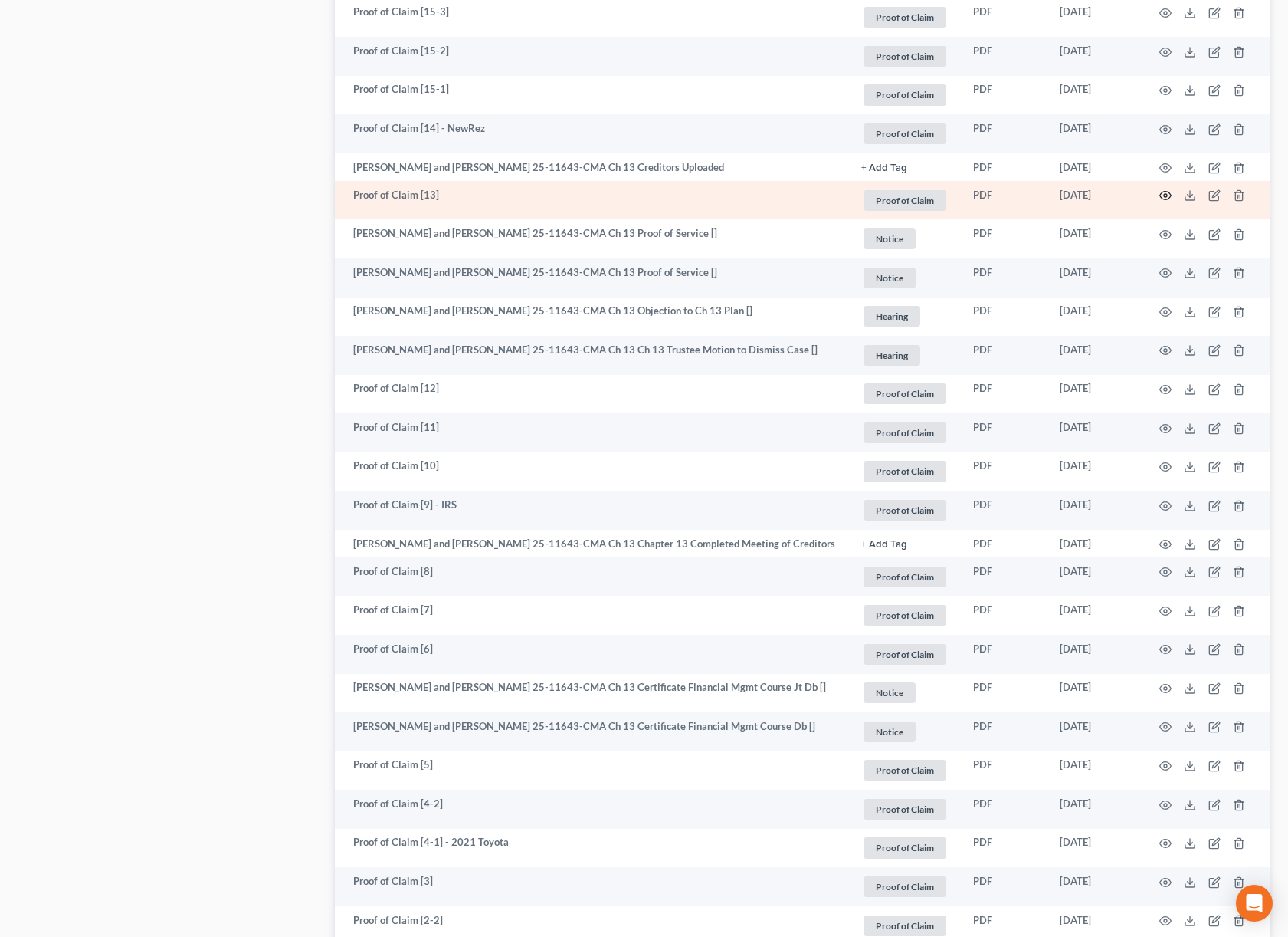
click at [1164, 201] on icon "button" at bounding box center [1166, 196] width 12 height 12
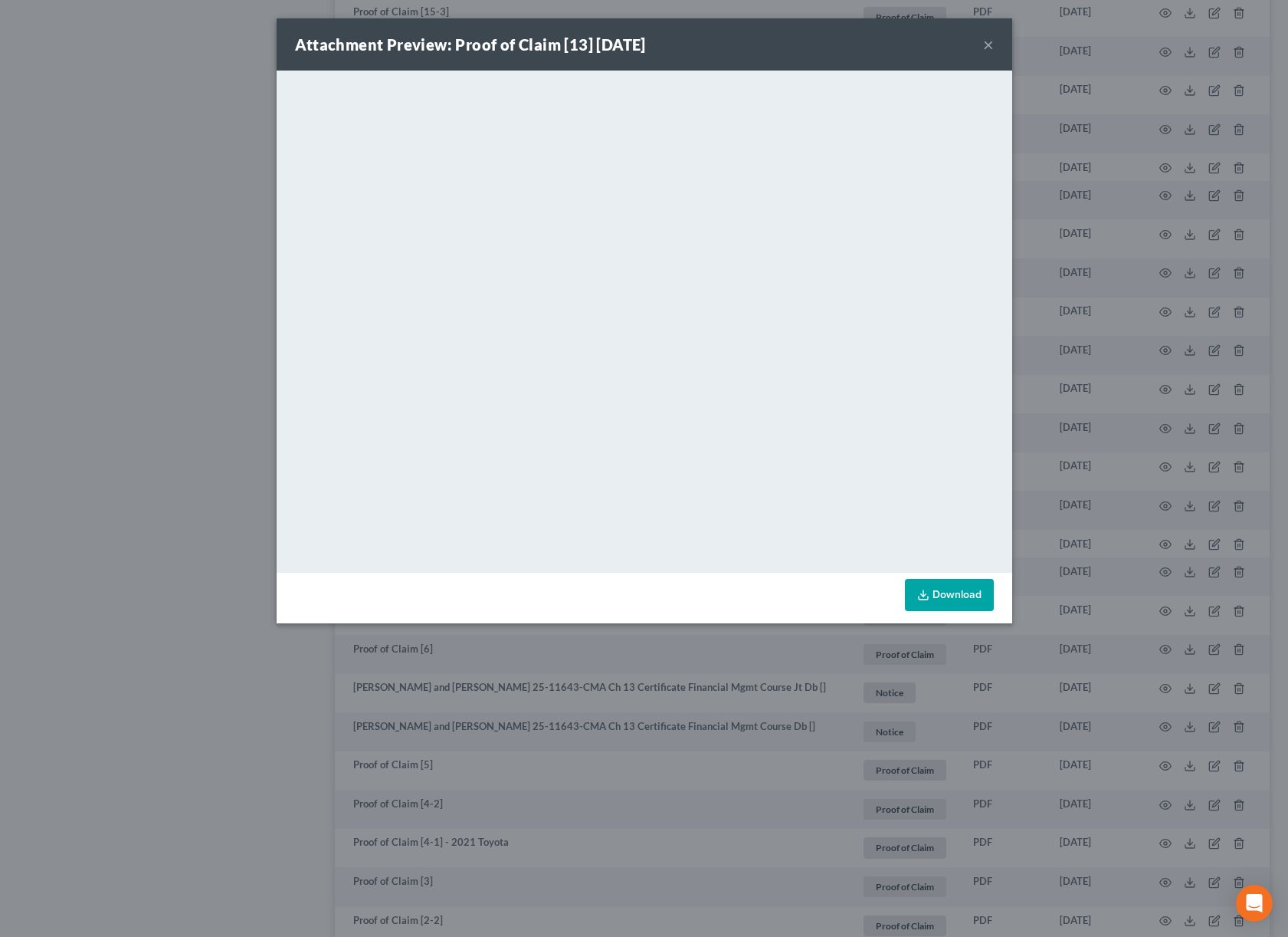
click at [1160, 156] on div "Attachment Preview: Proof of Claim [13] 08/08/2025 × <object ng-attr-data='http…" at bounding box center [644, 468] width 1288 height 937
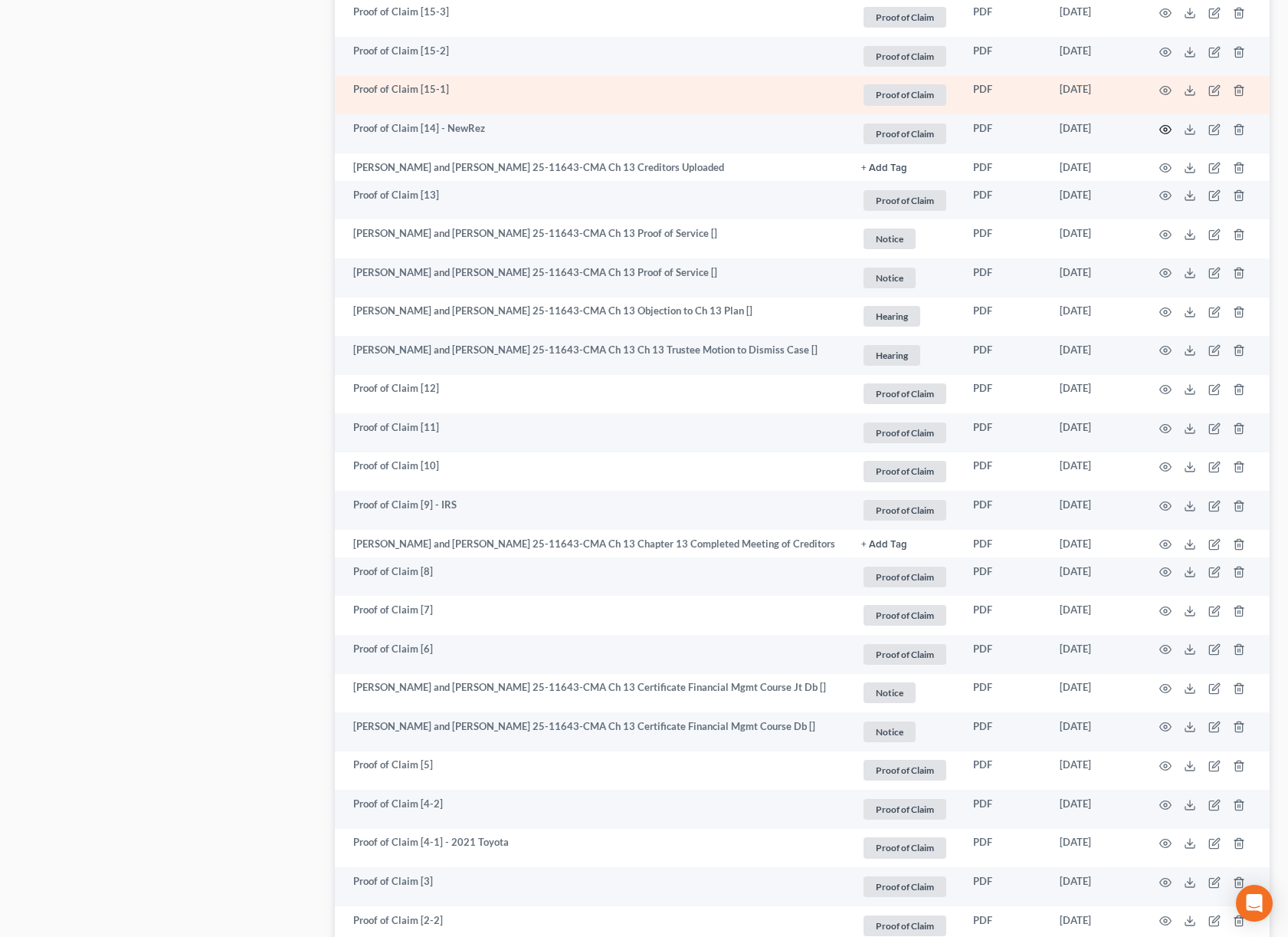
drag, startPoint x: 1164, startPoint y: 159, endPoint x: 1163, endPoint y: 133, distance: 26.0
click at [1163, 134] on tbody "David Anthony Kimball, Jr. and Marife Kimball 25-11643-CMA Ch 13 Minutes Hearin…" at bounding box center [803, 362] width 935 height 2399
click at [1163, 97] on icon "button" at bounding box center [1166, 91] width 12 height 12
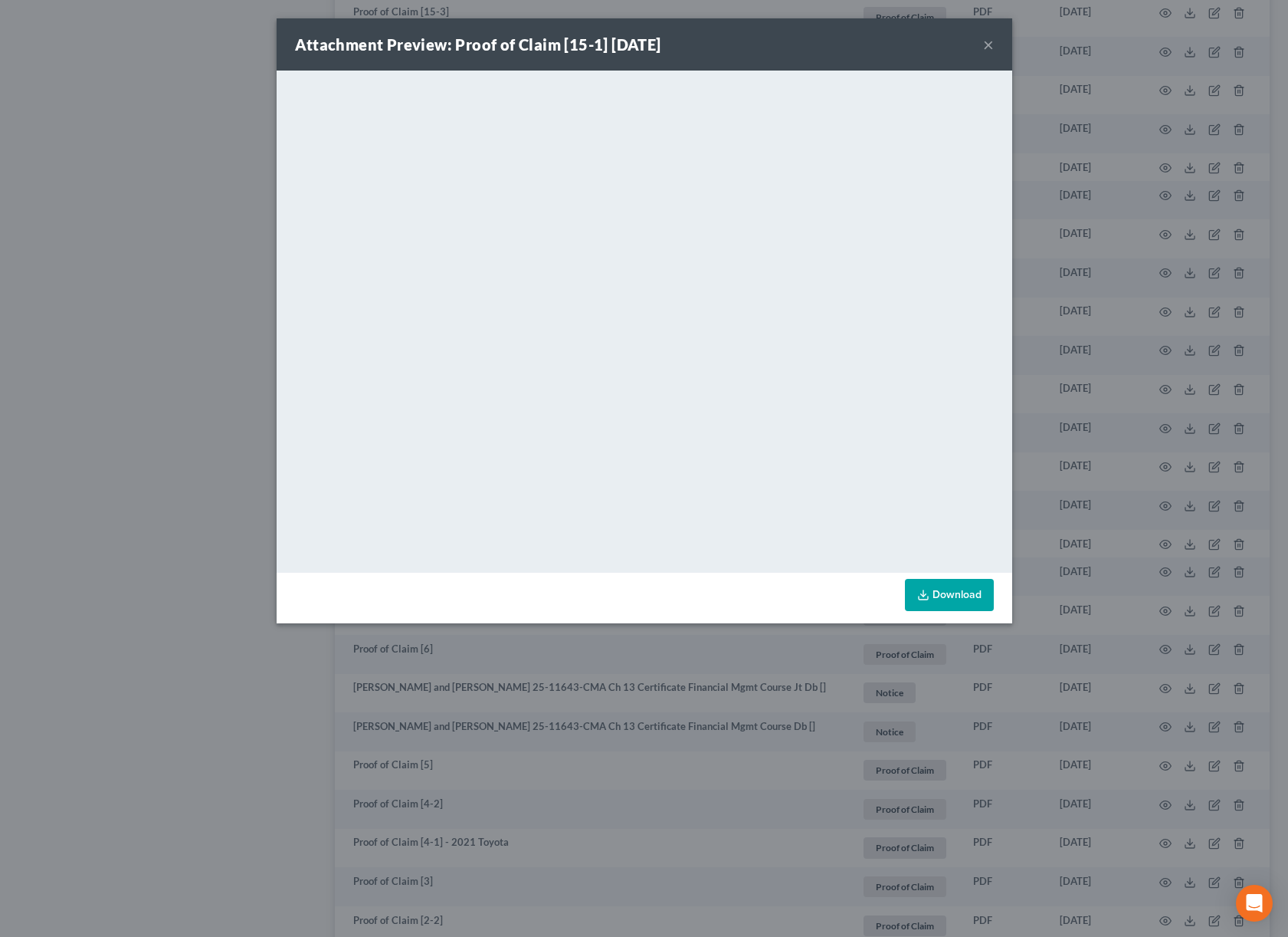
click at [1150, 115] on div "Attachment Preview: Proof of Claim [15-1] 08/15/2025 × <object ng-attr-data='ht…" at bounding box center [644, 468] width 1288 height 937
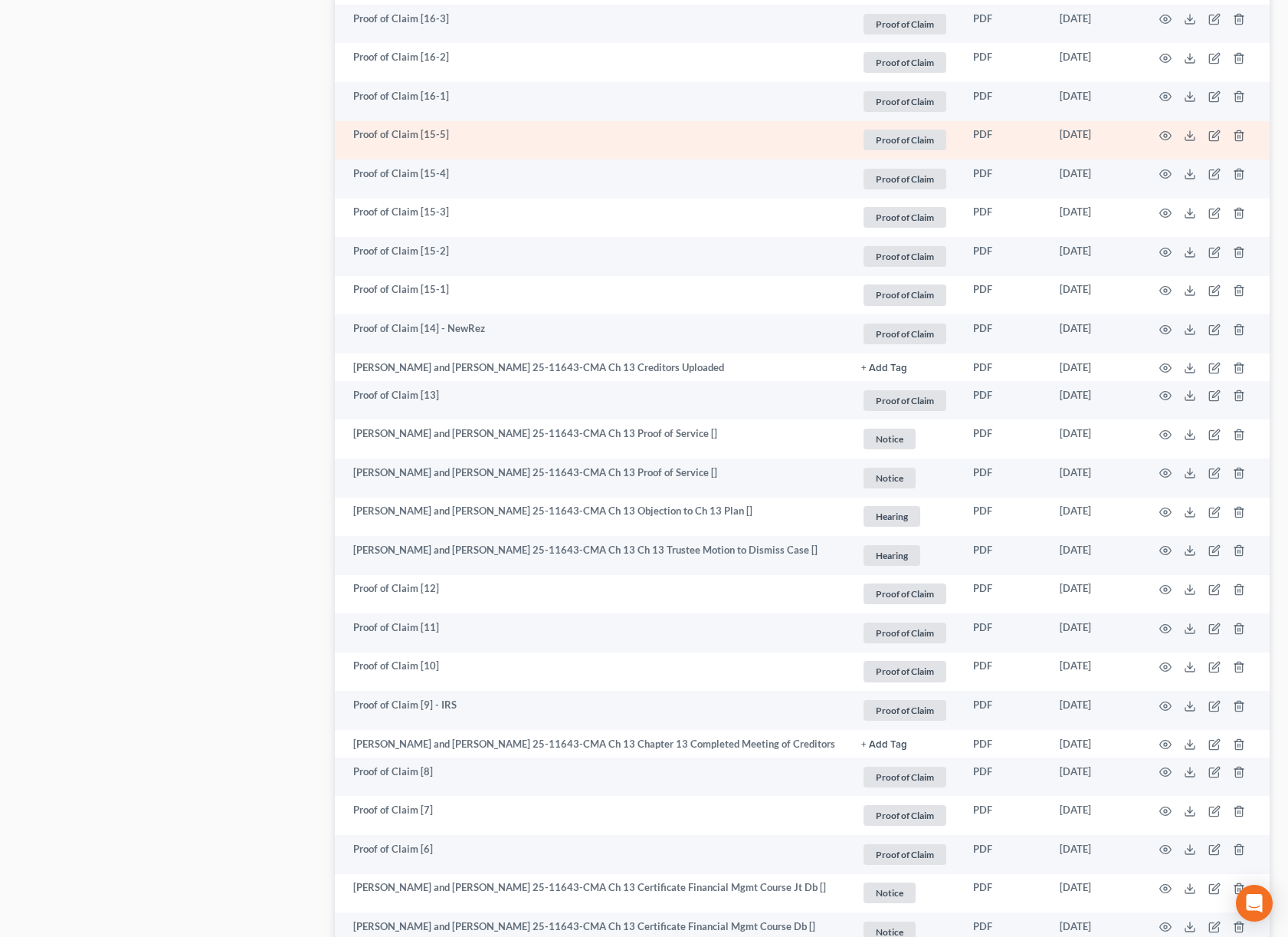
scroll to position [992, 0]
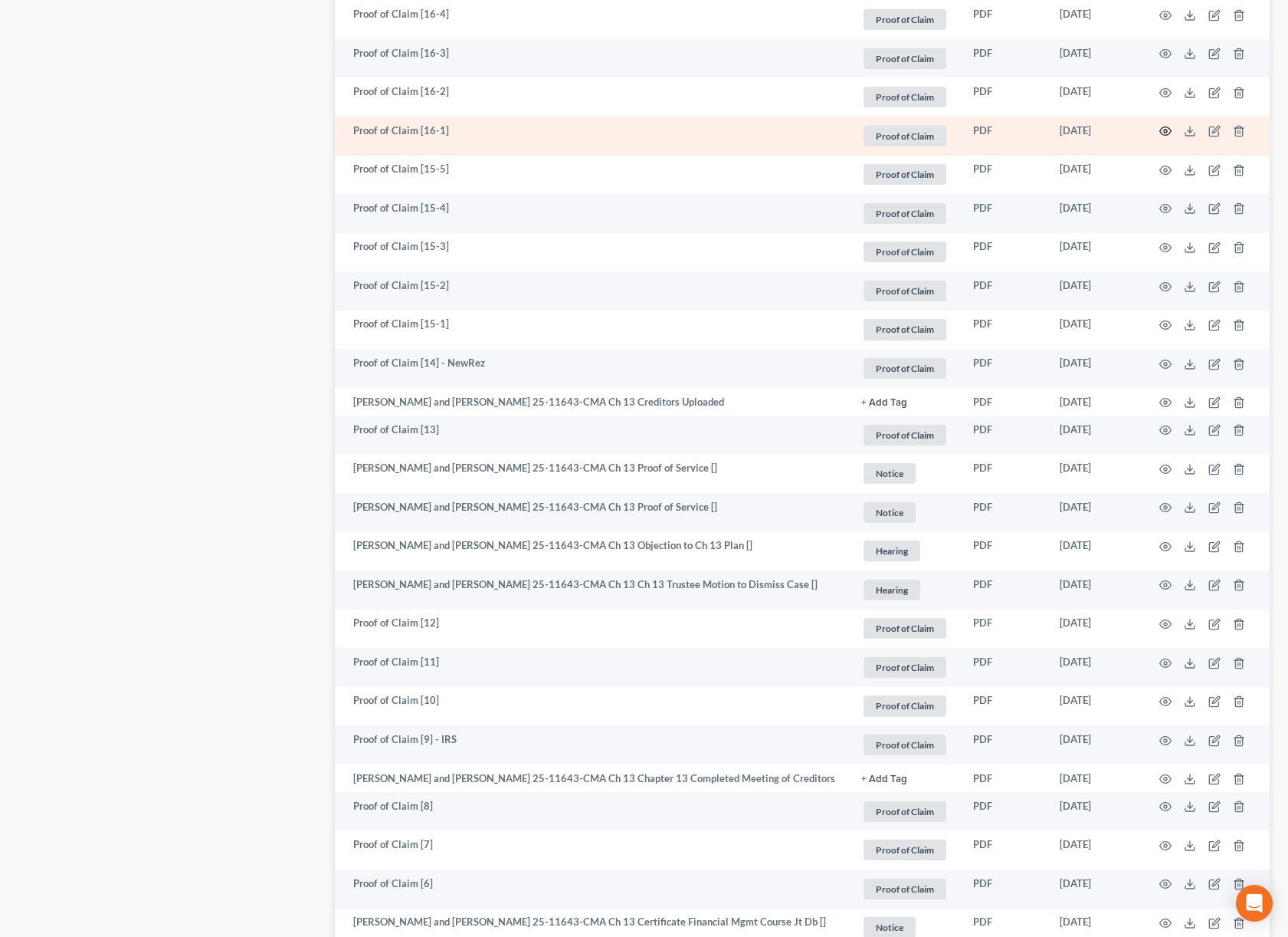
click at [1165, 137] on icon "button" at bounding box center [1166, 131] width 12 height 12
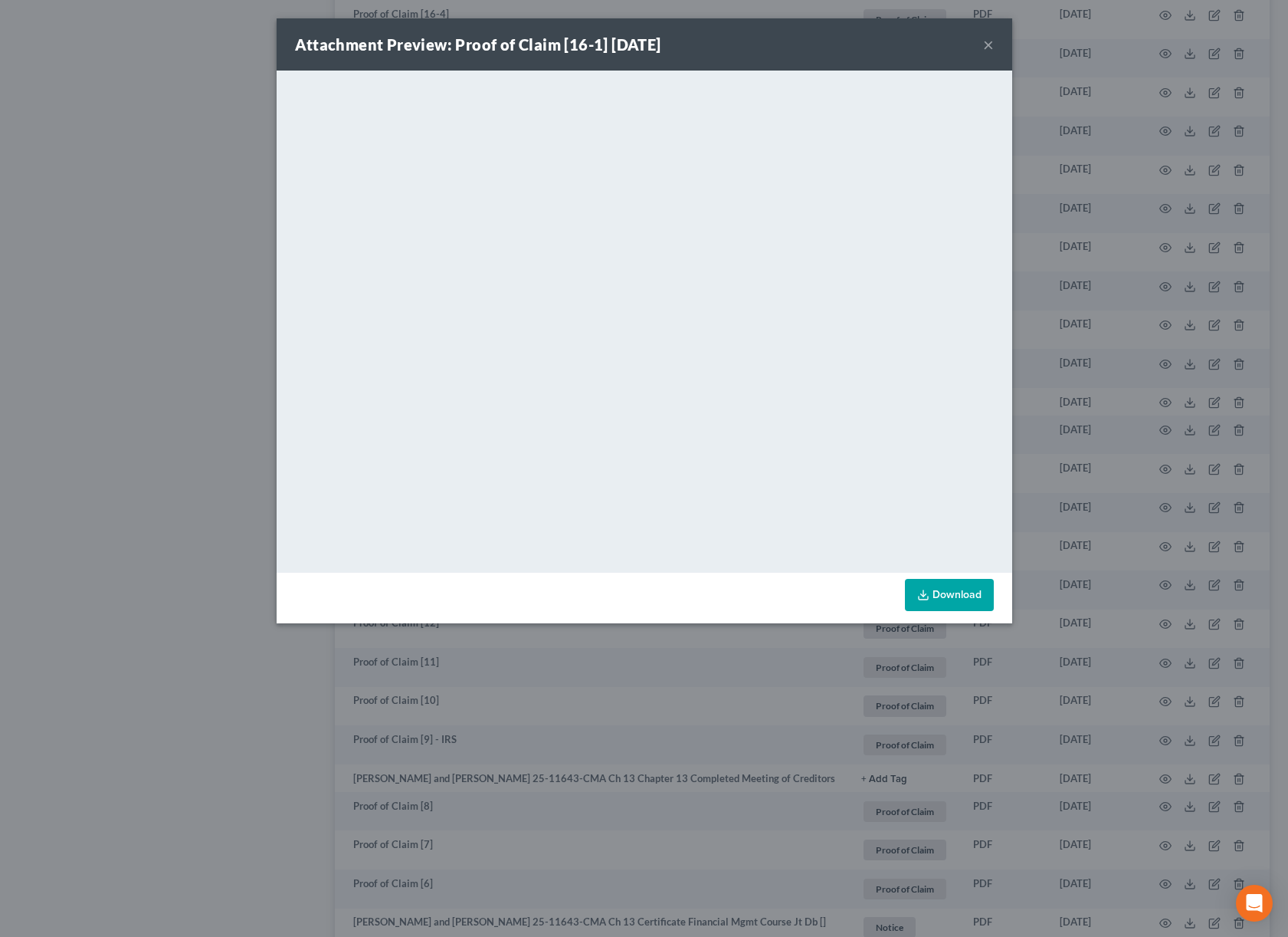
click at [1164, 119] on div "Attachment Preview: Proof of Claim [16-1] 08/15/2025 × <object ng-attr-data='ht…" at bounding box center [644, 468] width 1288 height 937
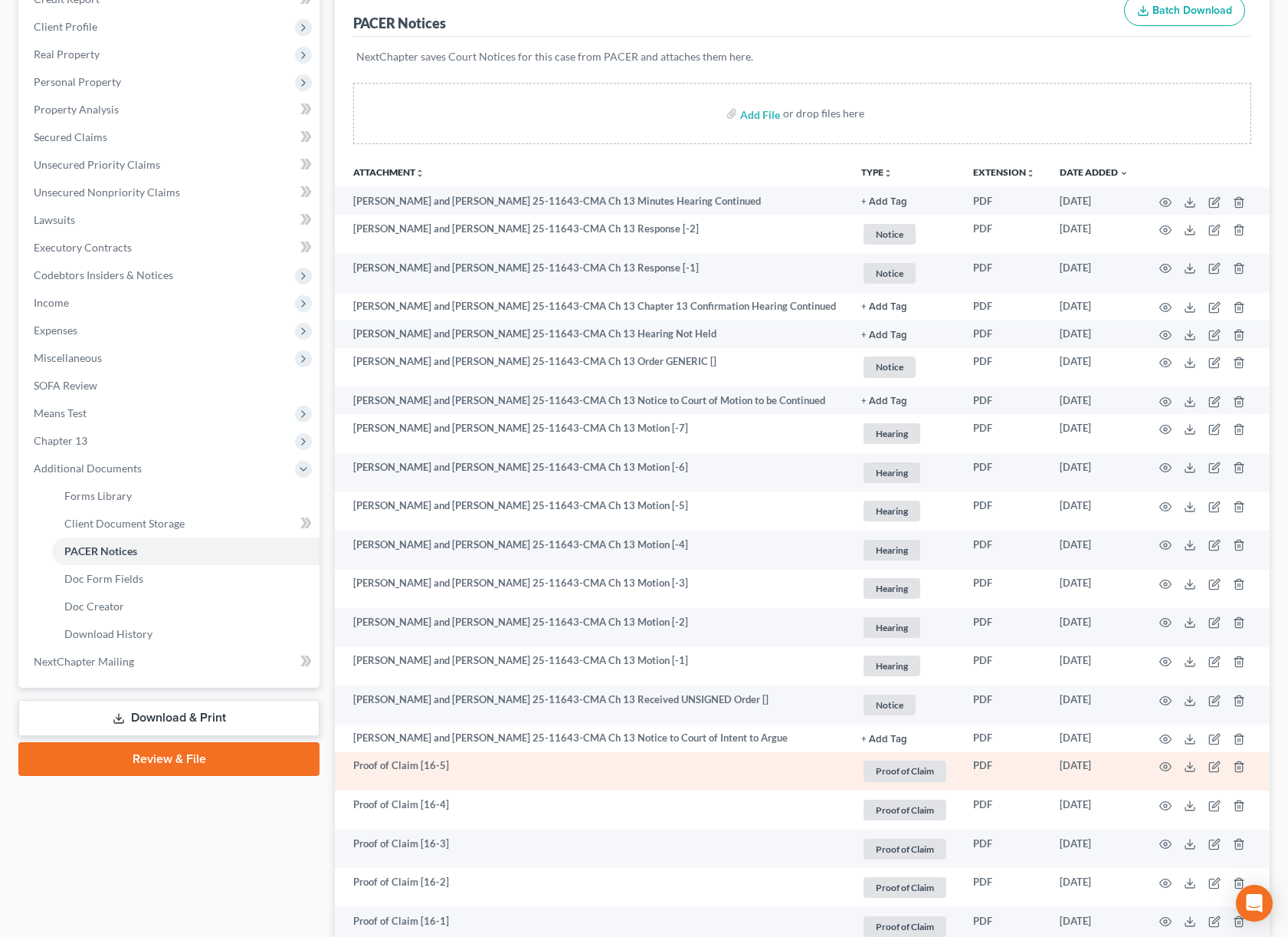
scroll to position [200, 0]
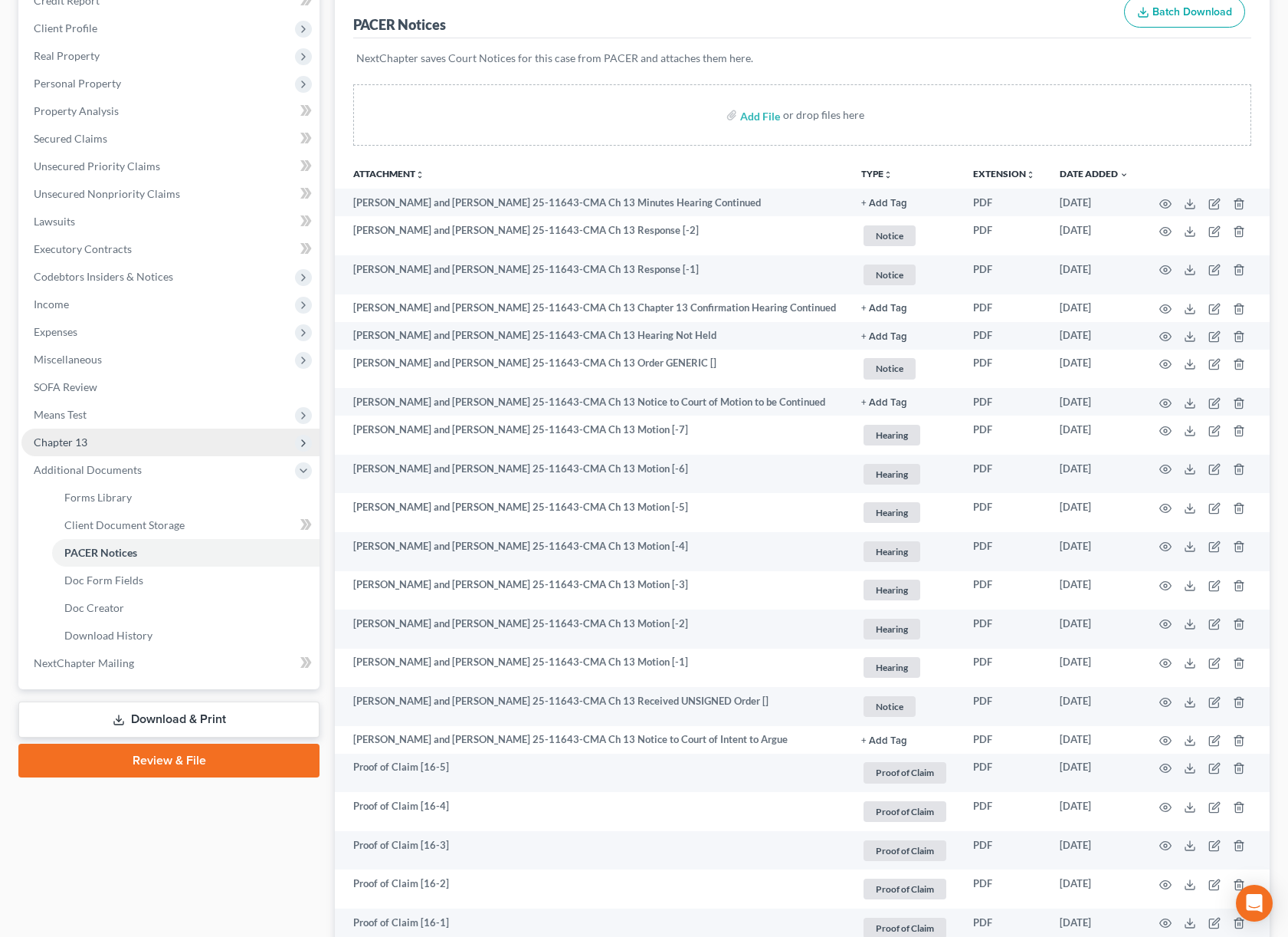
click at [166, 435] on span "Chapter 13" at bounding box center [170, 442] width 298 height 28
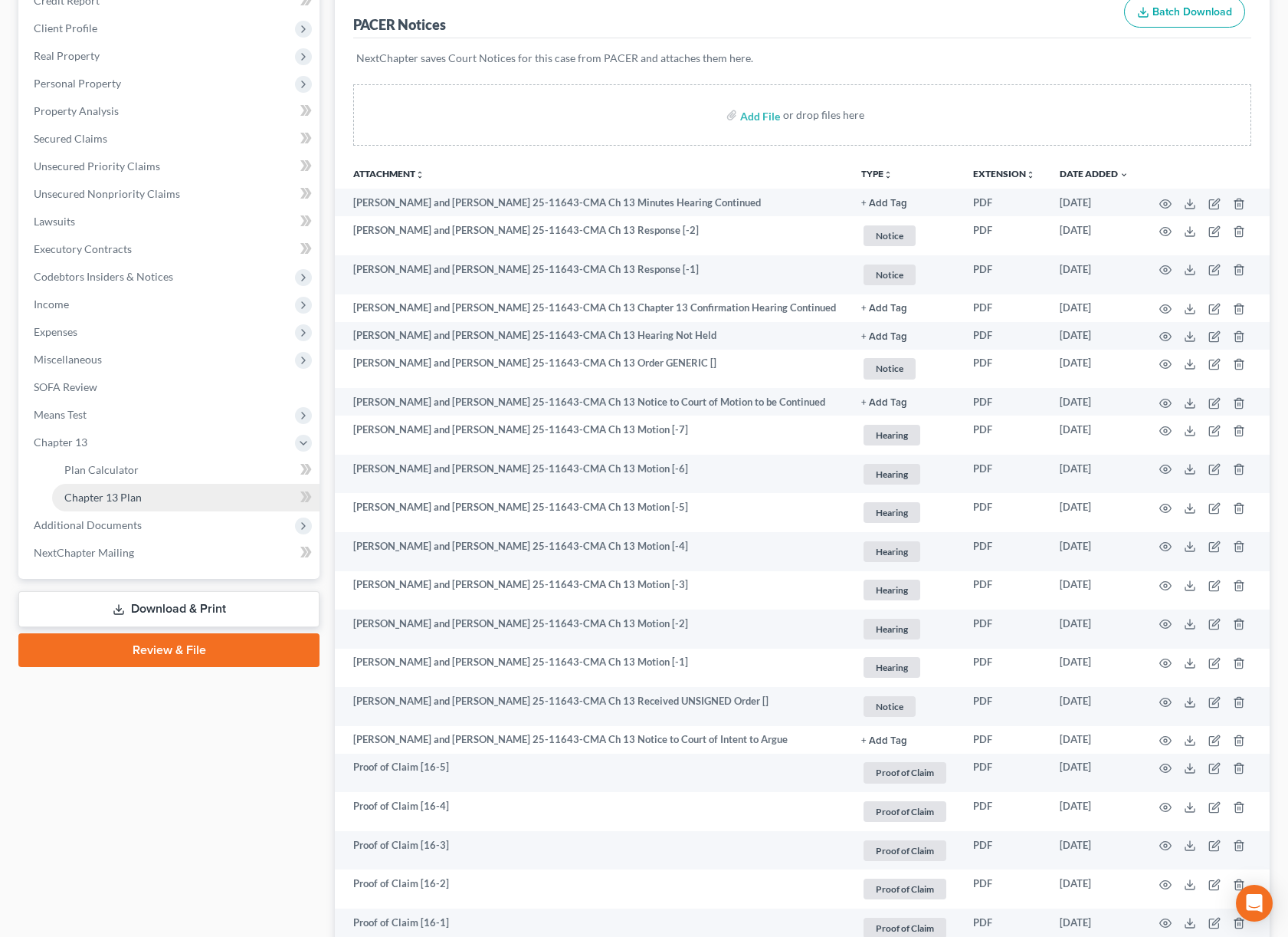
click at [148, 498] on link "Chapter 13 Plan" at bounding box center [186, 498] width 268 height 28
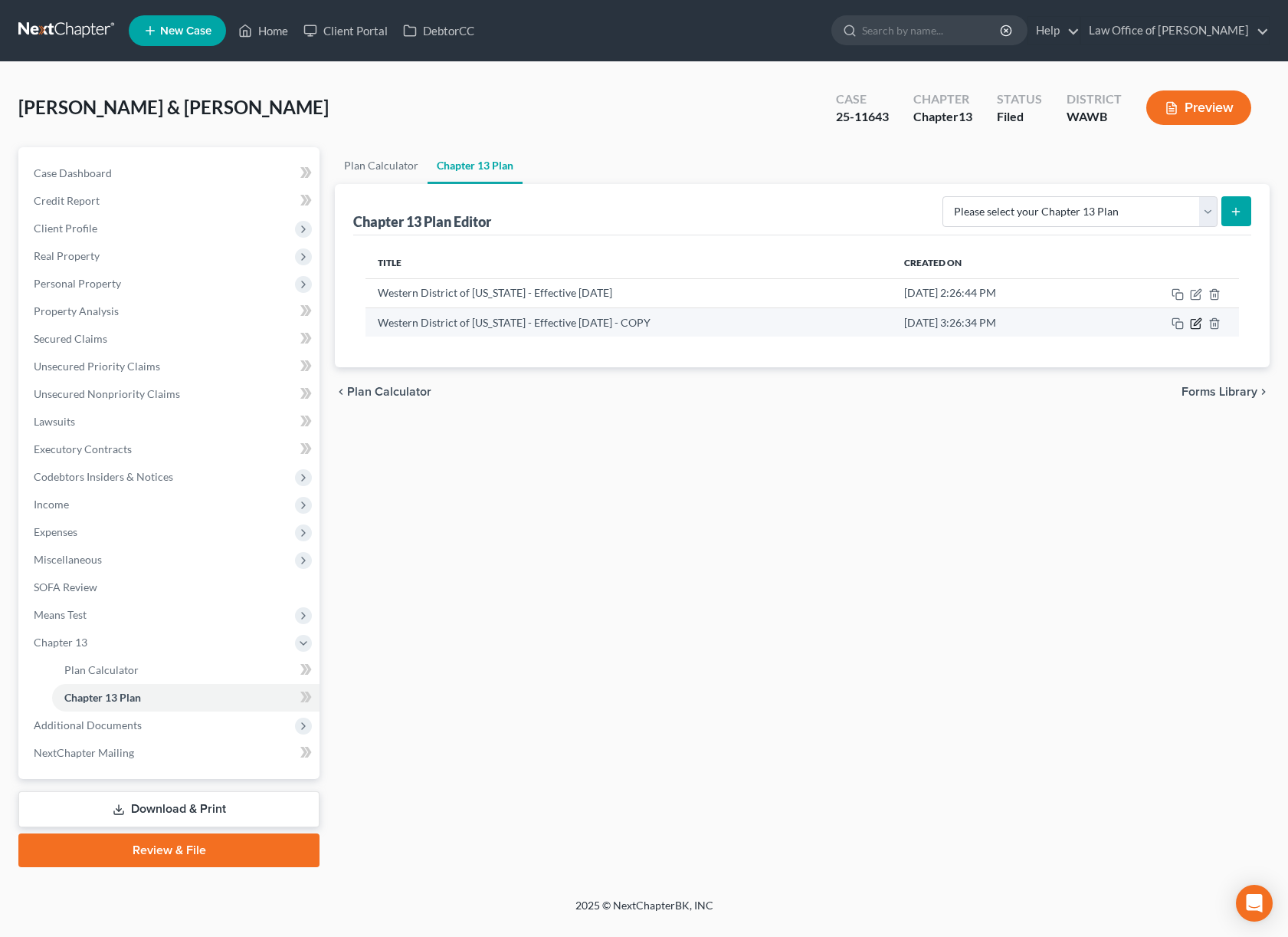
click at [1194, 327] on icon "button" at bounding box center [1196, 324] width 12 height 12
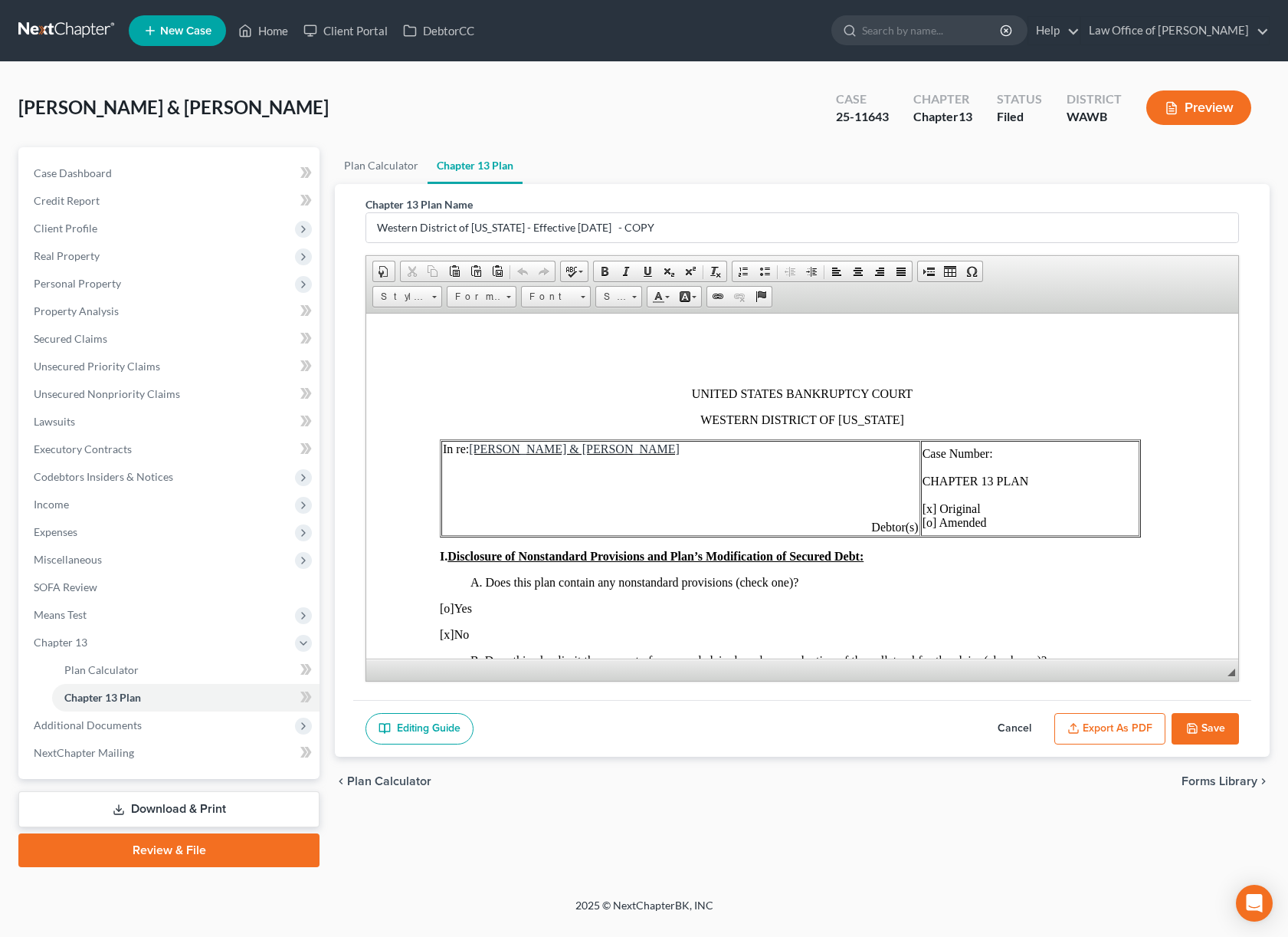
click at [944, 510] on span "Case Number: CHAPTER 13 PLAN [x] Original [o] Amended" at bounding box center [976, 487] width 107 height 82
click at [1028, 456] on td "Case Number: CHAPTER 13 PLAN [o] Original [x] Amended" at bounding box center [1030, 487] width 218 height 95
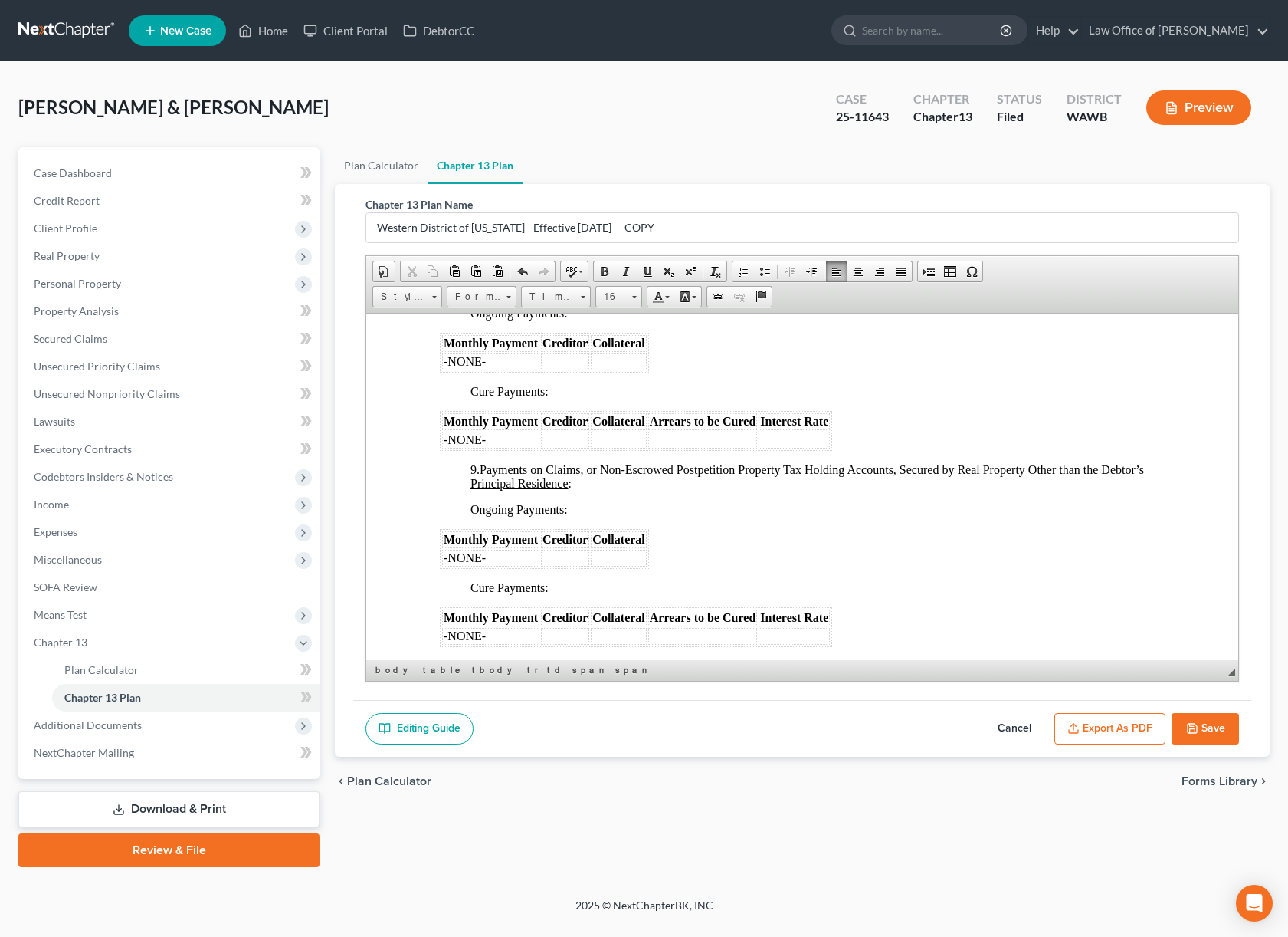
scroll to position [2359, 0]
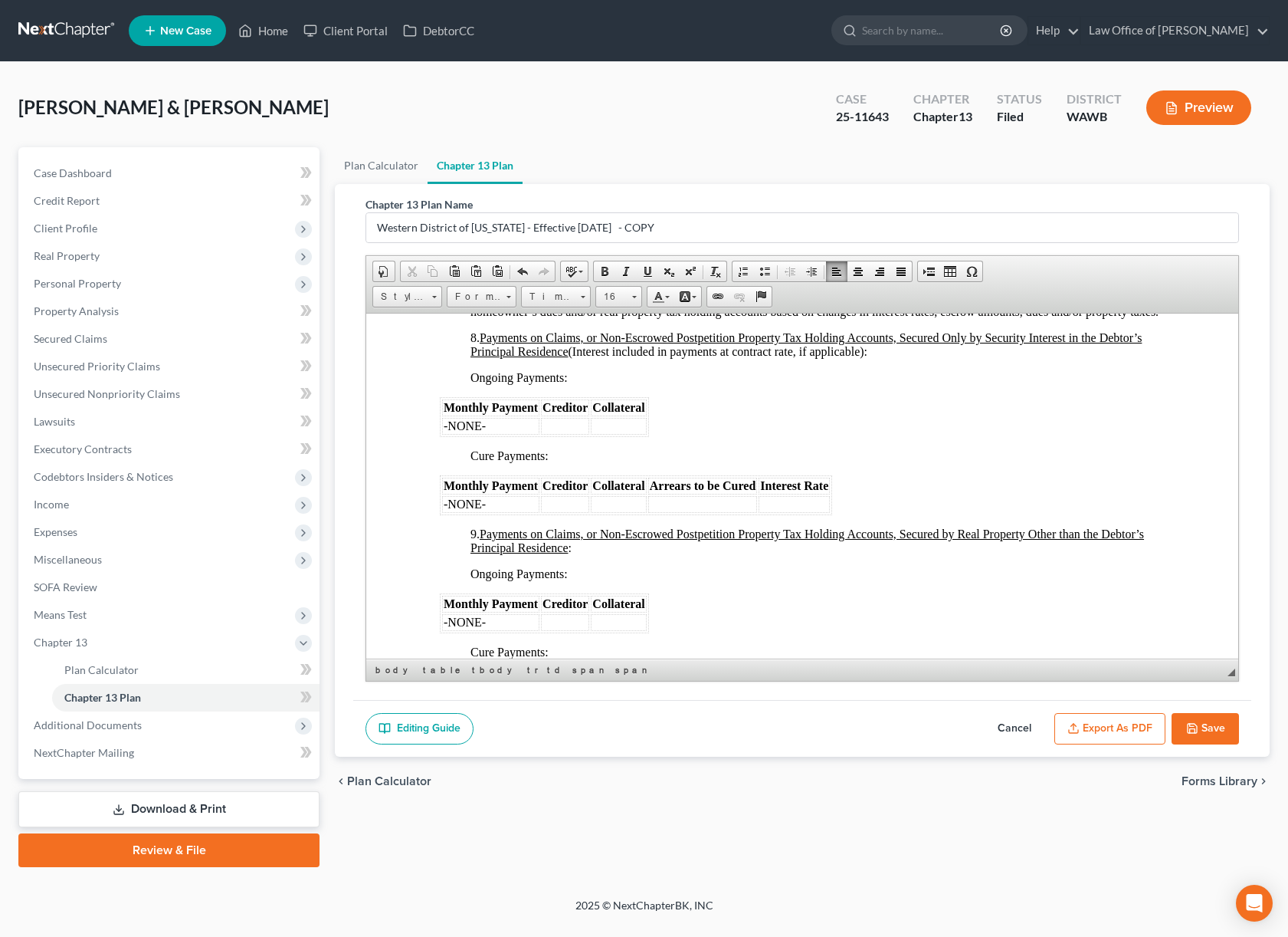
click at [485, 414] on span "Monthly Payment" at bounding box center [491, 407] width 94 height 13
click at [490, 434] on td "-NONE-" at bounding box center [491, 426] width 98 height 17
click at [561, 434] on td at bounding box center [565, 426] width 48 height 17
click at [614, 434] on td at bounding box center [625, 426] width 55 height 17
click at [1188, 723] on icon "button" at bounding box center [1193, 729] width 12 height 12
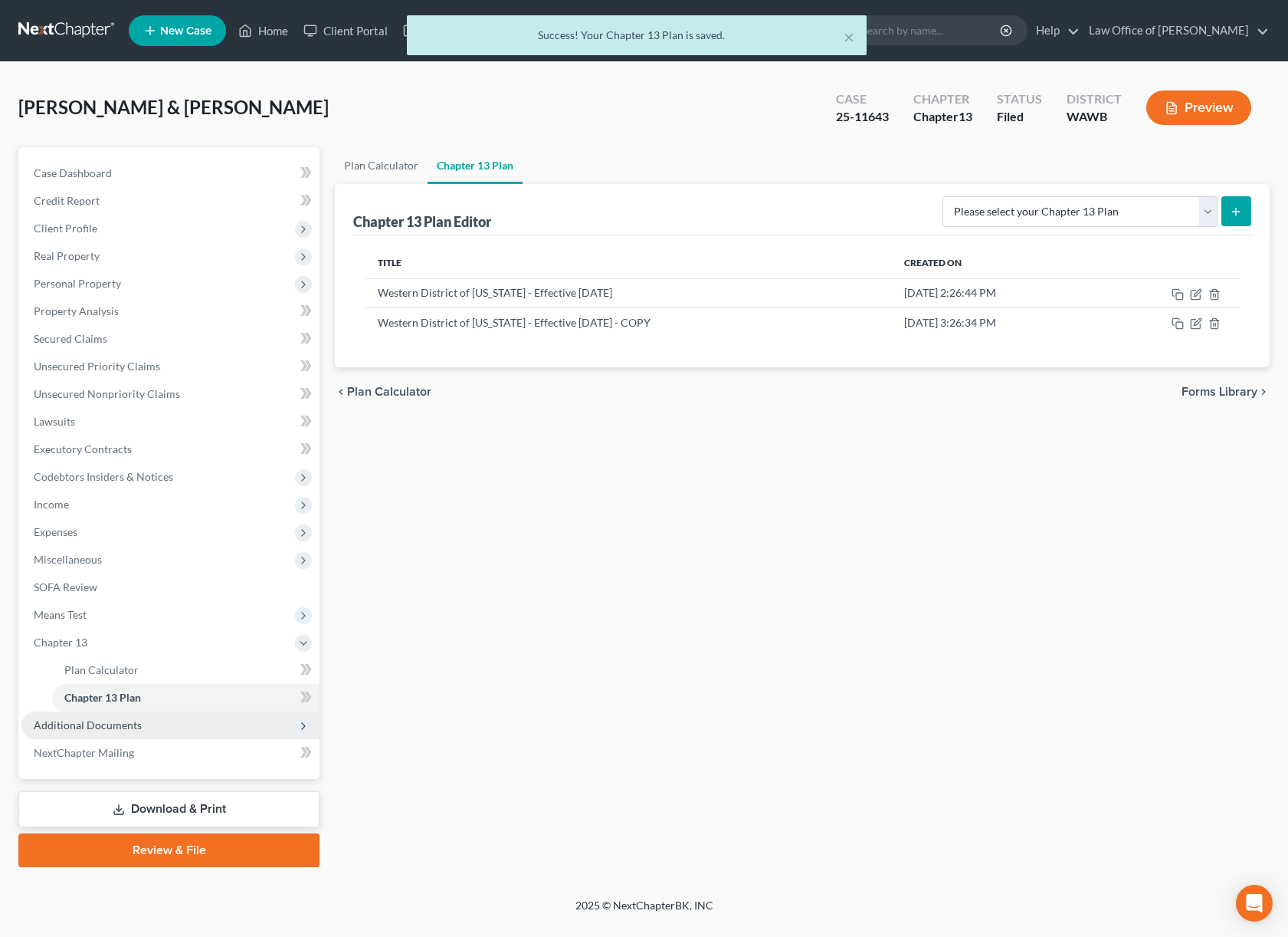
click at [139, 724] on span "Additional Documents" at bounding box center [170, 726] width 298 height 28
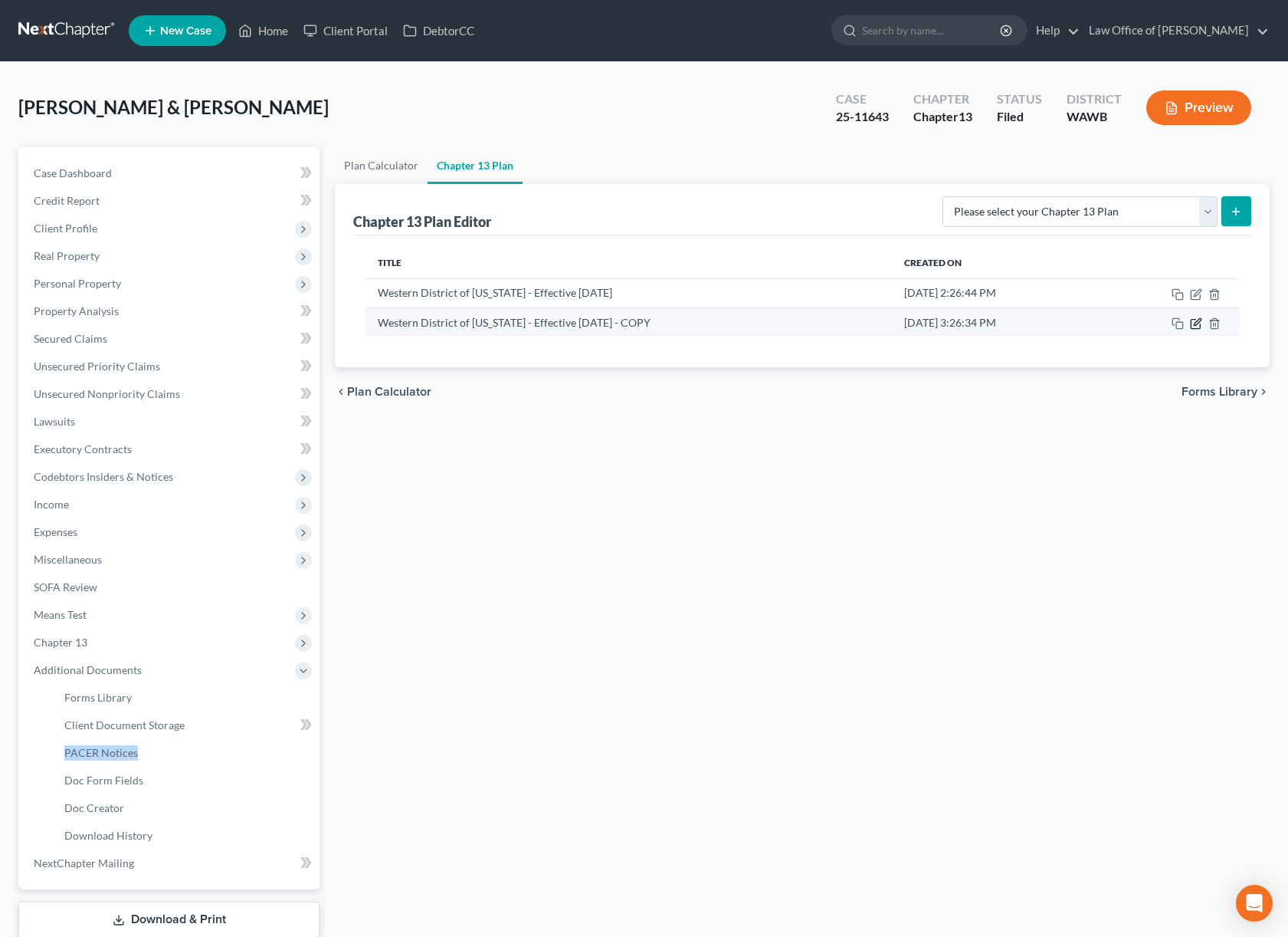
click at [1197, 321] on icon "button" at bounding box center [1196, 324] width 12 height 12
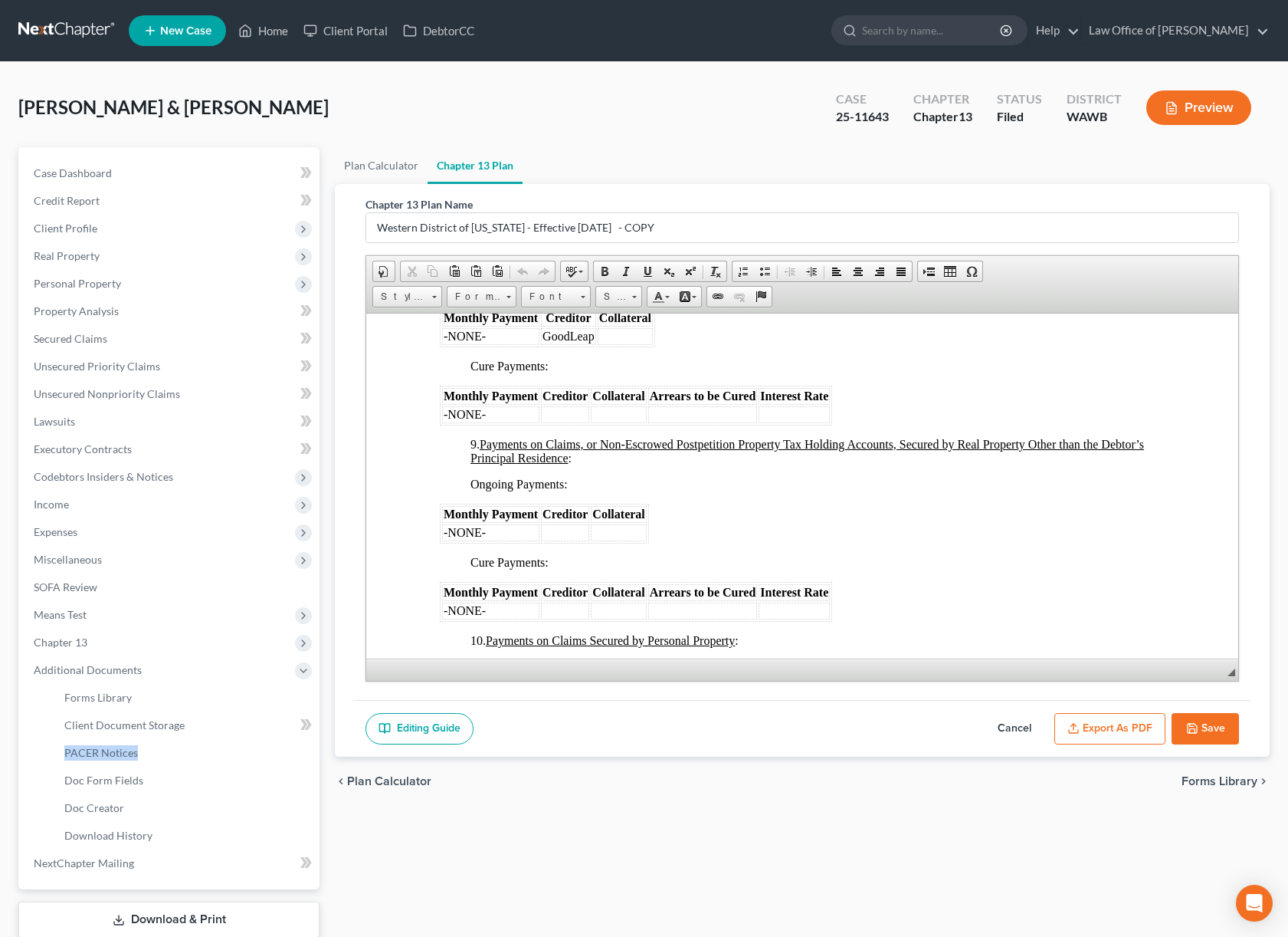
scroll to position [2444, 0]
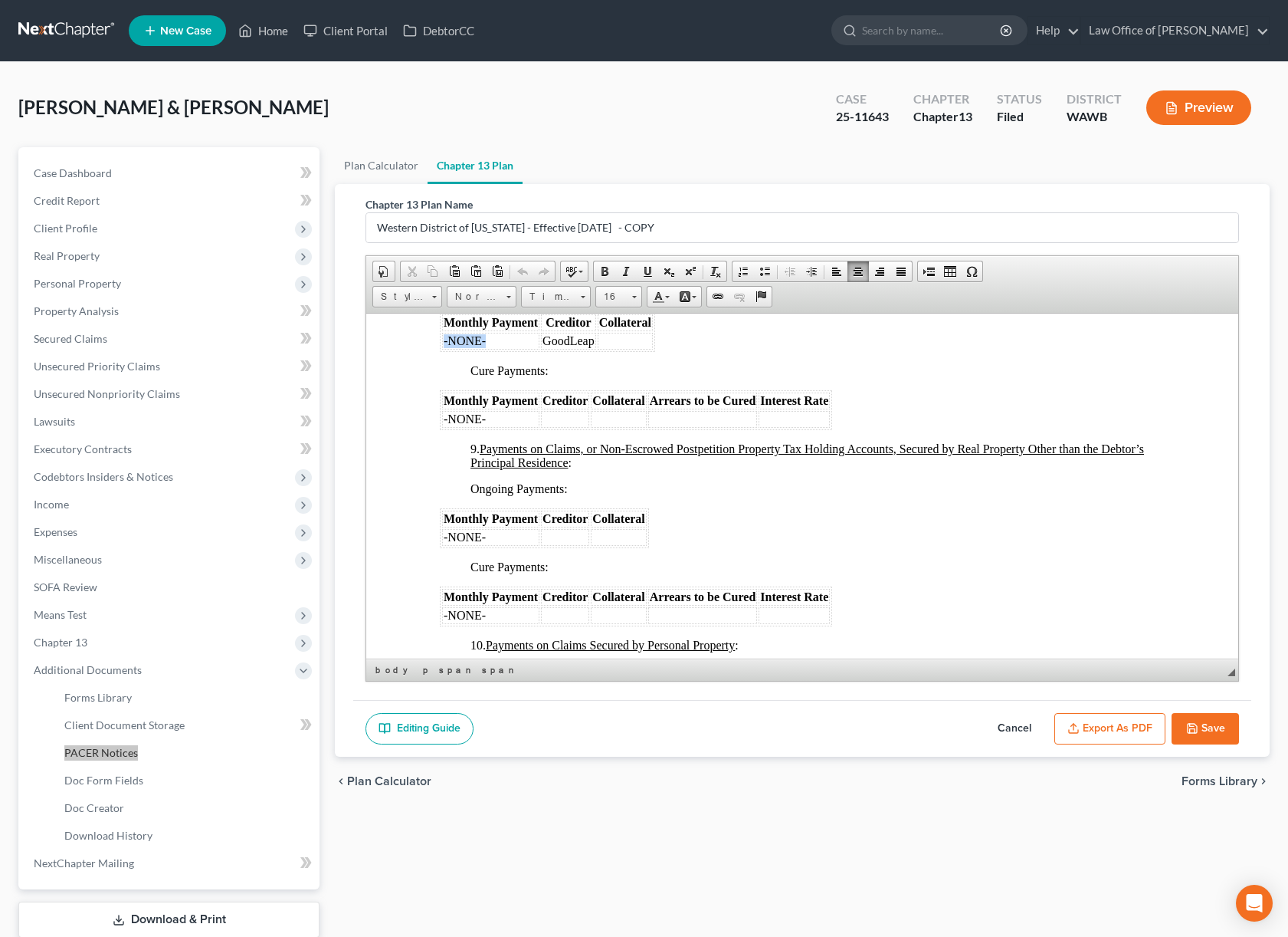
drag, startPoint x: 502, startPoint y: 351, endPoint x: 442, endPoint y: 348, distance: 60.1
click at [442, 348] on td "-NONE-" at bounding box center [491, 341] width 98 height 17
click at [629, 348] on td at bounding box center [625, 341] width 55 height 17
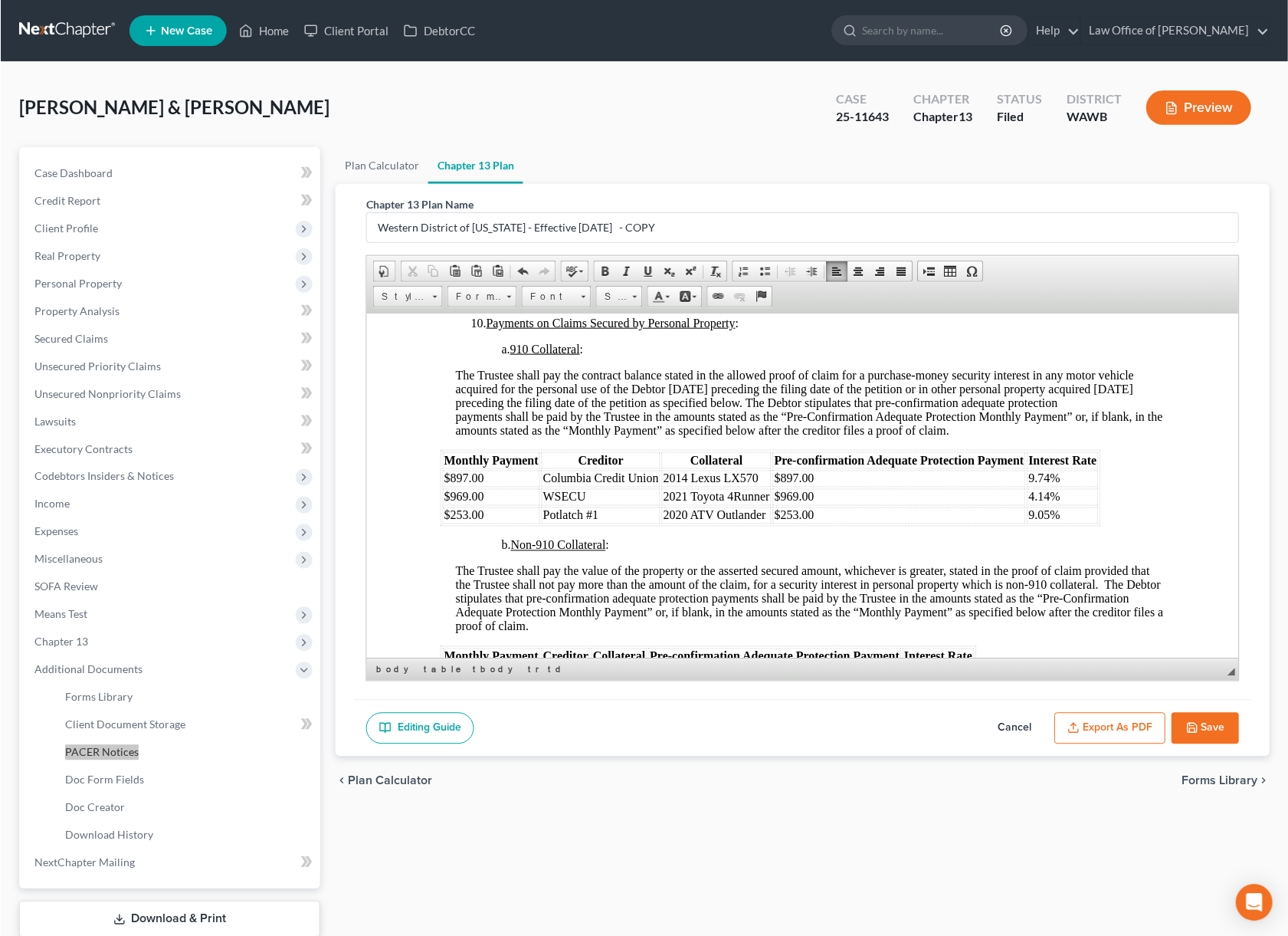
scroll to position [2775, 0]
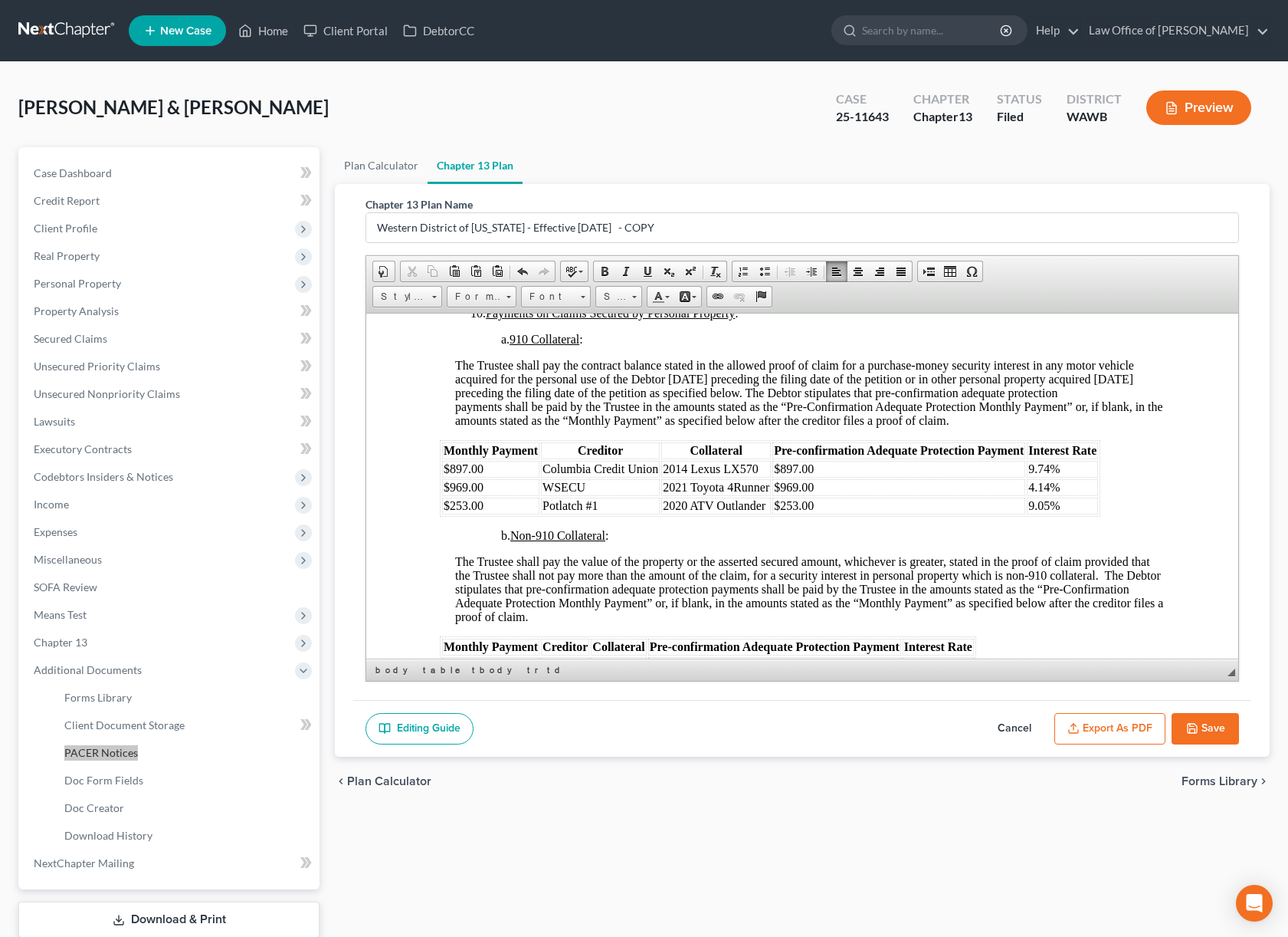
click at [466, 511] on span "$253.00" at bounding box center [463, 504] width 39 height 13
click at [797, 513] on td "$253.00" at bounding box center [899, 506] width 253 height 17
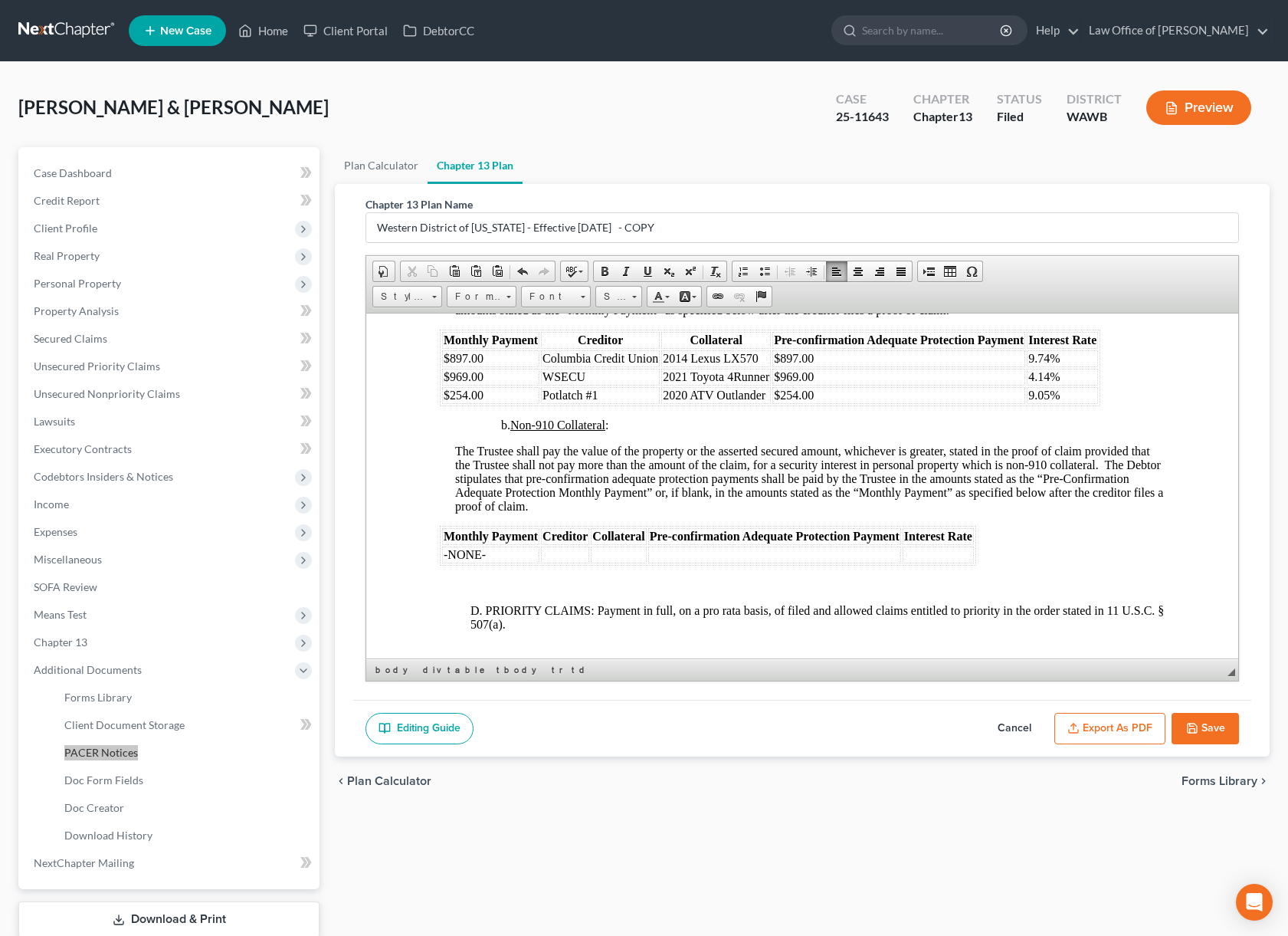
scroll to position [2882, 0]
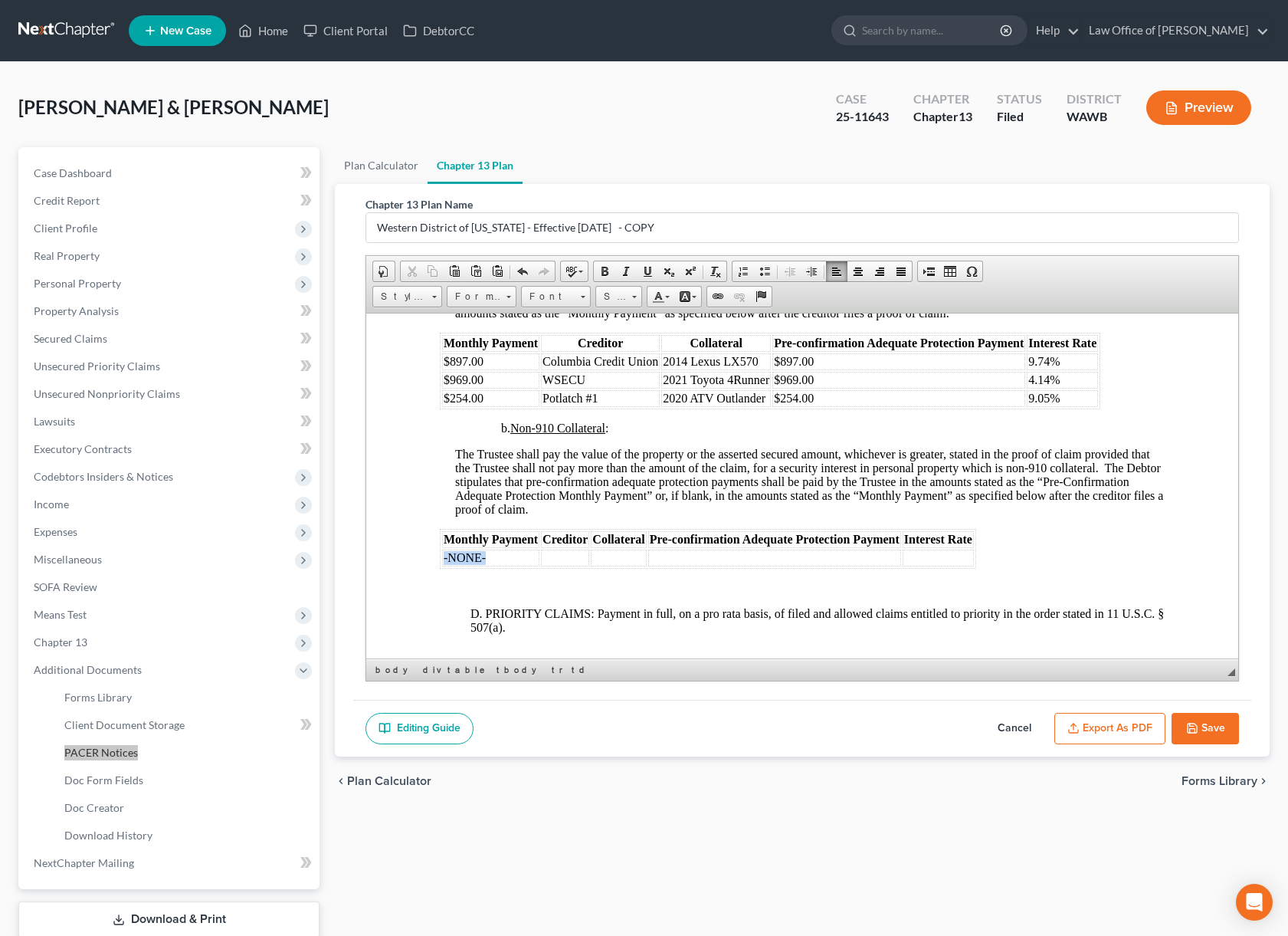
drag, startPoint x: 502, startPoint y: 569, endPoint x: 444, endPoint y: 568, distance: 58.0
click at [444, 566] on td "-NONE-" at bounding box center [491, 557] width 98 height 17
click at [981, 566] on td "4.`4$" at bounding box center [999, 557] width 71 height 17
click at [1001, 566] on td "4.14$" at bounding box center [999, 557] width 71 height 17
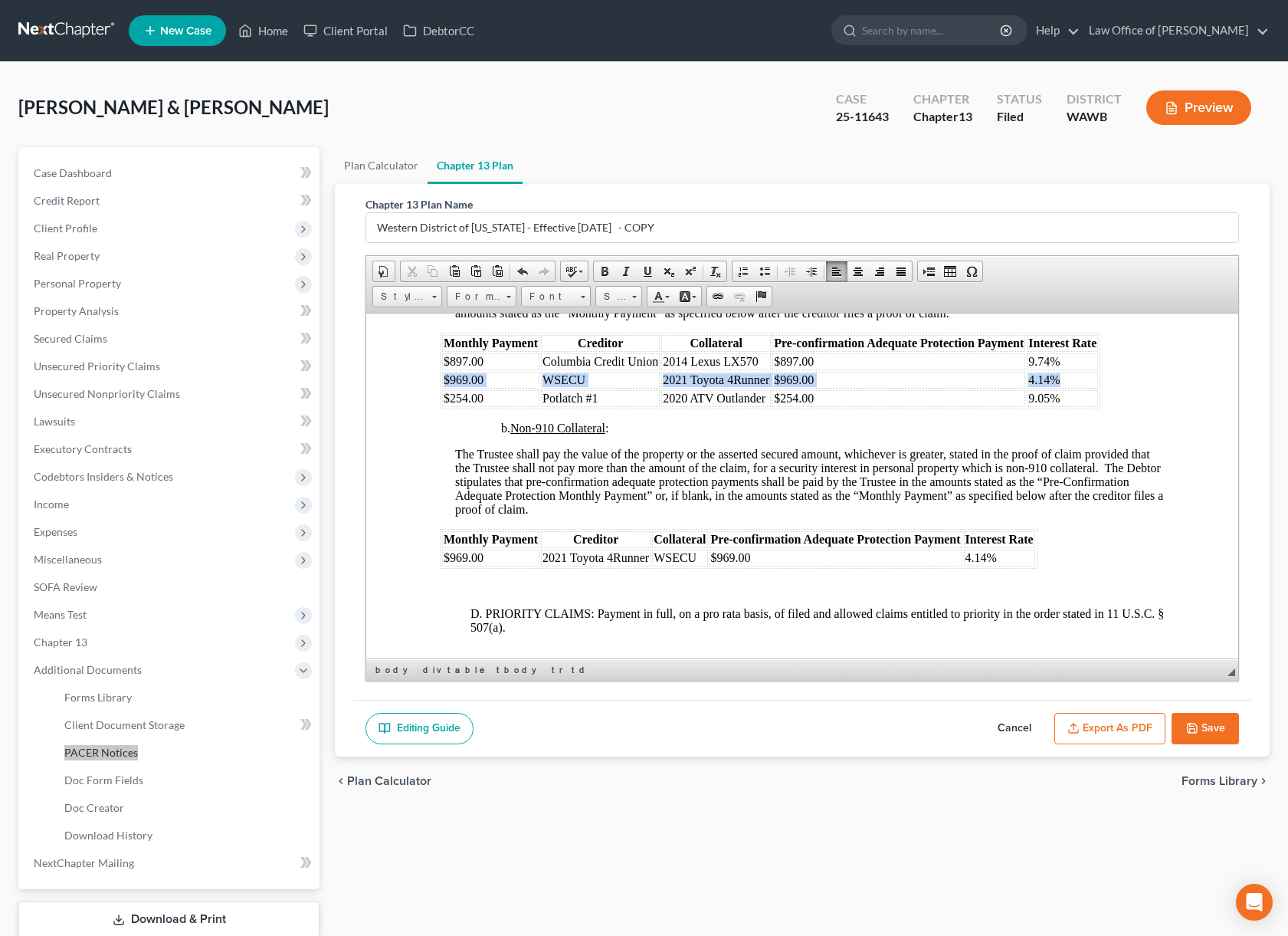
drag, startPoint x: 1077, startPoint y: 393, endPoint x: 443, endPoint y: 395, distance: 634.0
click at [443, 388] on tr "$969.00 WSECU 2021 Toyota 4Runner $969.00 4.14%" at bounding box center [769, 379] width 656 height 17
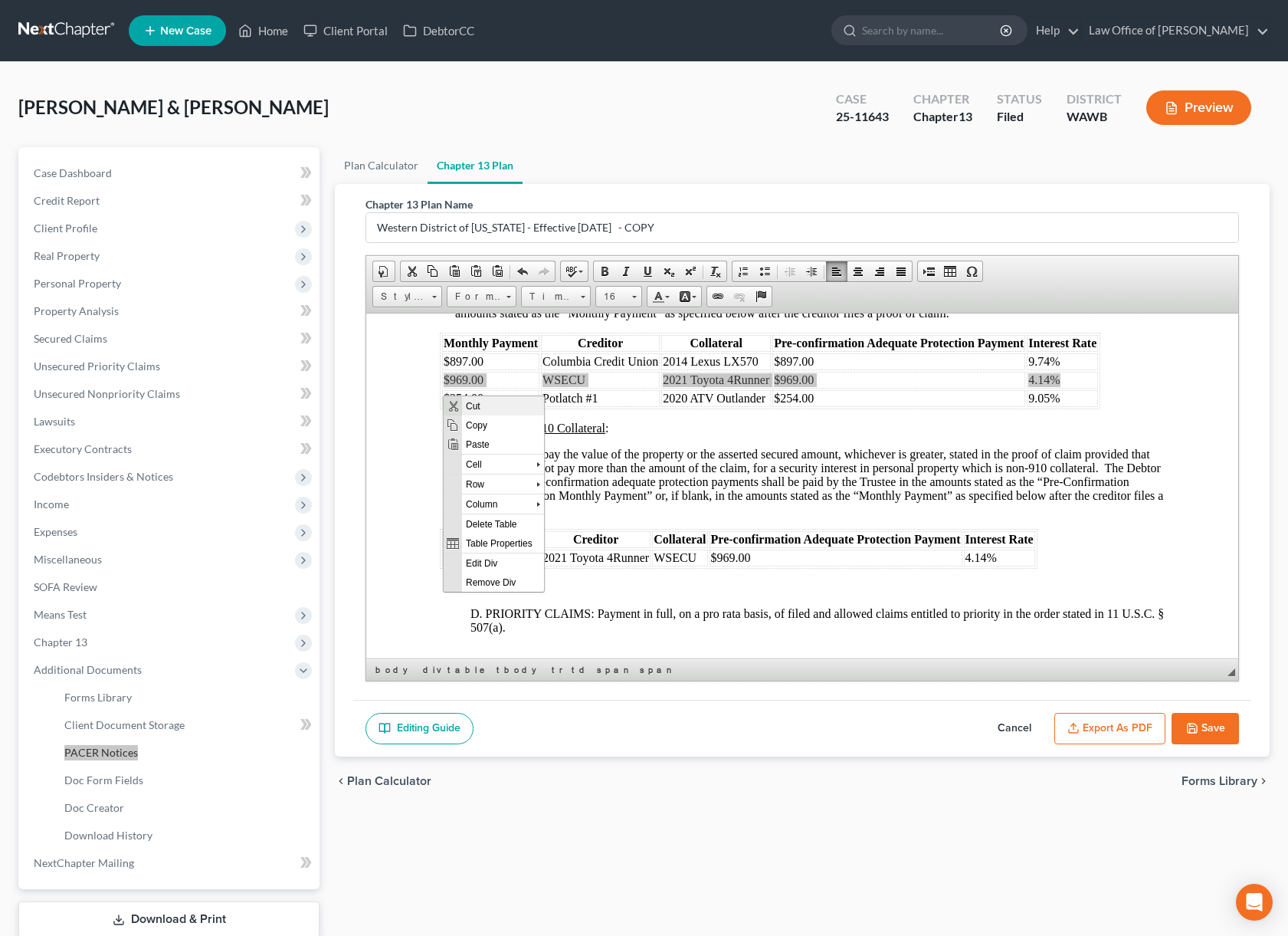
click at [467, 408] on span "Cut" at bounding box center [503, 405] width 82 height 19
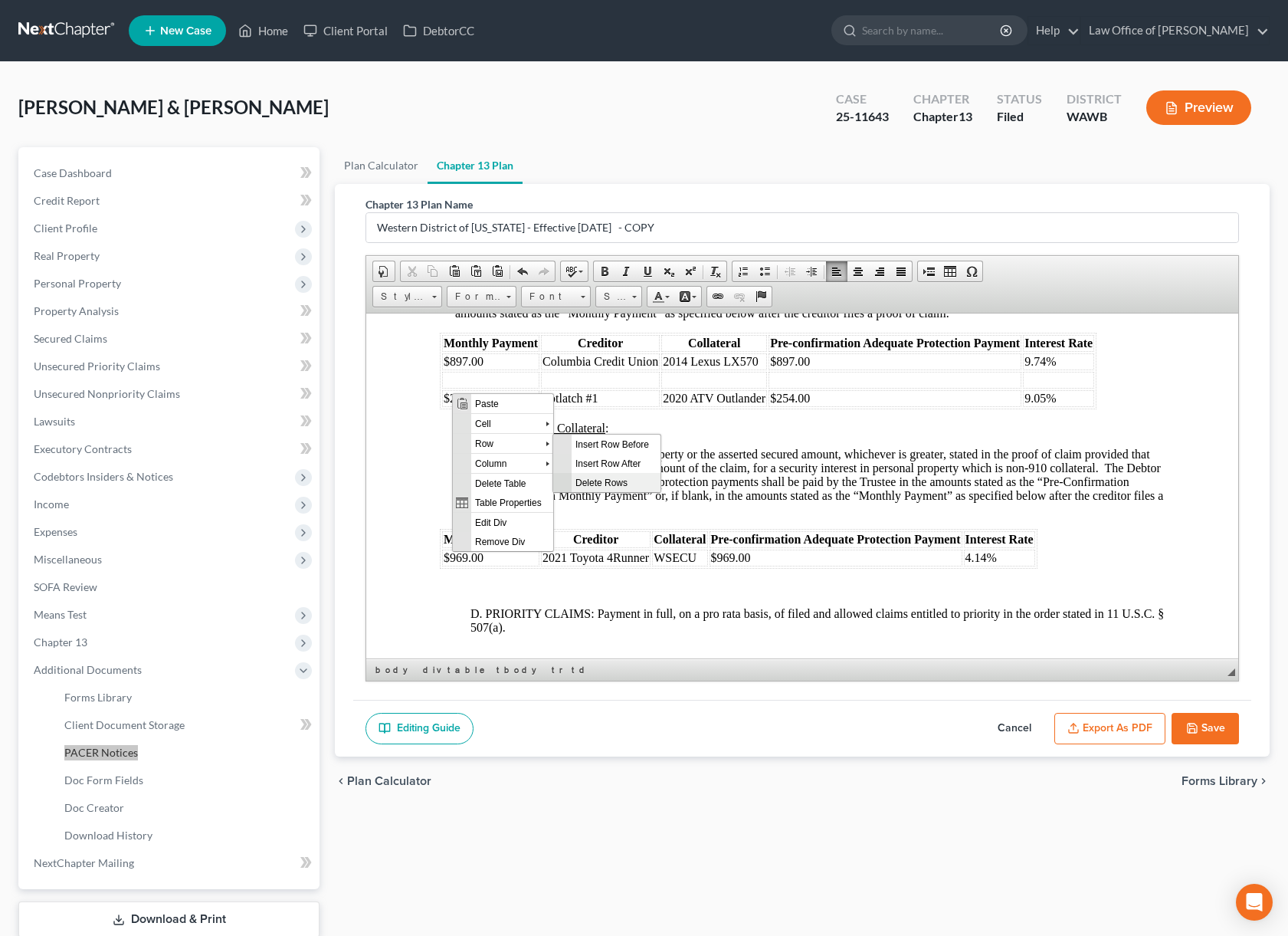
click at [594, 480] on span "Delete Rows" at bounding box center [616, 482] width 89 height 19
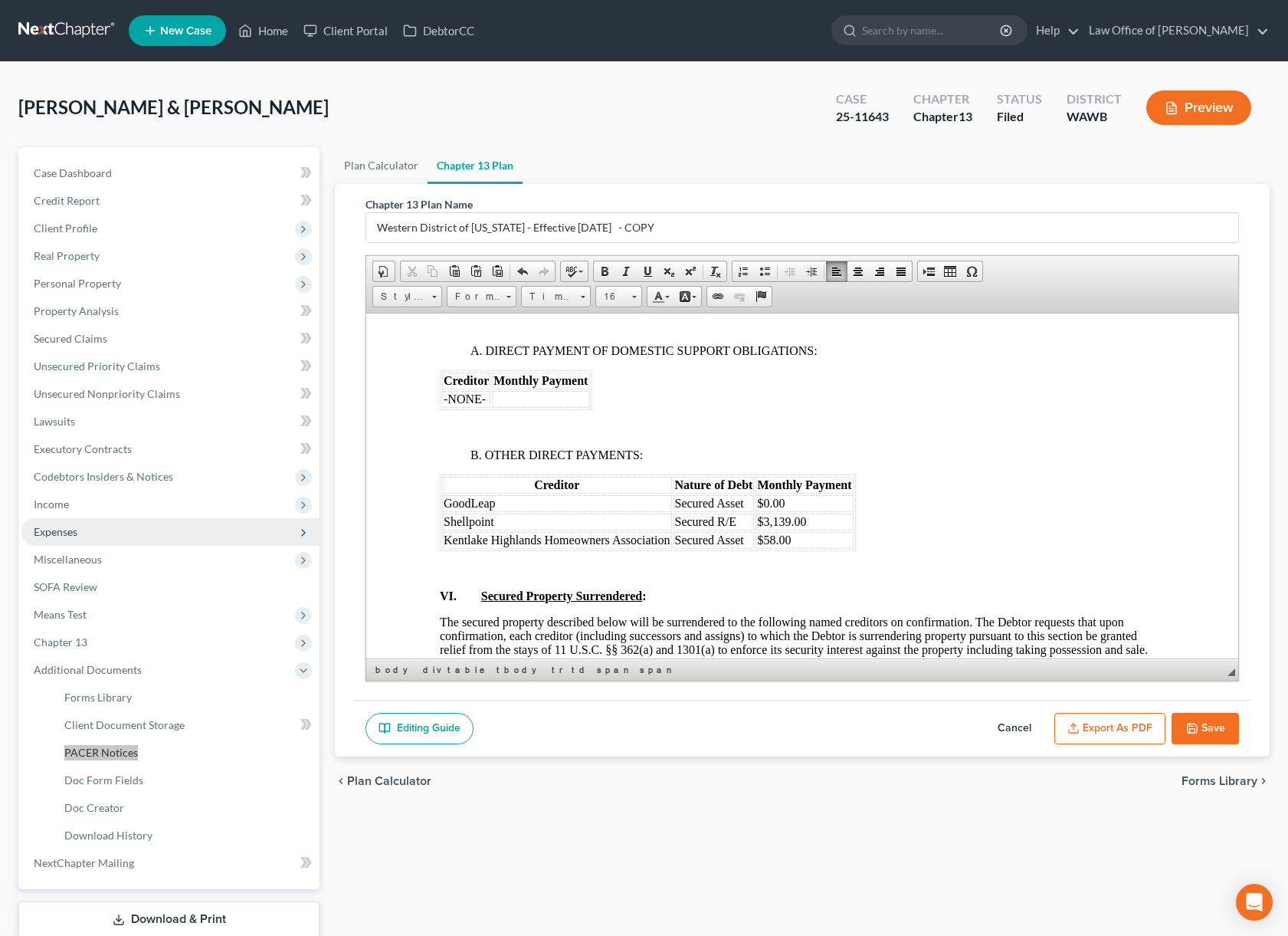
scroll to position [3538, 0]
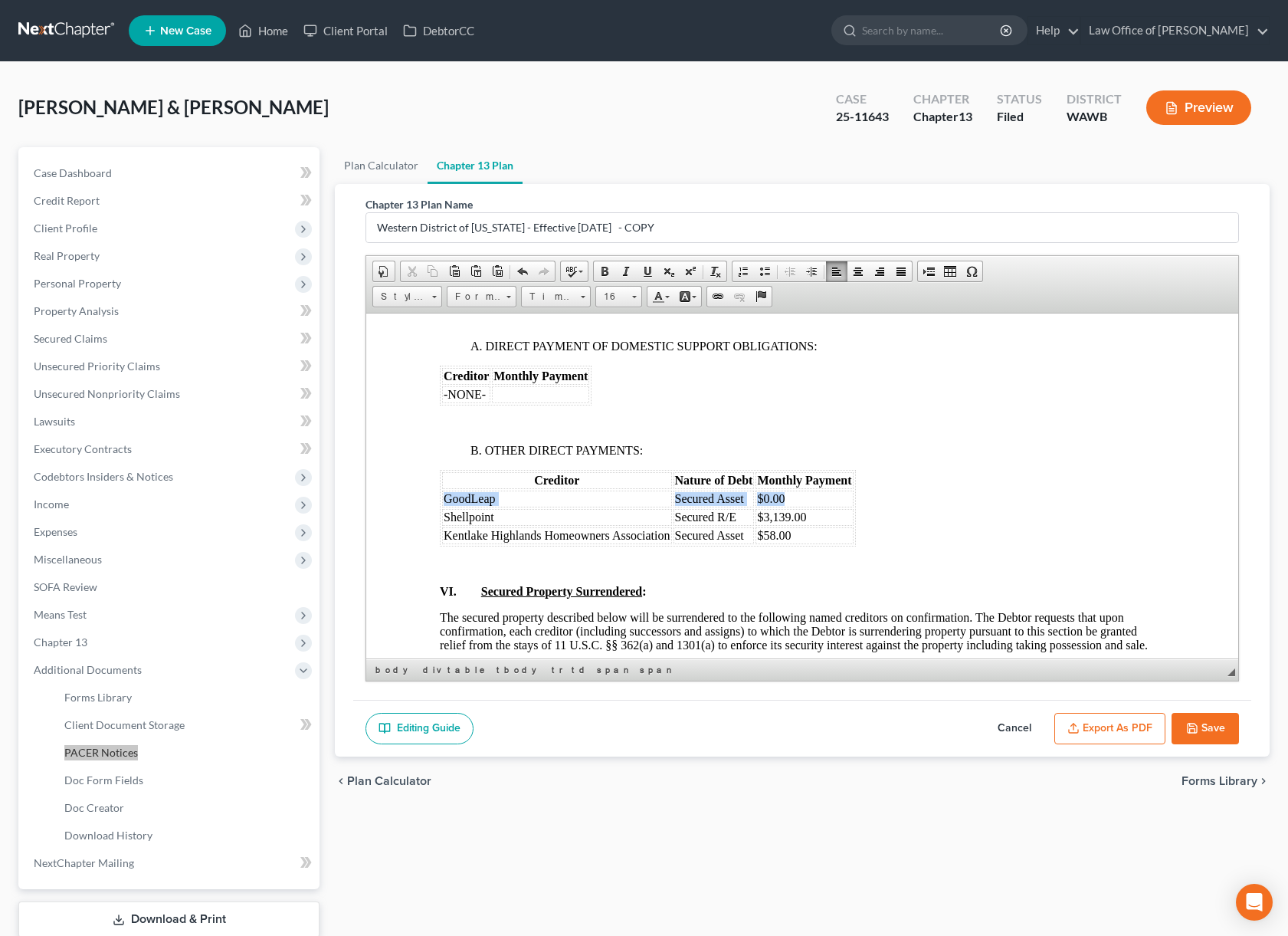
drag, startPoint x: 798, startPoint y: 513, endPoint x: 442, endPoint y: 511, distance: 356.0
click at [442, 506] on tr "GoodLeap Secured Asset $0.00" at bounding box center [648, 499] width 412 height 17
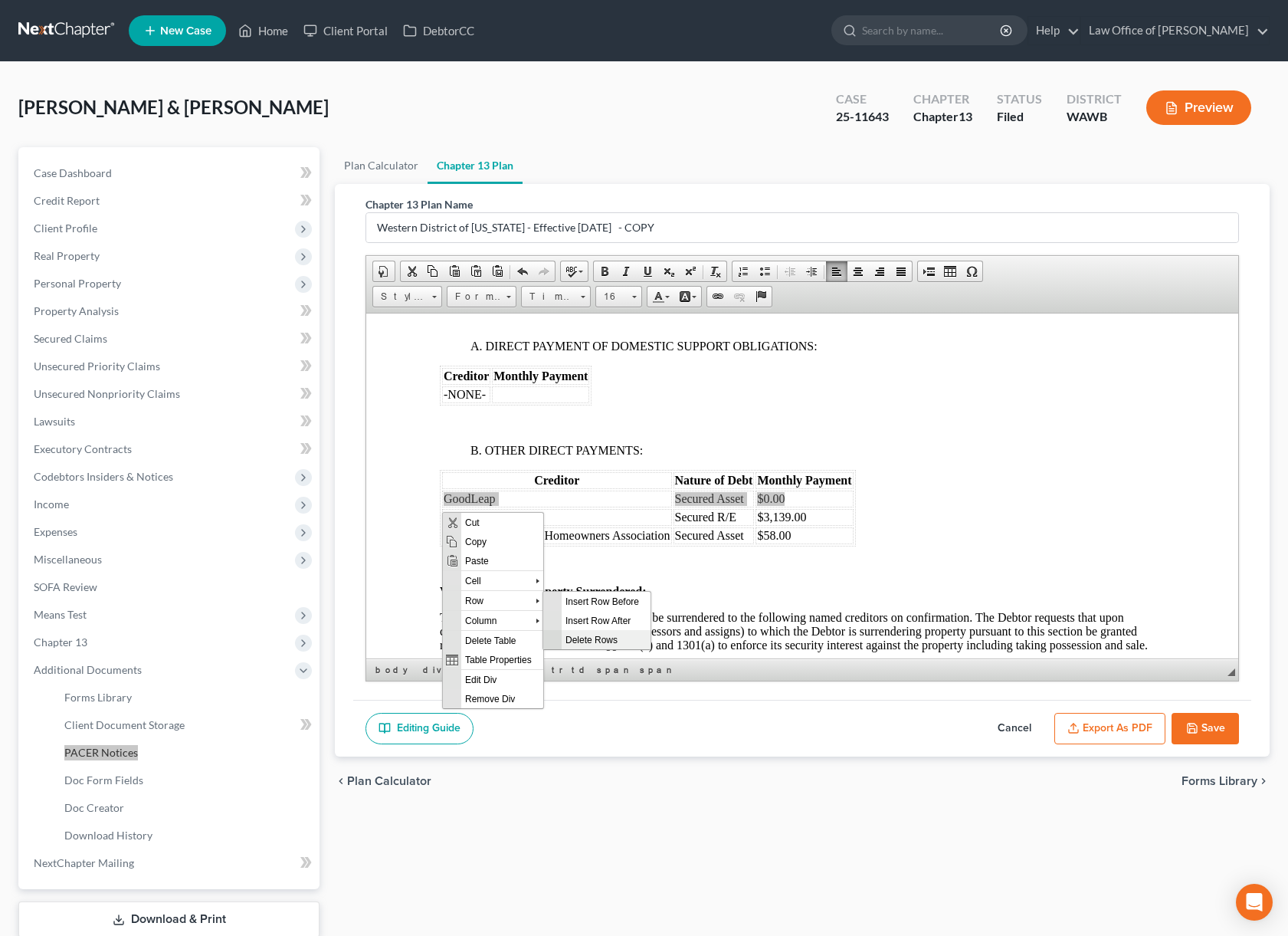
drag, startPoint x: 572, startPoint y: 634, endPoint x: 748, endPoint y: 913, distance: 329.9
click at [572, 634] on span "Delete Rows" at bounding box center [606, 639] width 89 height 19
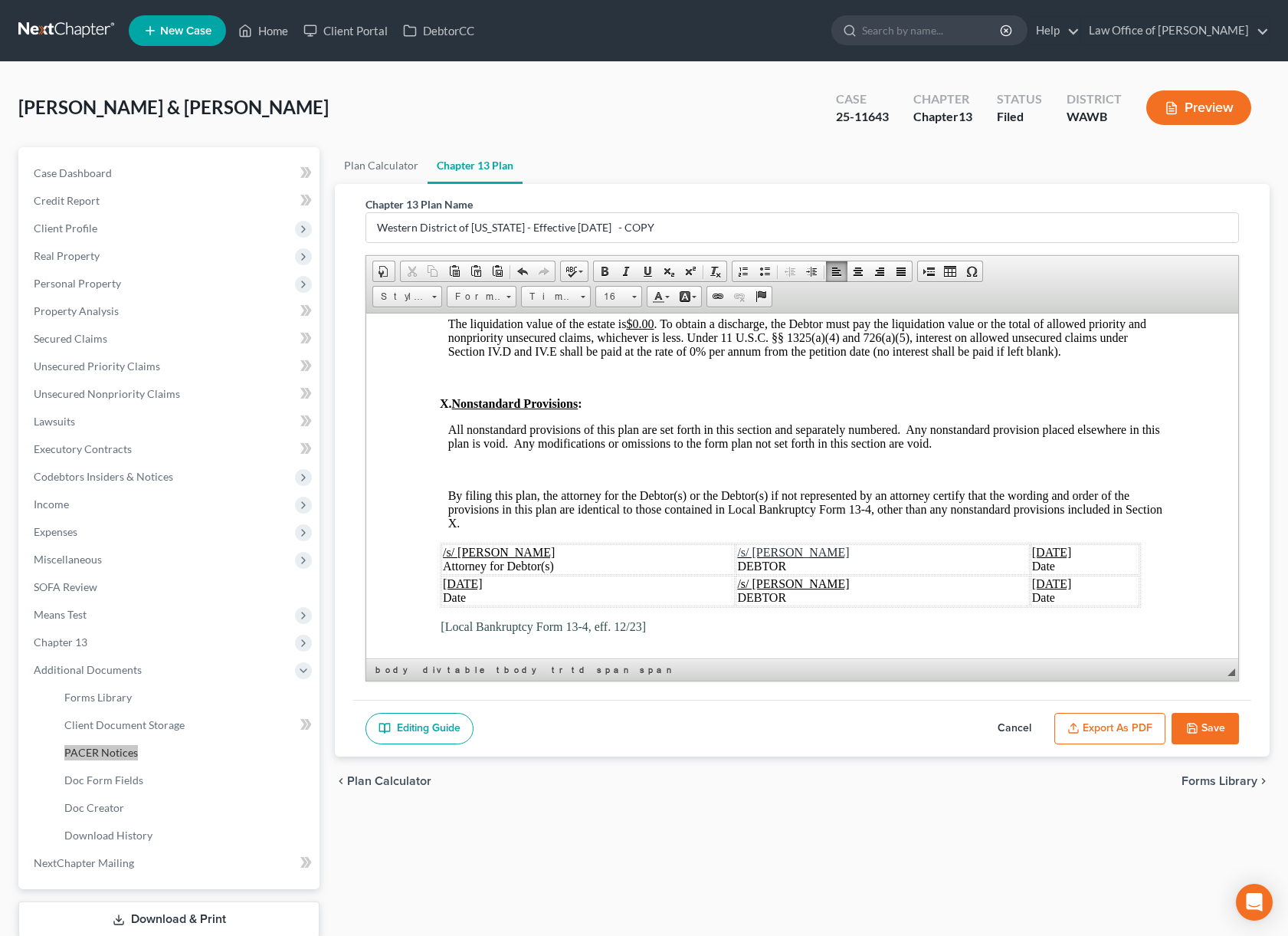
scroll to position [4379, 0]
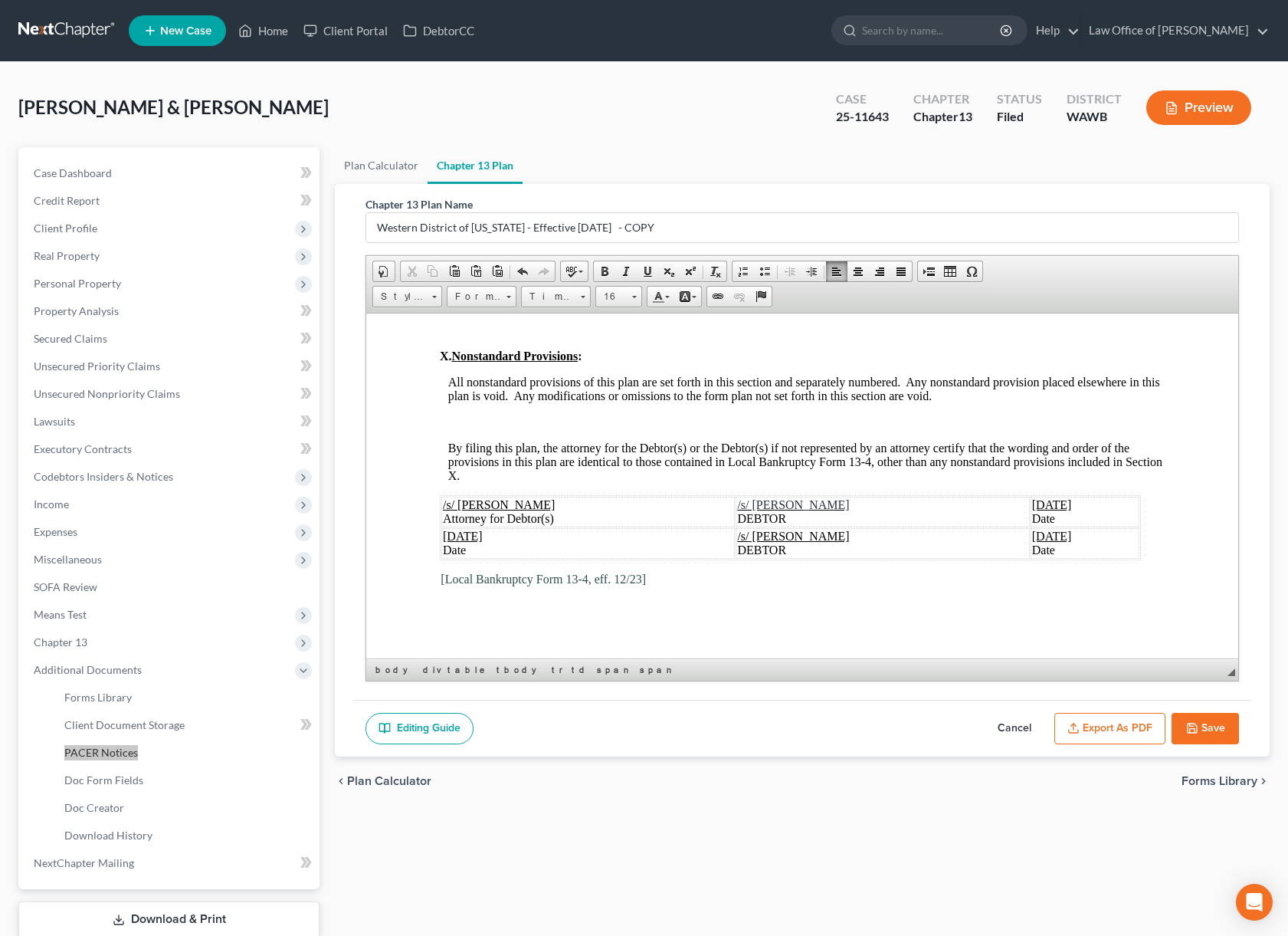
drag, startPoint x: 1029, startPoint y: 518, endPoint x: 995, endPoint y: 518, distance: 34.0
click at [1033, 510] on span "June 13, 2025" at bounding box center [1052, 504] width 39 height 13
drag, startPoint x: 479, startPoint y: 550, endPoint x: 439, endPoint y: 550, distance: 40.0
click at [440, 550] on table "/s/ Lisa Tse Attorney for Debtor(s) /s/ David Anthony Kimball Jr. DEBTOR Septem…" at bounding box center [790, 527] width 701 height 65
click at [483, 542] on span "June 13, 2025" at bounding box center [462, 535] width 39 height 13
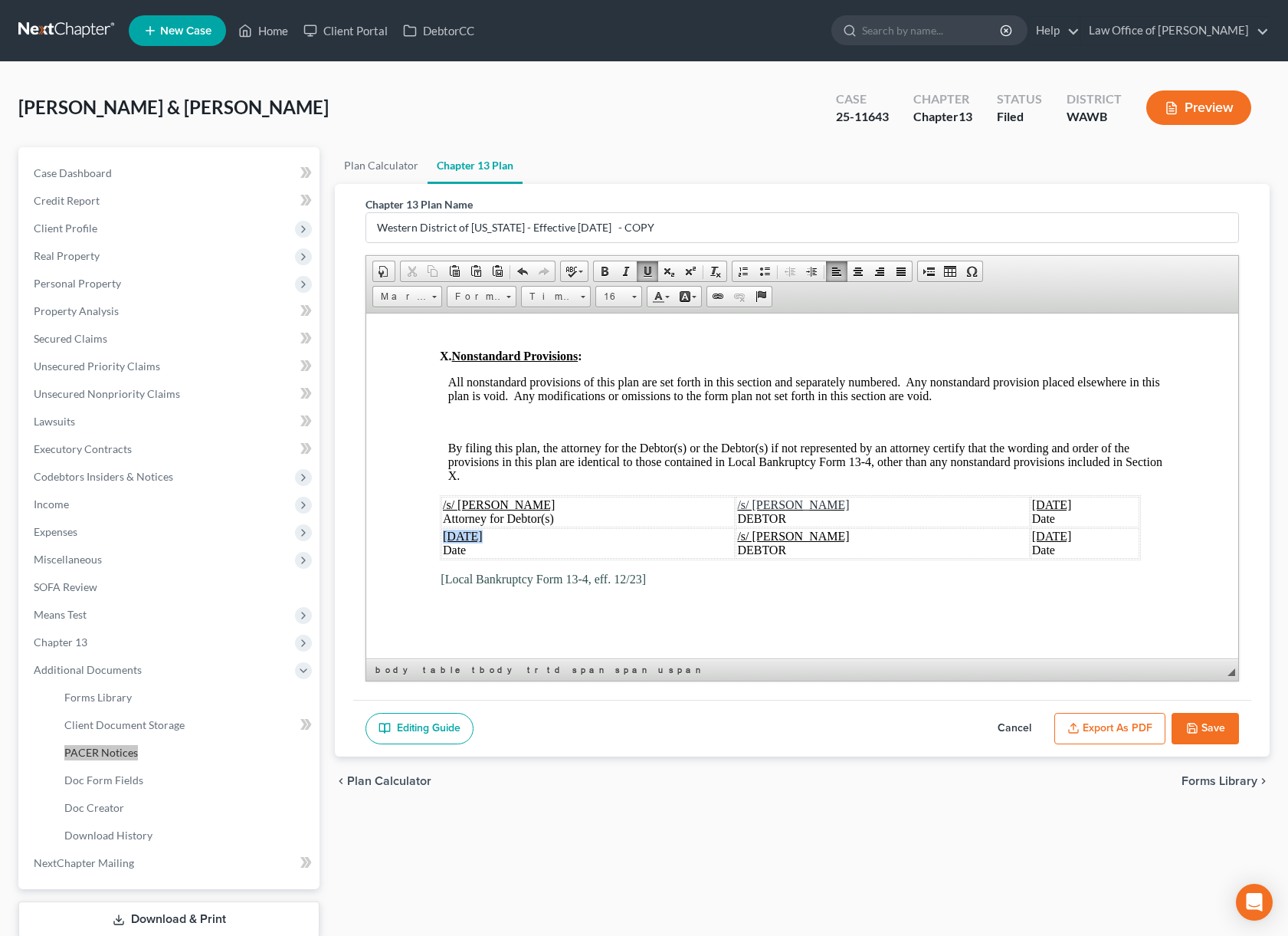
drag, startPoint x: 478, startPoint y: 547, endPoint x: 445, endPoint y: 547, distance: 33.0
click at [445, 542] on span "June 13, 2025" at bounding box center [462, 535] width 39 height 13
drag, startPoint x: 991, startPoint y: 548, endPoint x: 955, endPoint y: 550, distance: 36.1
click at [1033, 542] on span "June 13, 2025" at bounding box center [1052, 535] width 39 height 13
click at [1033, 510] on span "September 9, 2025" at bounding box center [1052, 504] width 39 height 13
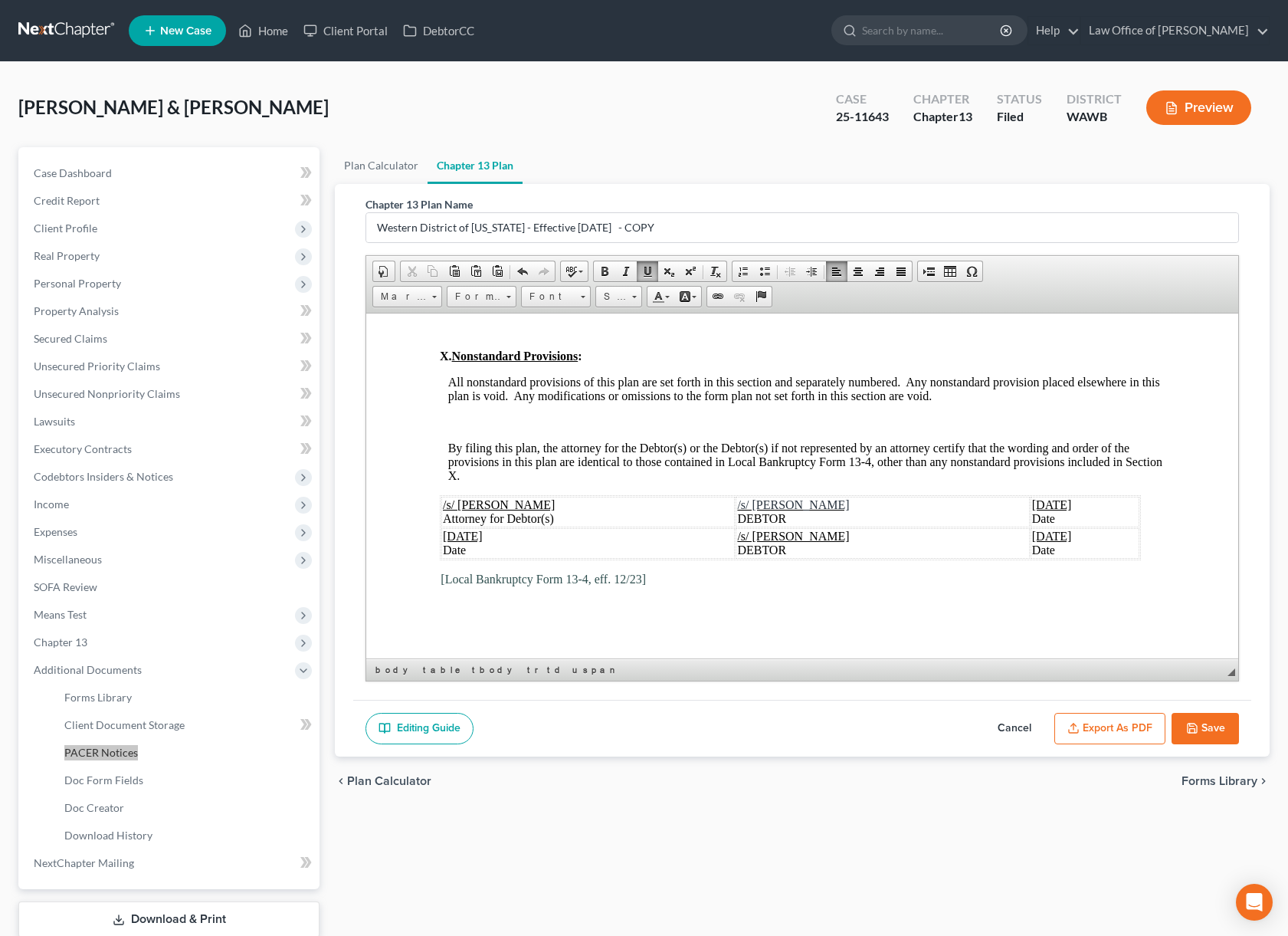
click at [483, 542] on span "September 9, 2025" at bounding box center [462, 535] width 39 height 13
click at [1205, 729] on button "Save" at bounding box center [1205, 729] width 67 height 33
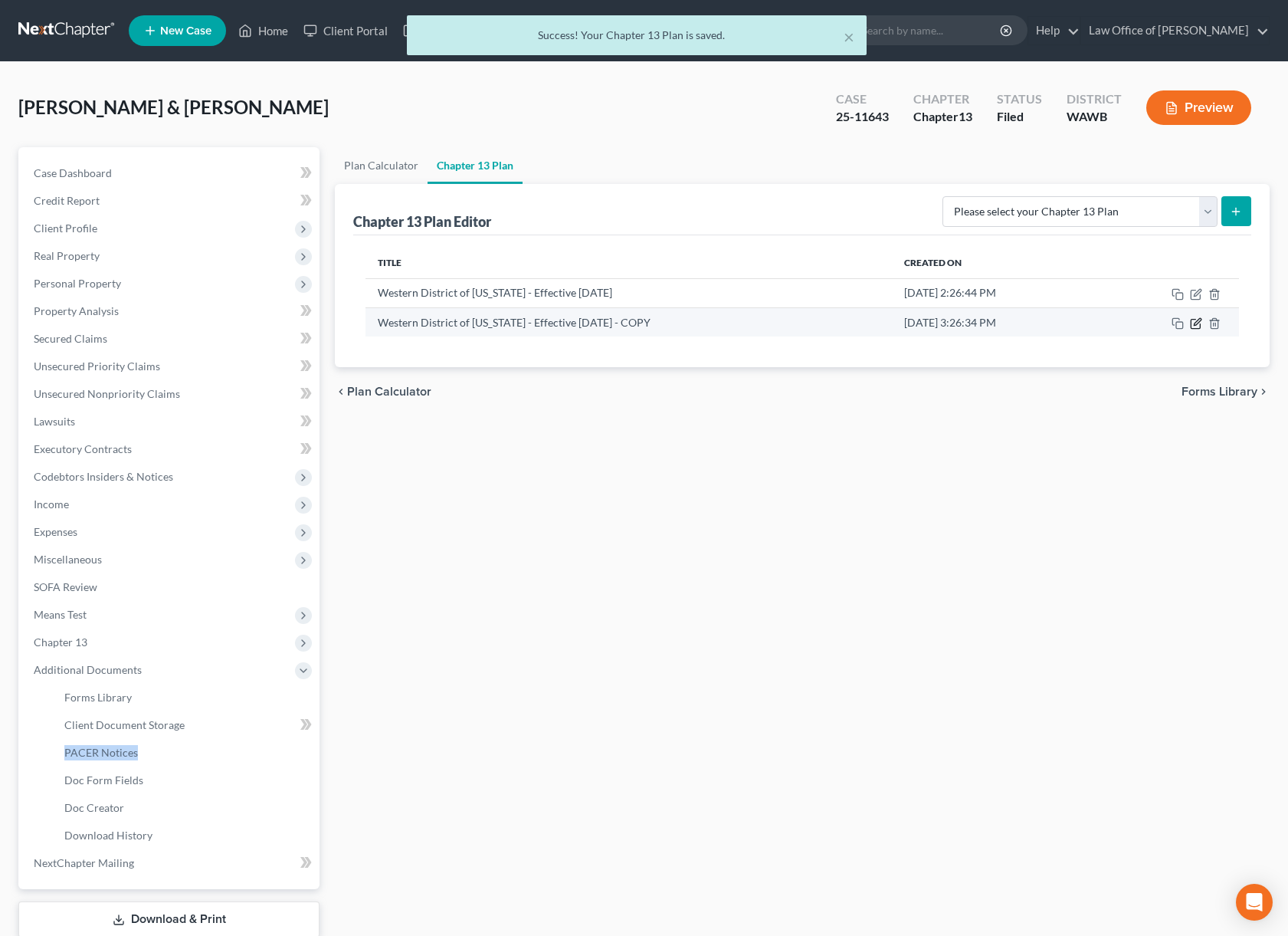
click at [1194, 325] on icon "button" at bounding box center [1197, 321] width 7 height 7
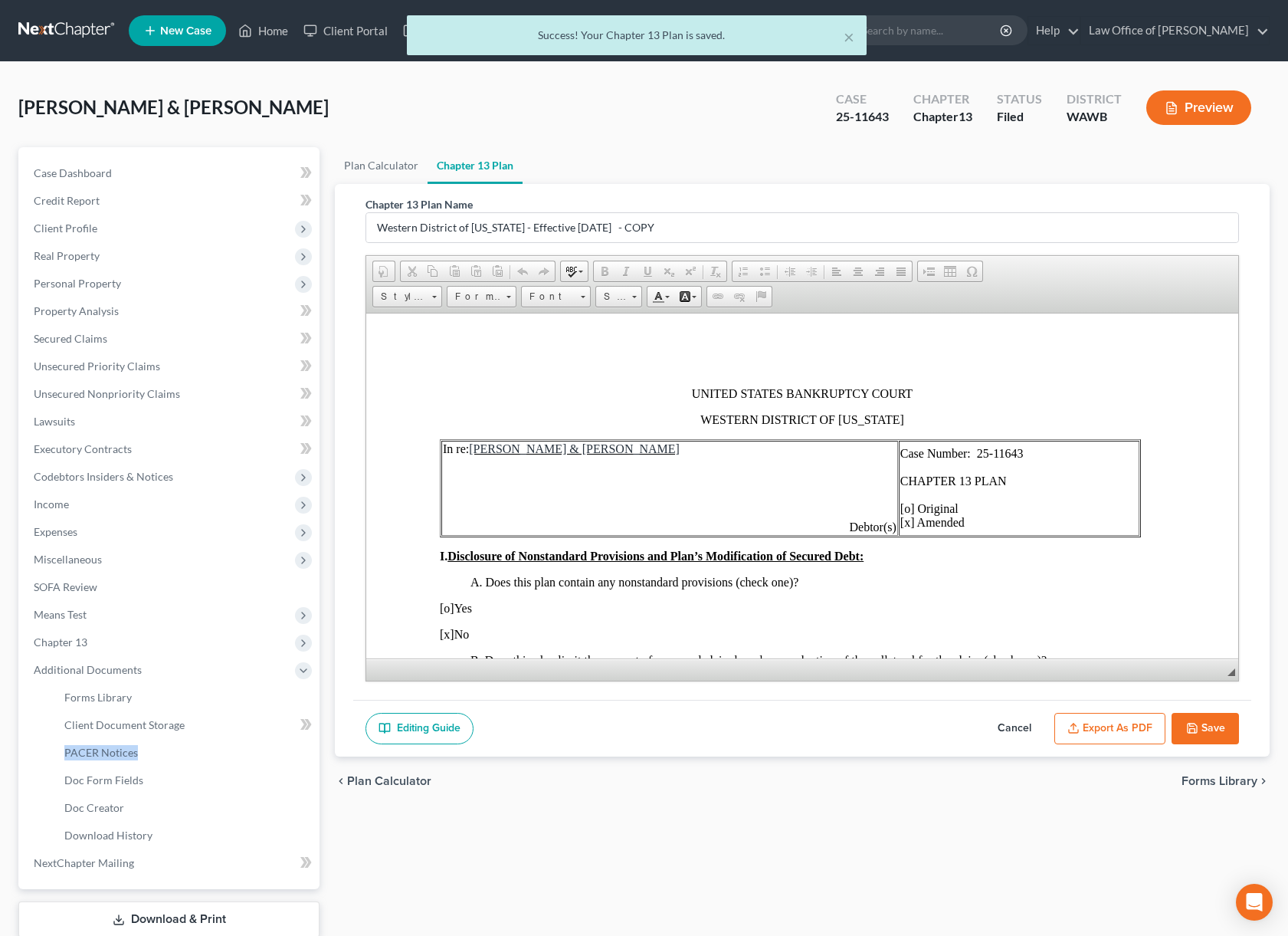
scroll to position [0, 0]
click at [1110, 727] on button "Export as PDF" at bounding box center [1110, 729] width 111 height 33
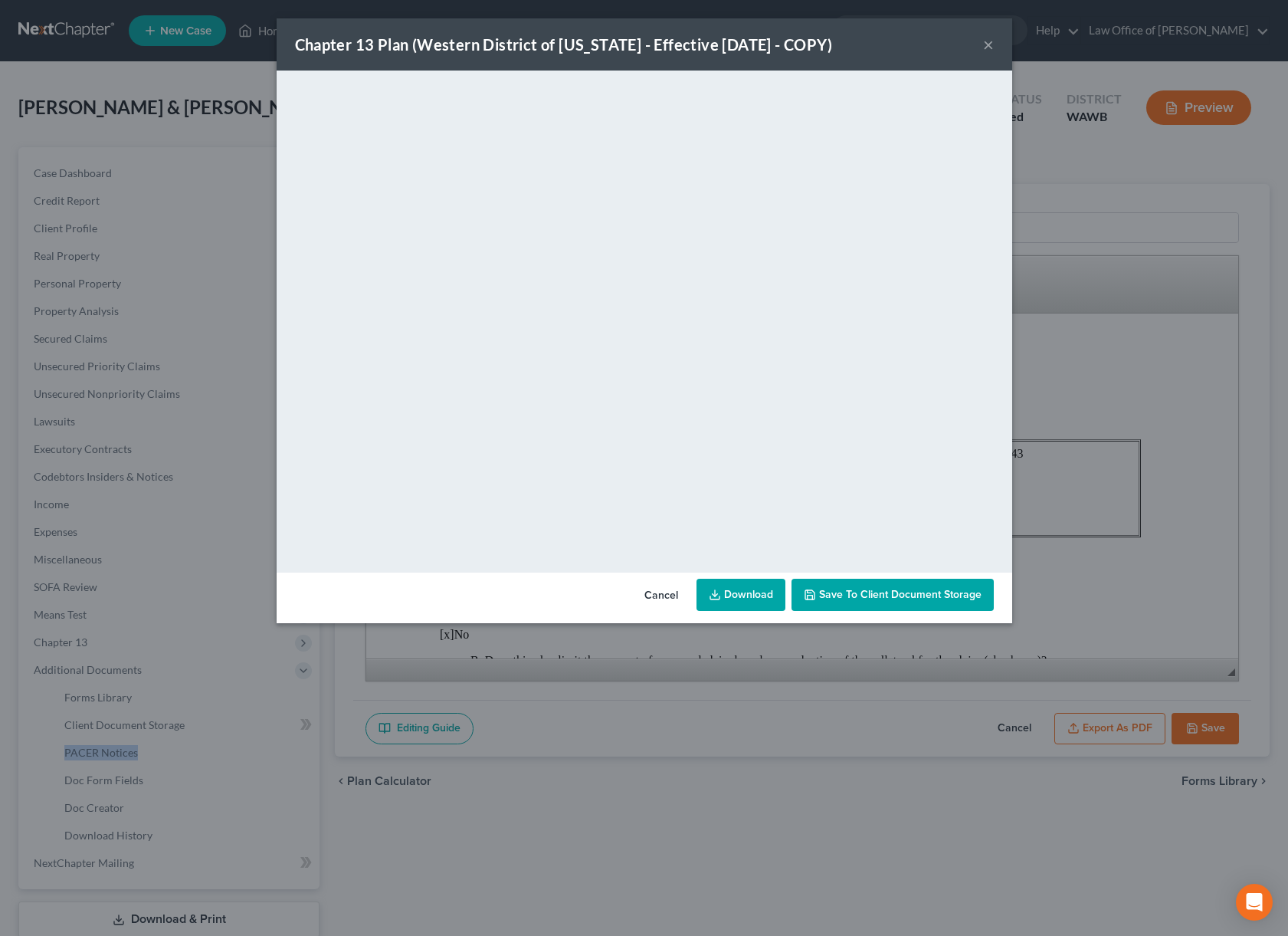
click at [659, 594] on button "Cancel" at bounding box center [661, 595] width 58 height 31
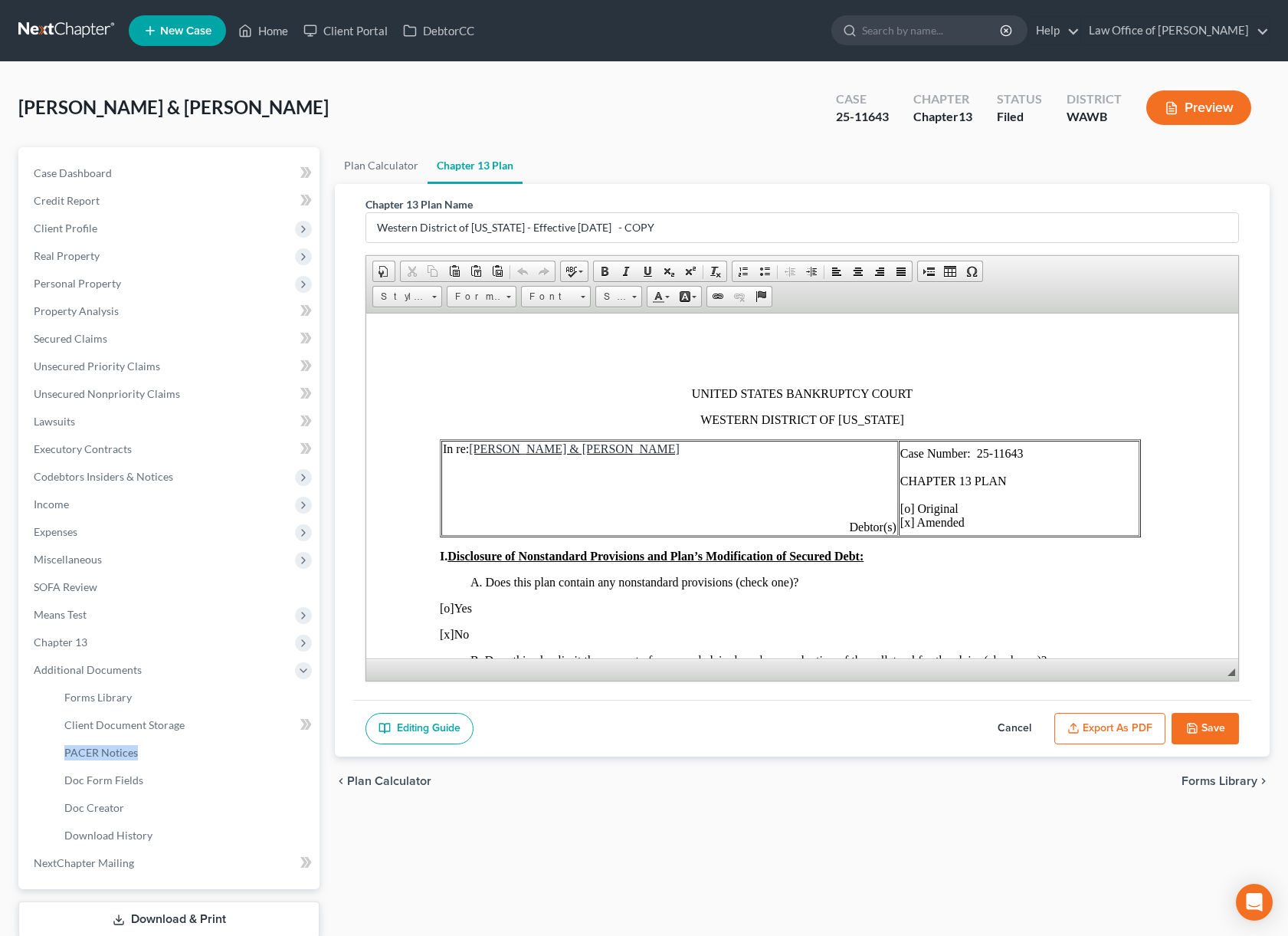
click at [1207, 729] on button "Save" at bounding box center [1205, 729] width 67 height 33
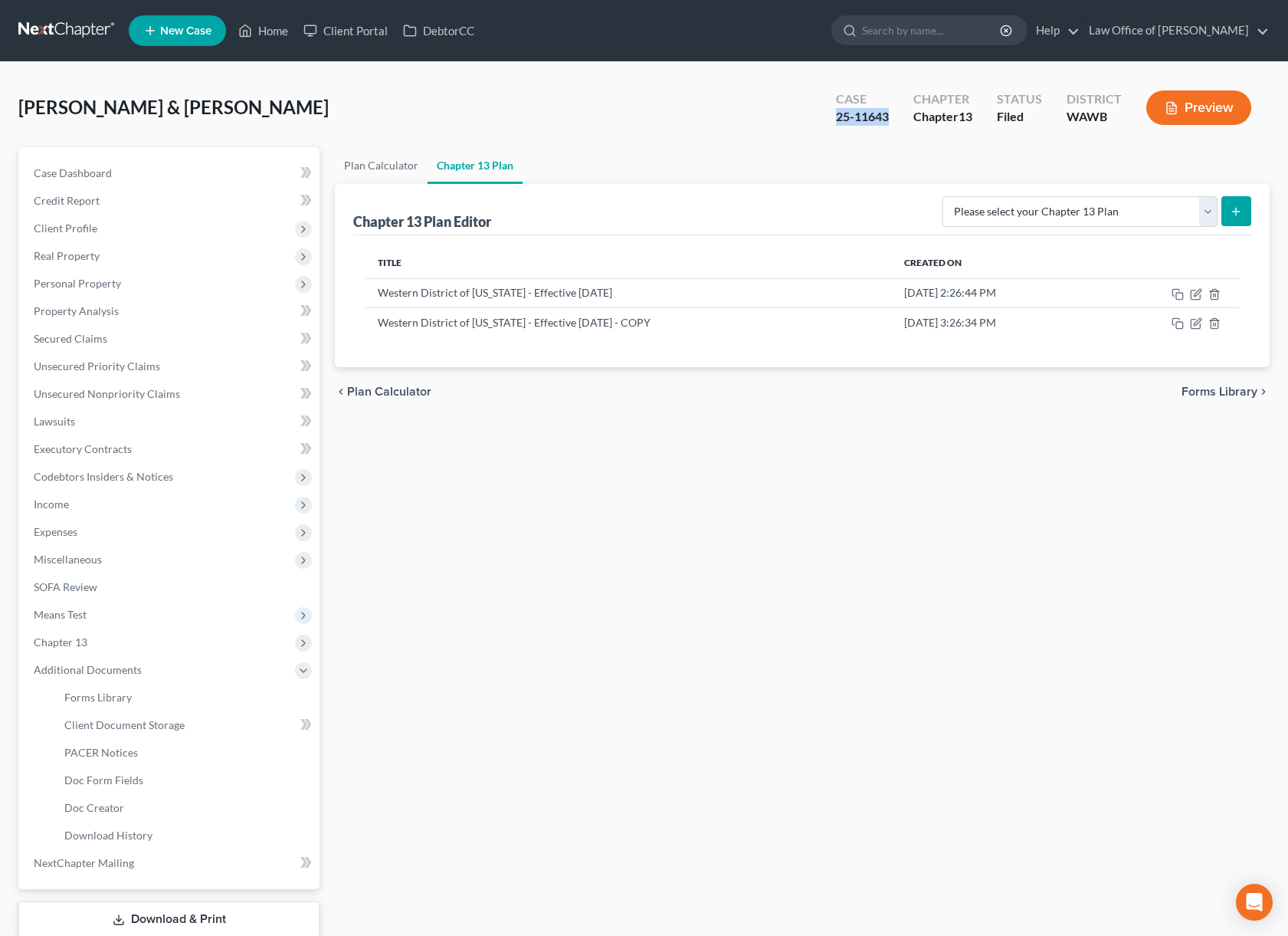
drag, startPoint x: 893, startPoint y: 115, endPoint x: 830, endPoint y: 108, distance: 63.4
click at [830, 108] on div "Case 25-11643" at bounding box center [862, 109] width 77 height 45
copy div "25-11643"
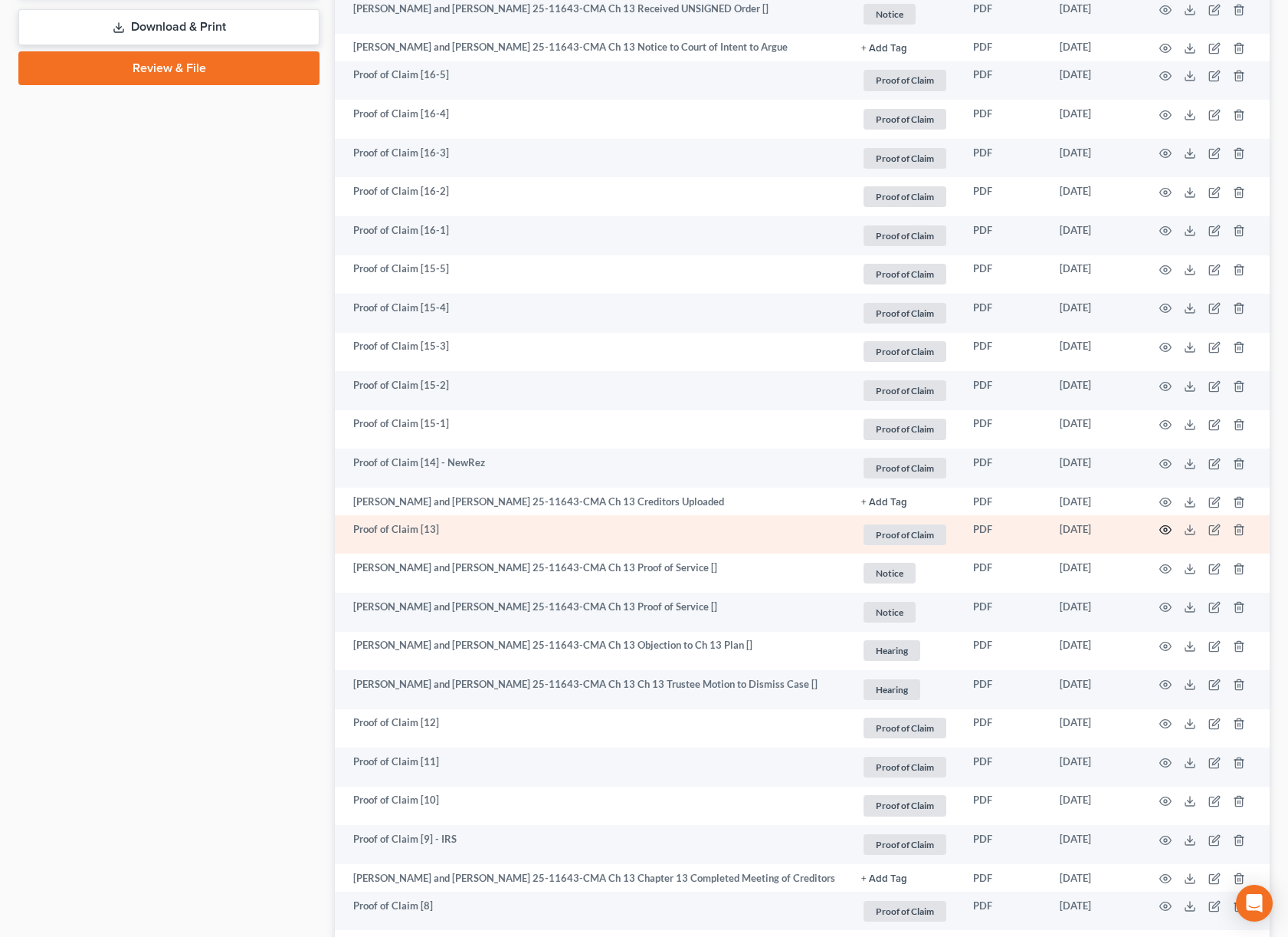
scroll to position [901, 0]
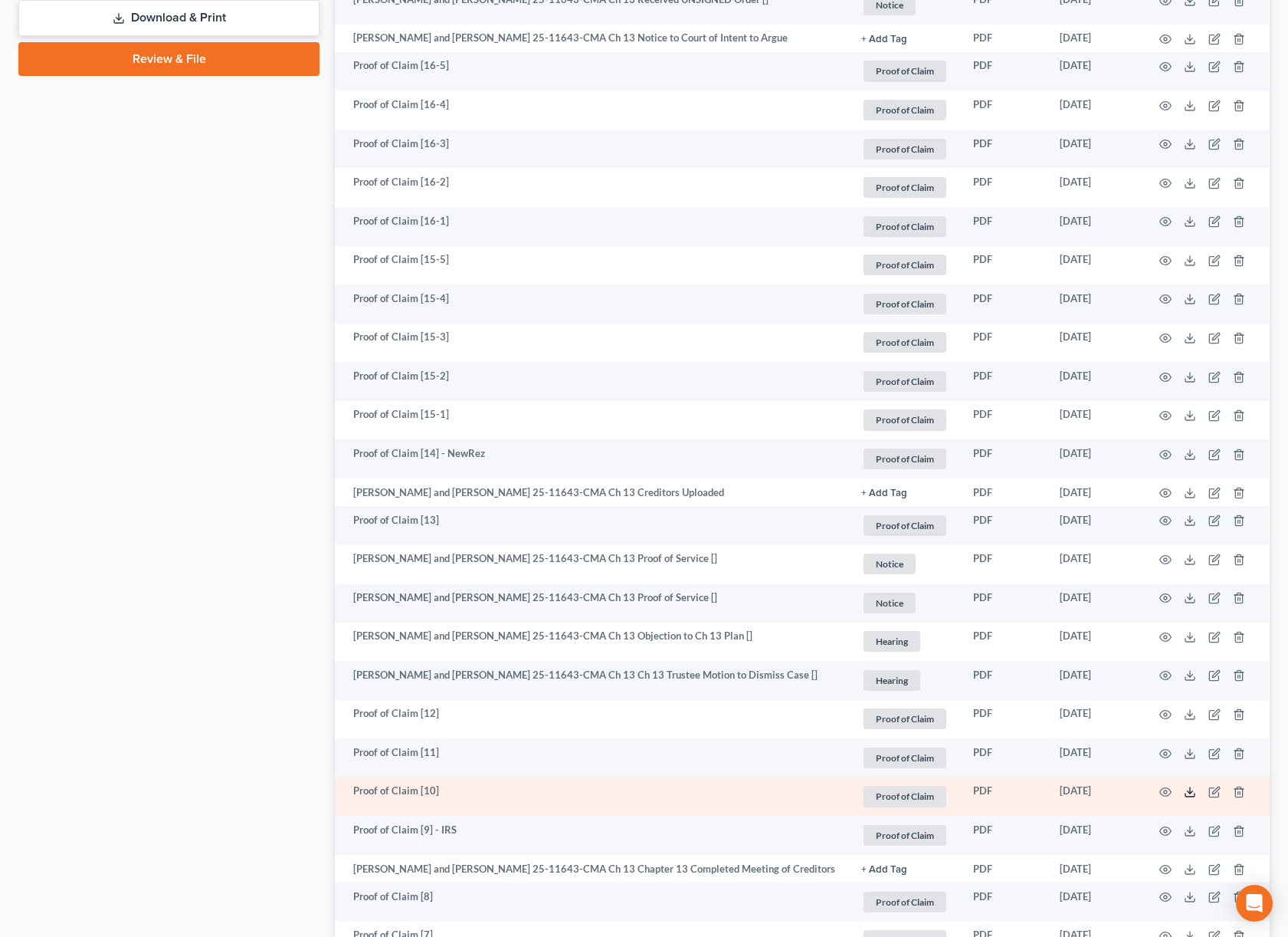
click at [1187, 798] on icon at bounding box center [1190, 792] width 12 height 12
